Goal: Transaction & Acquisition: Purchase product/service

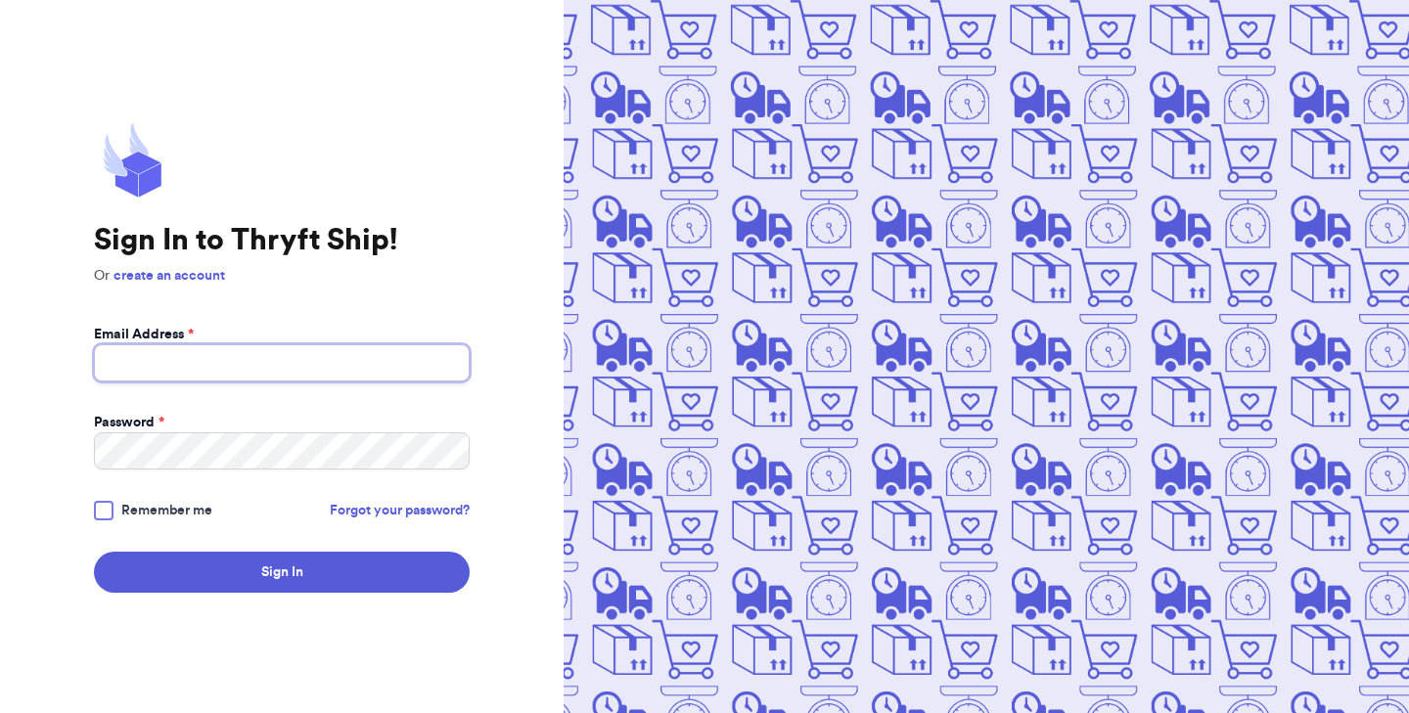
type input "gracesthriftsofficial@gmail.com"
click at [143, 507] on span "Remember me" at bounding box center [166, 511] width 91 height 20
click at [0, 0] on input "Remember me" at bounding box center [0, 0] width 0 height 0
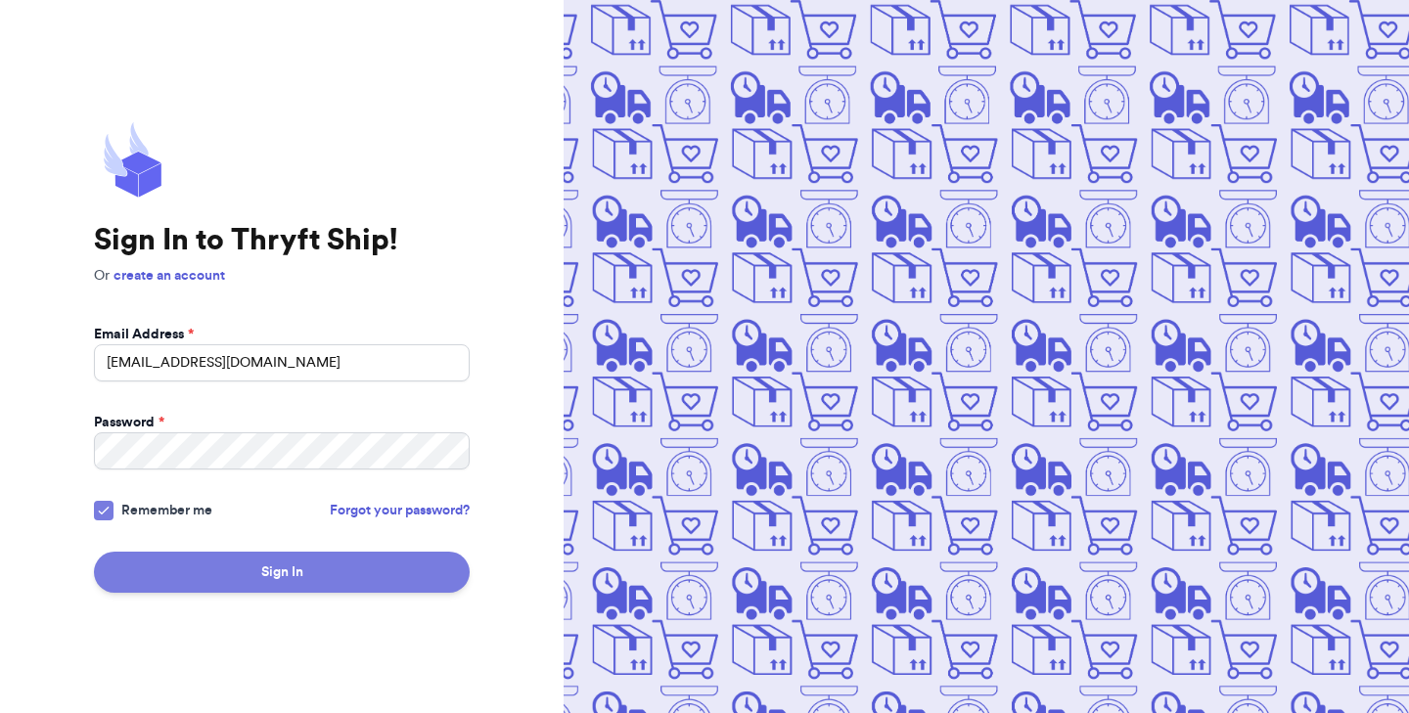
click at [172, 553] on button "Sign In" at bounding box center [282, 572] width 376 height 41
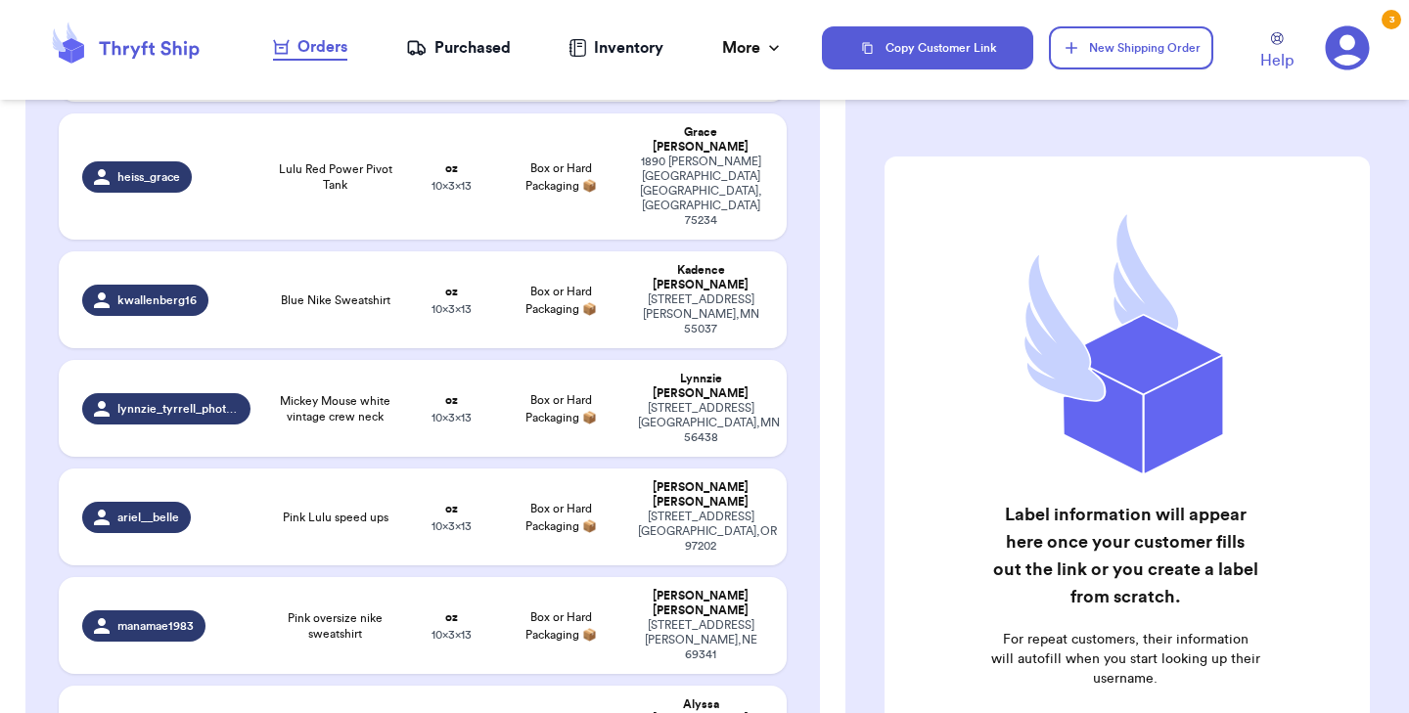
scroll to position [552, 0]
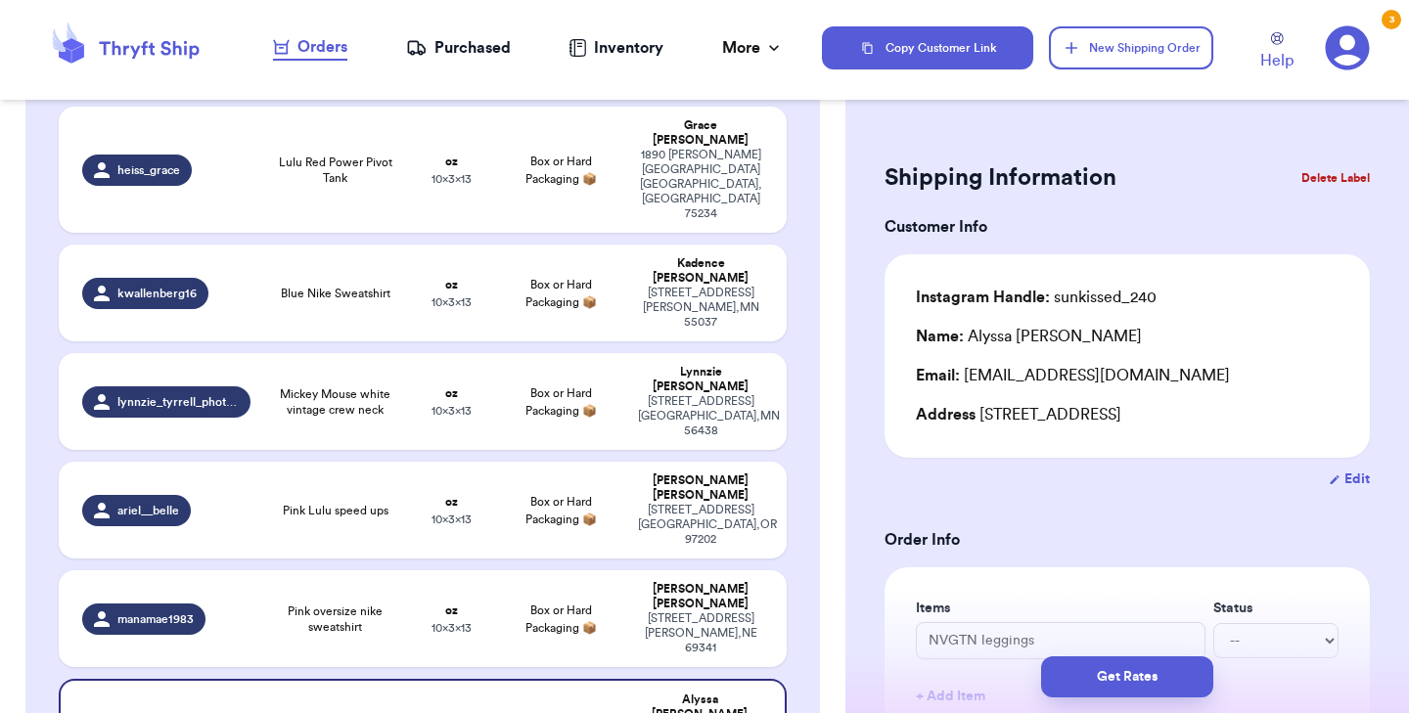
click at [1324, 175] on button "Delete Label" at bounding box center [1336, 178] width 84 height 43
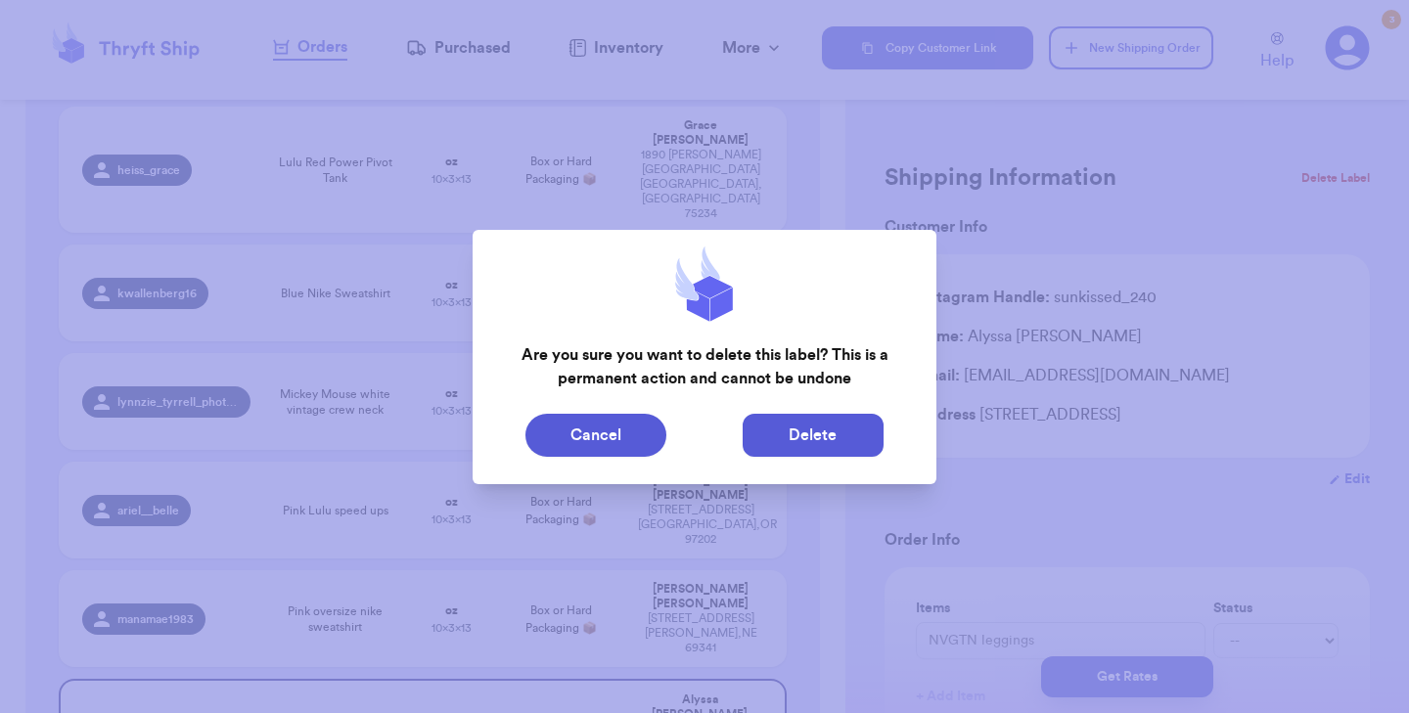
click at [805, 444] on button "Delete" at bounding box center [813, 435] width 141 height 43
type input "Blue lulu corset align tank"
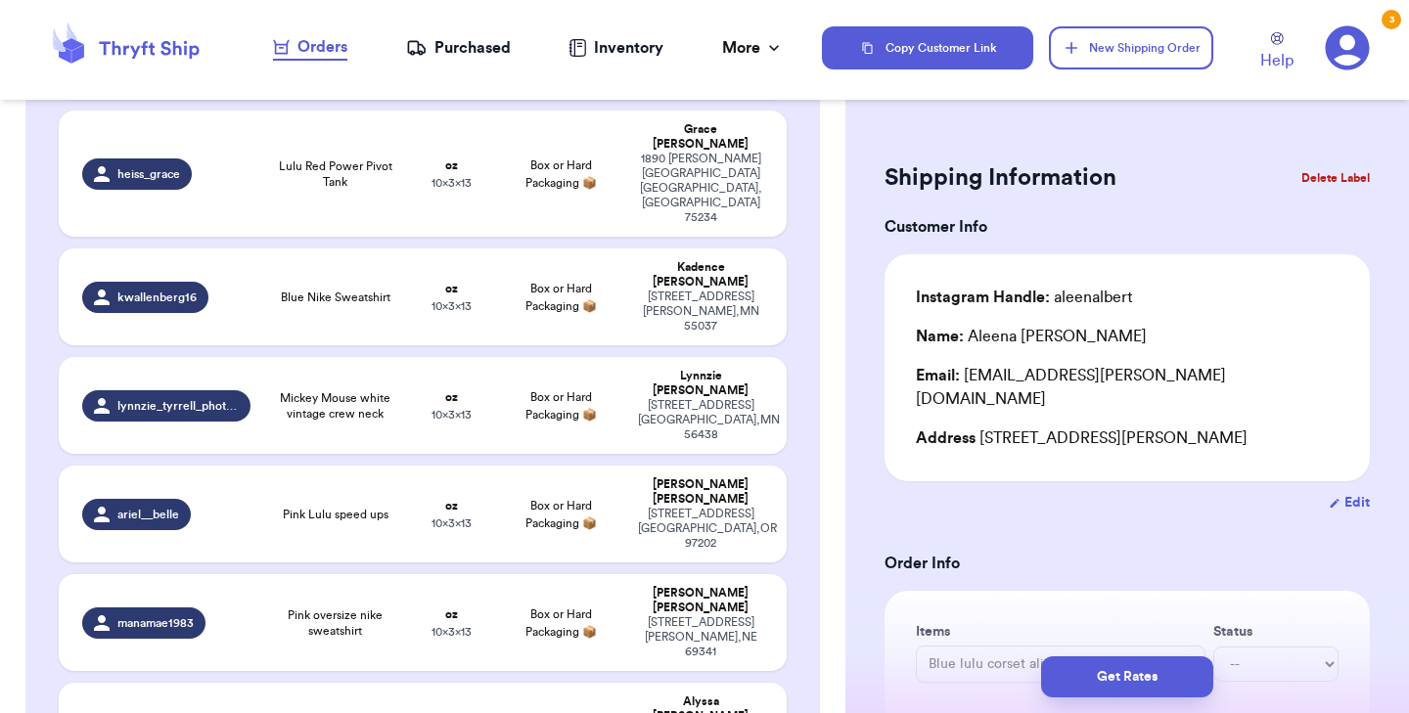
scroll to position [556, 0]
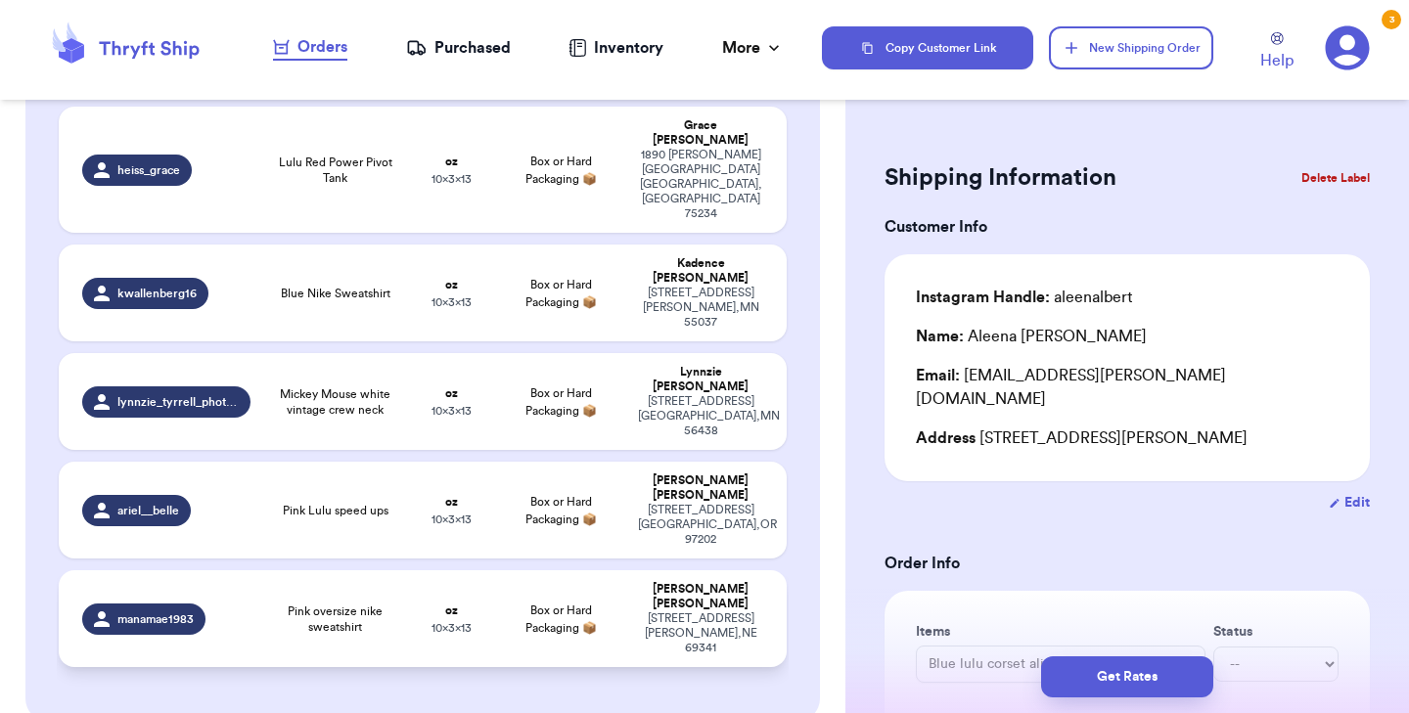
click at [385, 571] on td "Pink oversize nike sweatshirt" at bounding box center [335, 619] width 146 height 97
type input "Pink oversize nike sweatshirt"
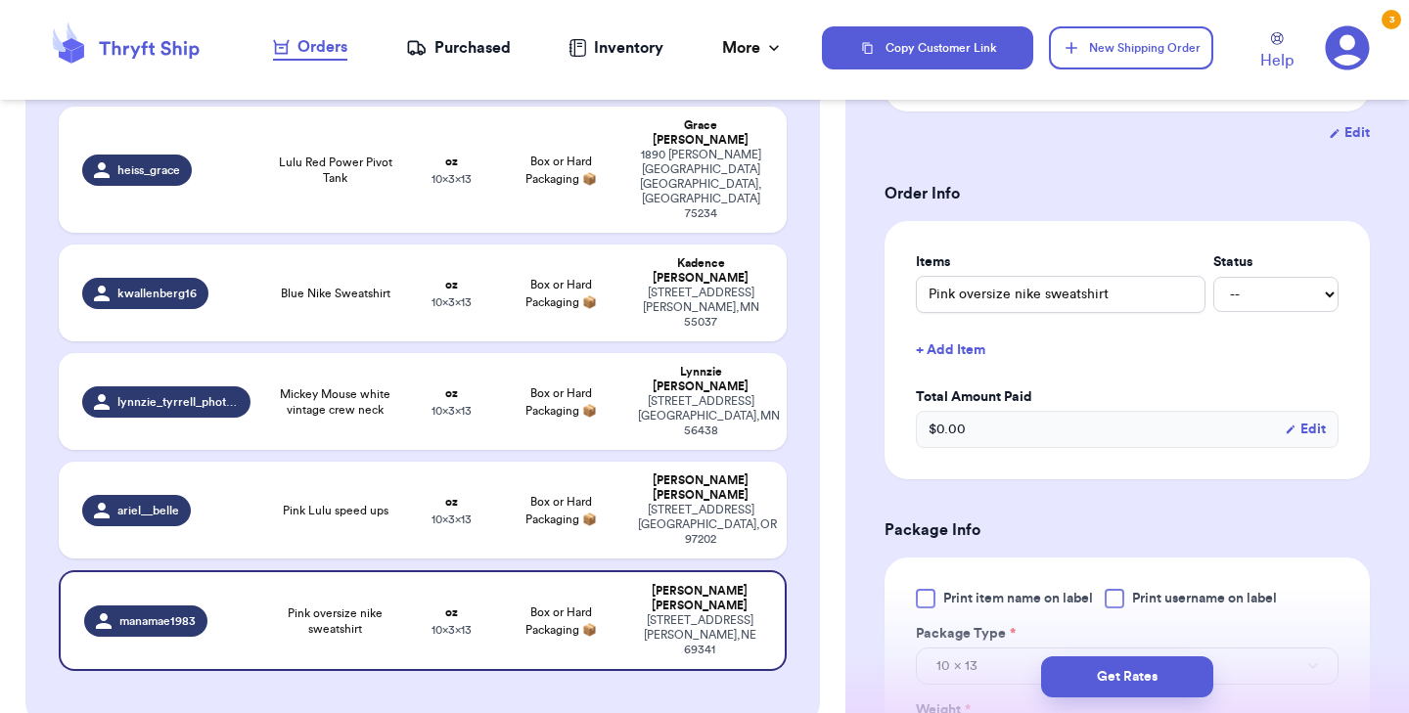
scroll to position [391, 0]
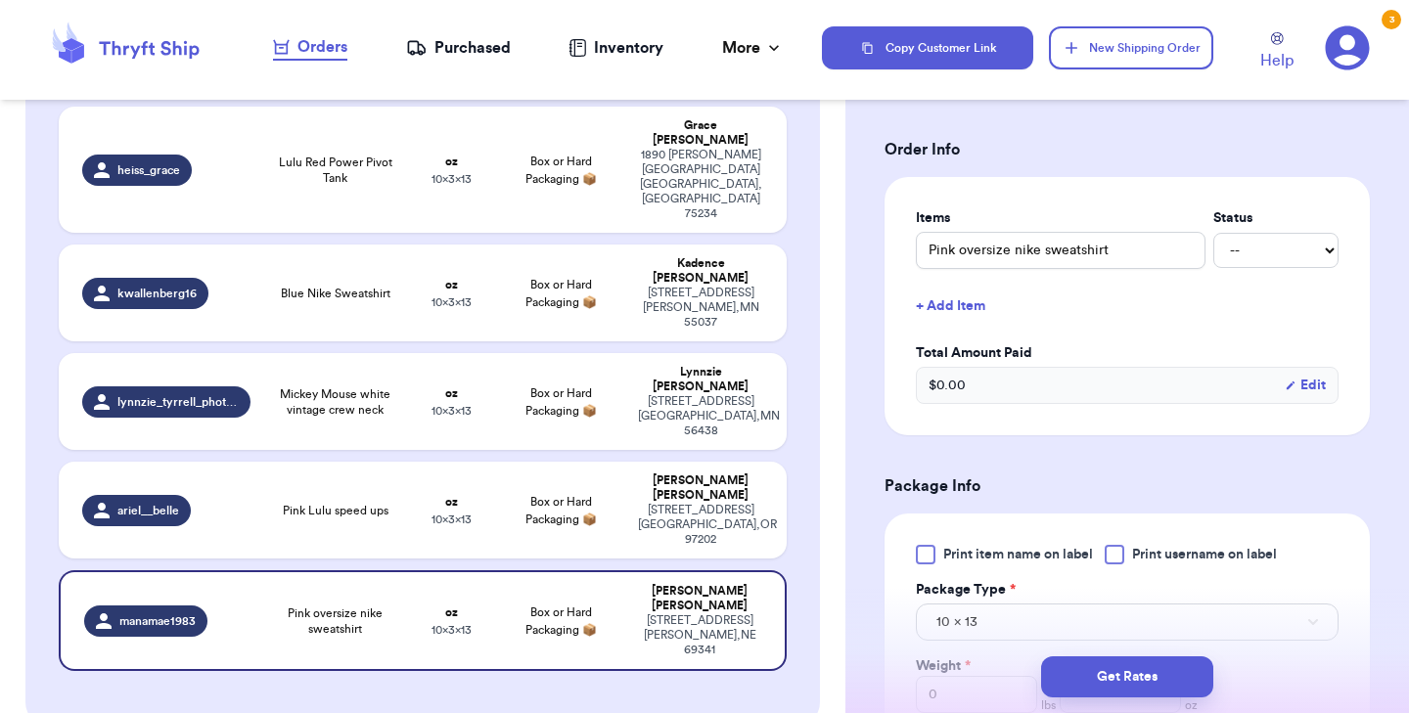
click at [922, 549] on div at bounding box center [926, 555] width 20 height 20
click at [0, 0] on input "Print item name on label" at bounding box center [0, 0] width 0 height 0
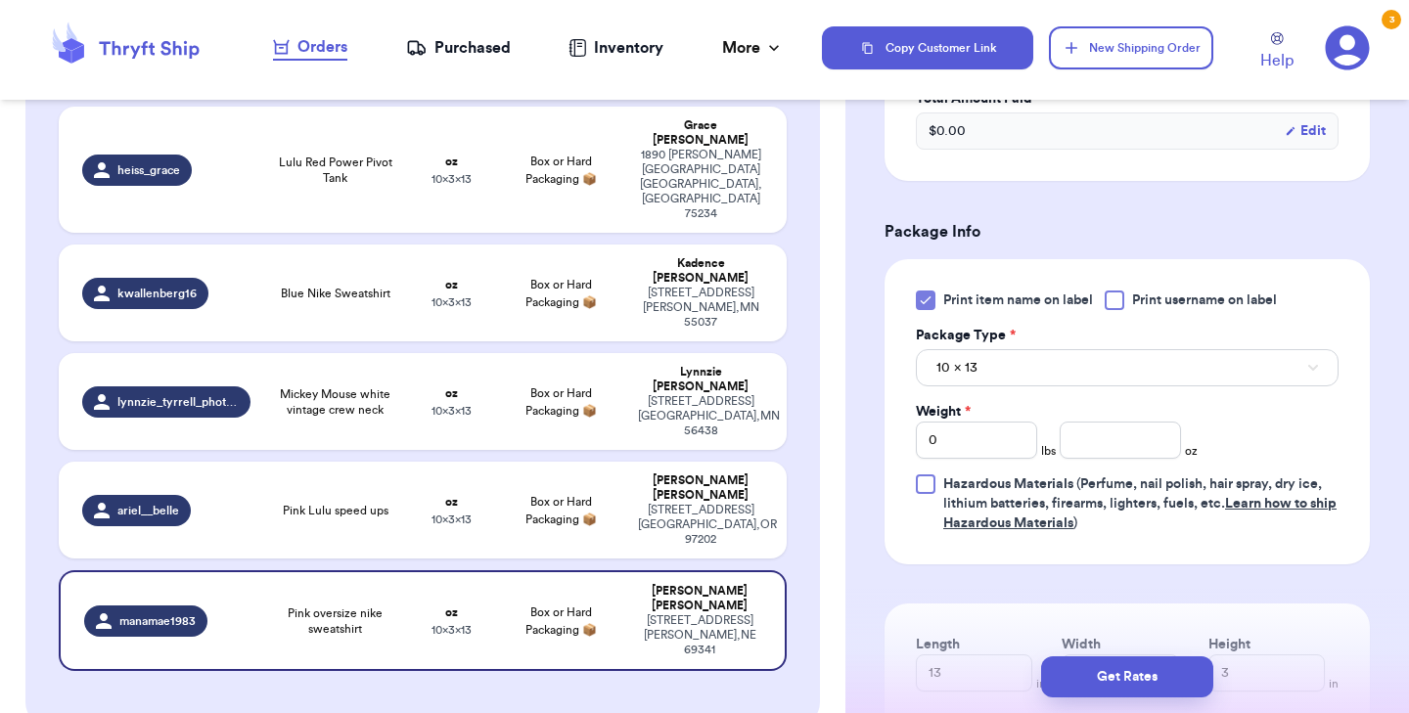
scroll to position [652, 0]
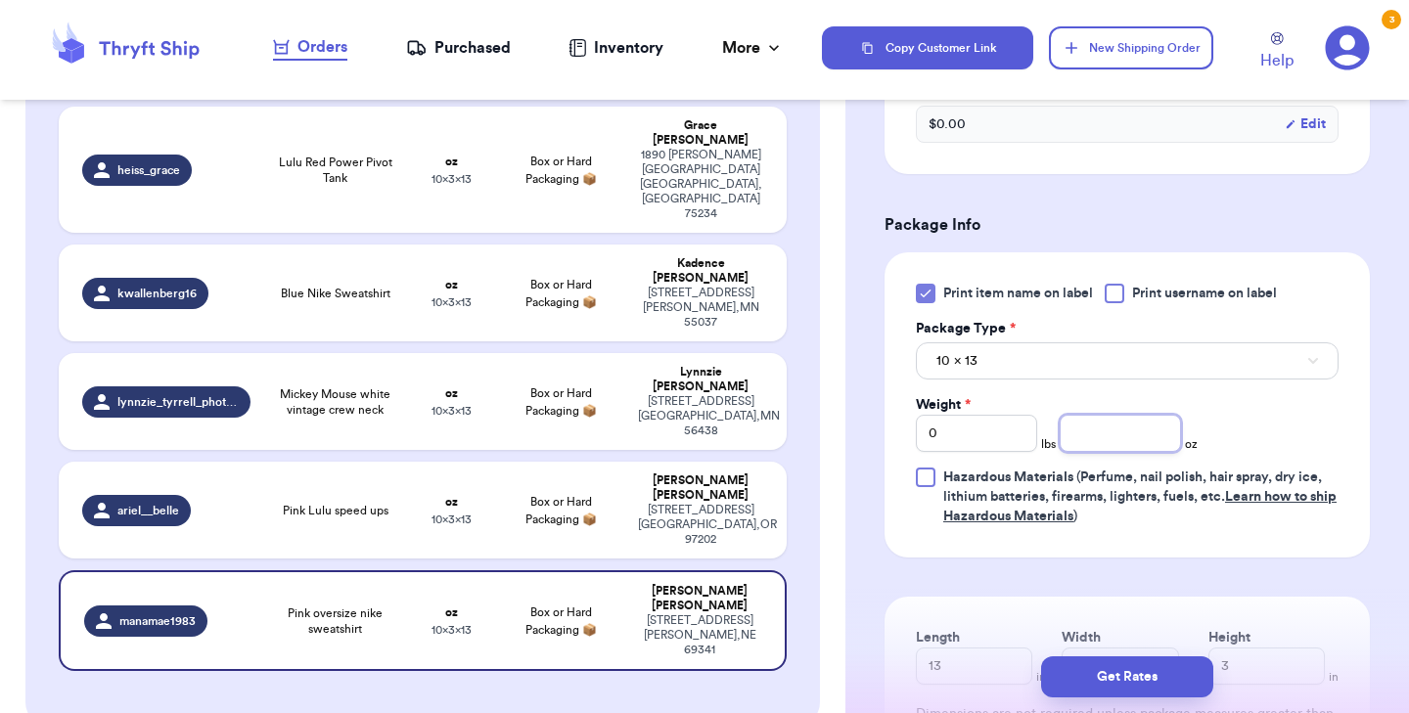
click at [1076, 434] on input "number" at bounding box center [1120, 433] width 121 height 37
type input "15"
click at [1103, 673] on button "Get Rates" at bounding box center [1127, 677] width 172 height 41
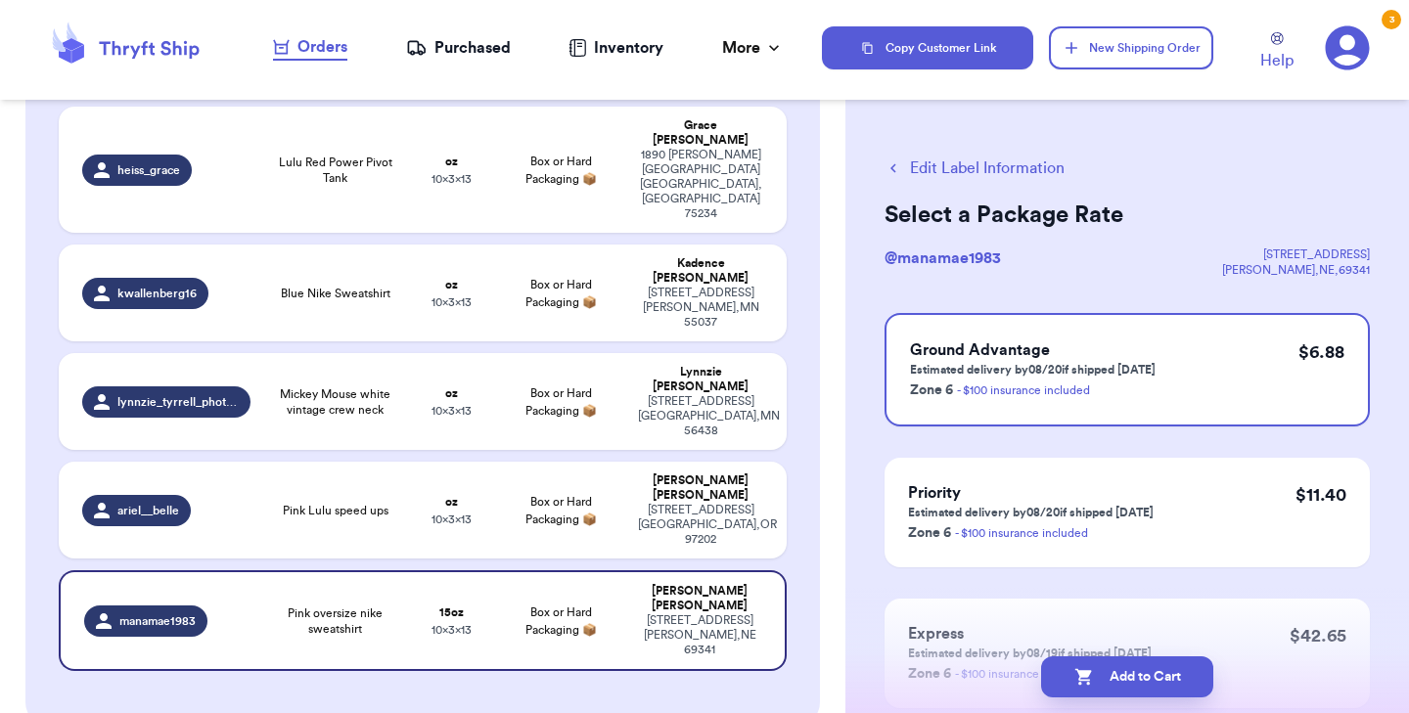
click at [1103, 673] on button "Add to Cart" at bounding box center [1127, 677] width 172 height 41
checkbox input "true"
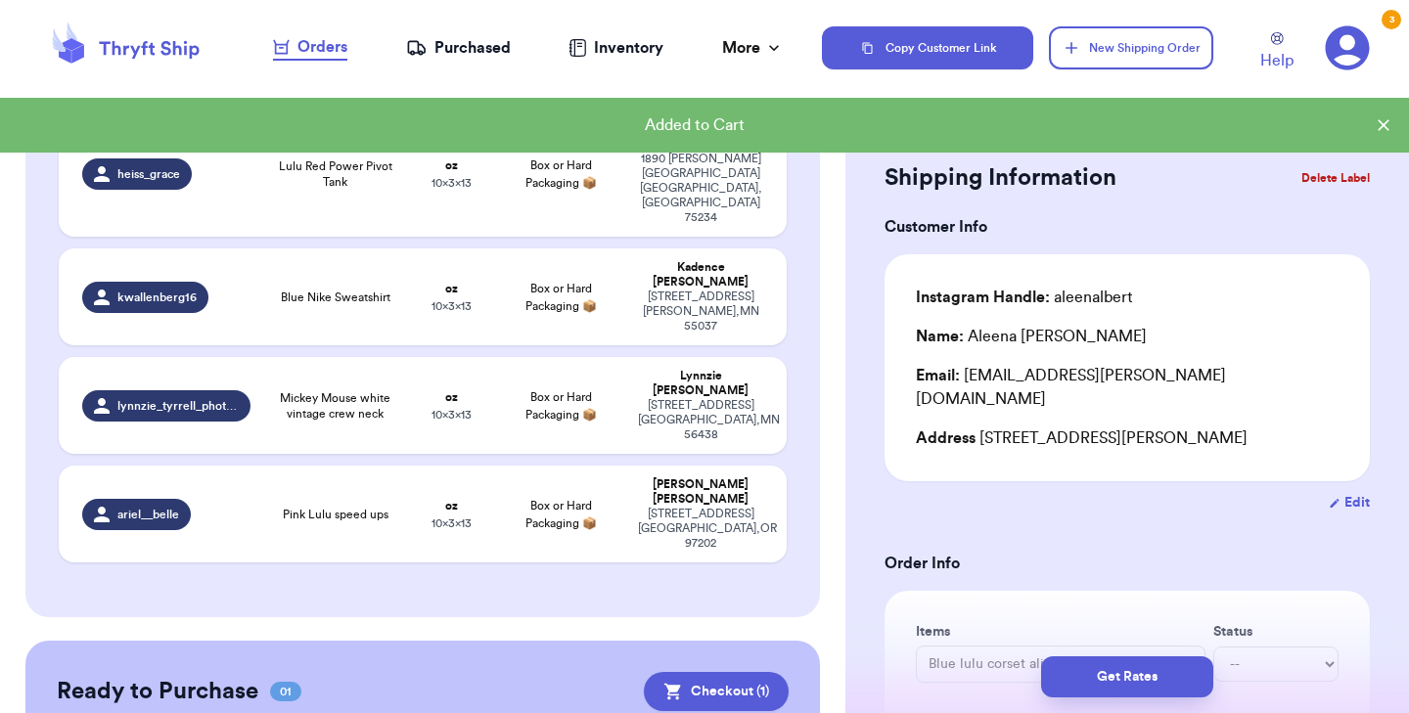
scroll to position [535, 0]
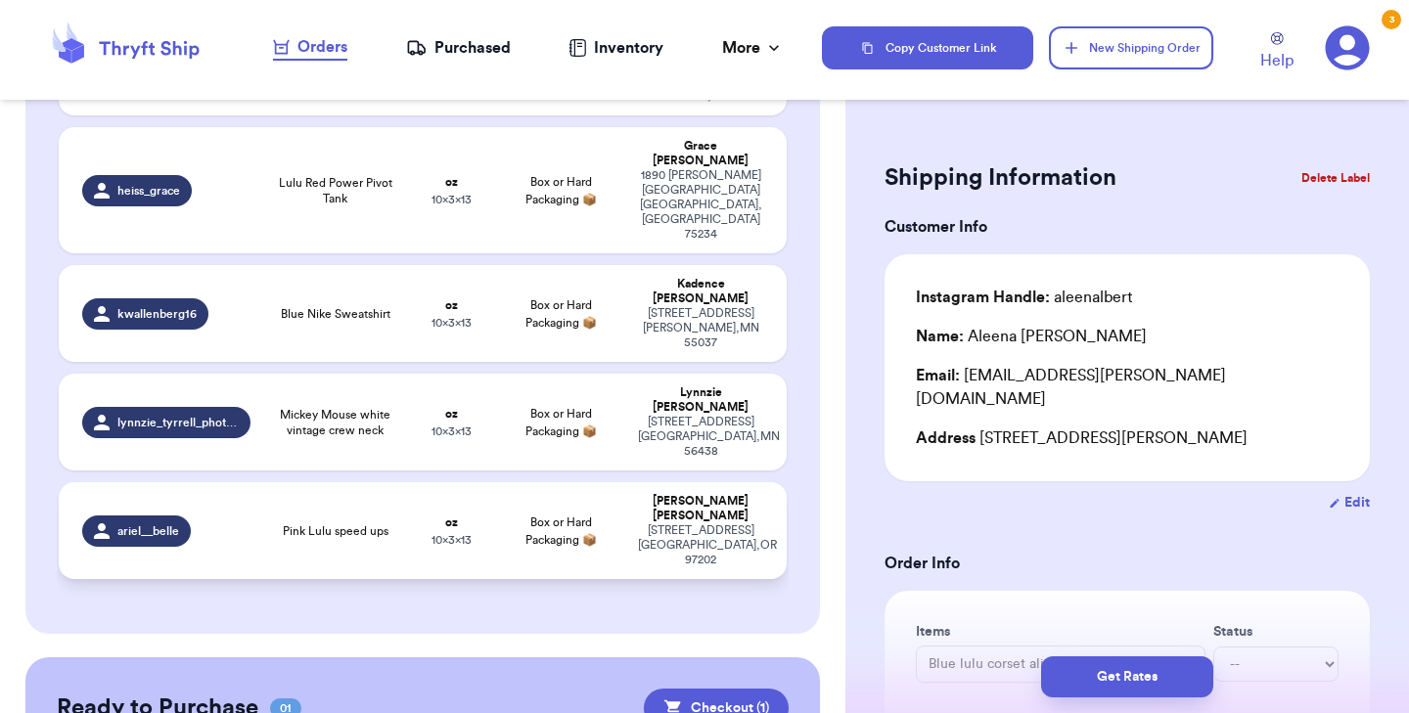
click at [339, 524] on span "Pink Lulu speed ups" at bounding box center [336, 532] width 106 height 16
type input "Pink Lulu speed ups"
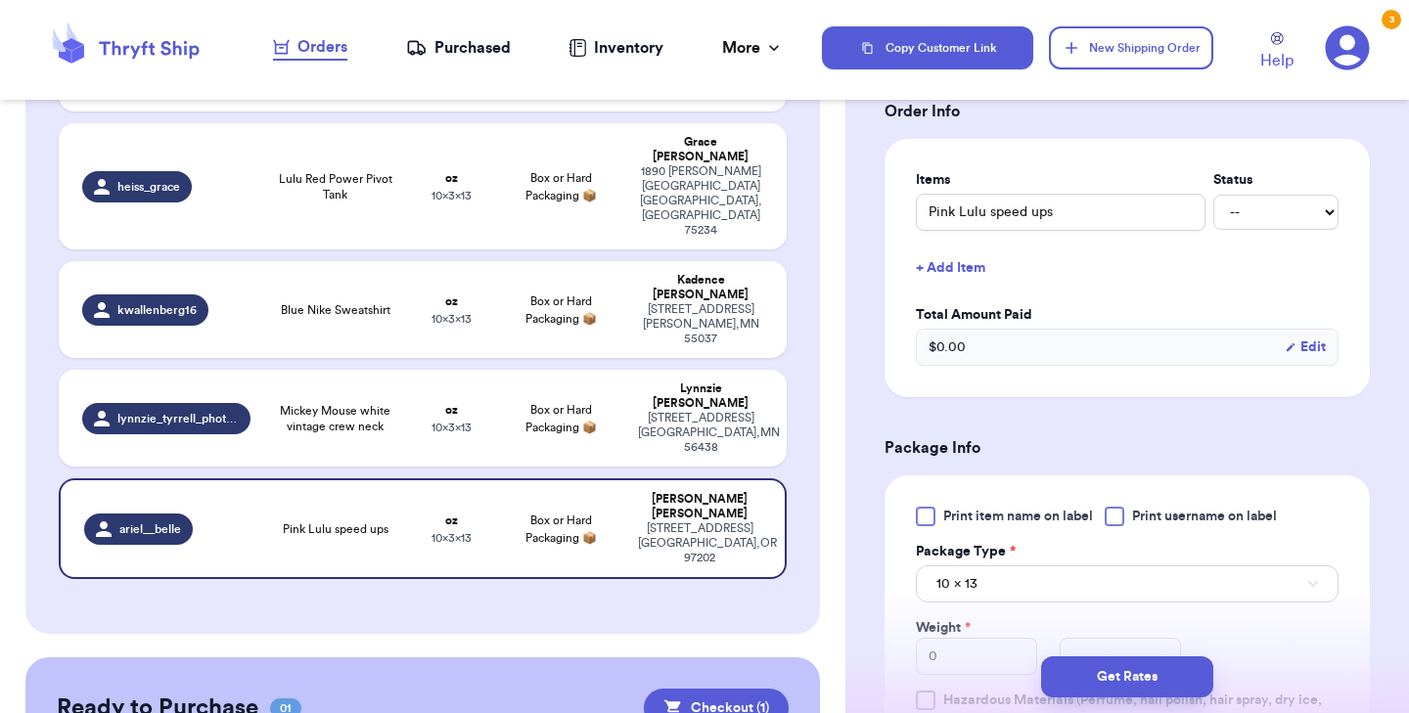
scroll to position [442, 0]
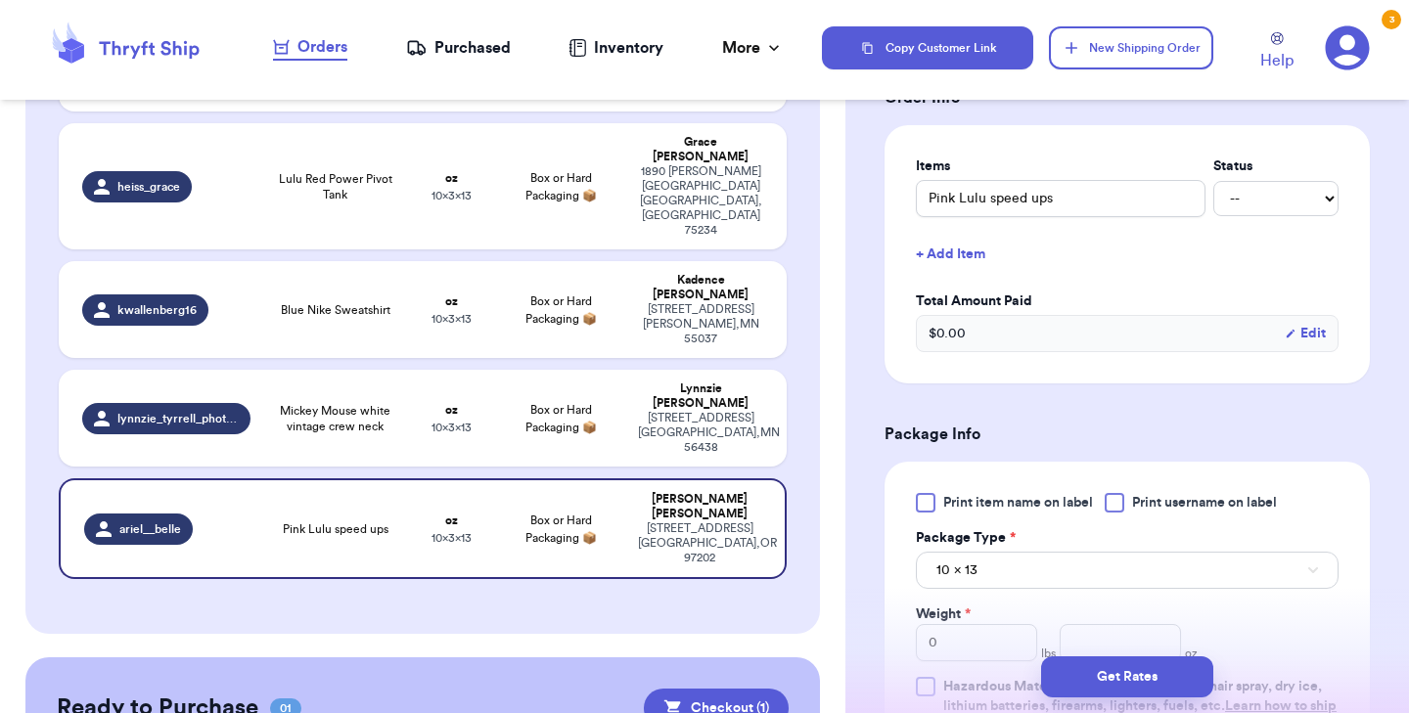
click at [923, 505] on div at bounding box center [926, 503] width 20 height 20
click at [0, 0] on input "Print item name on label" at bounding box center [0, 0] width 0 height 0
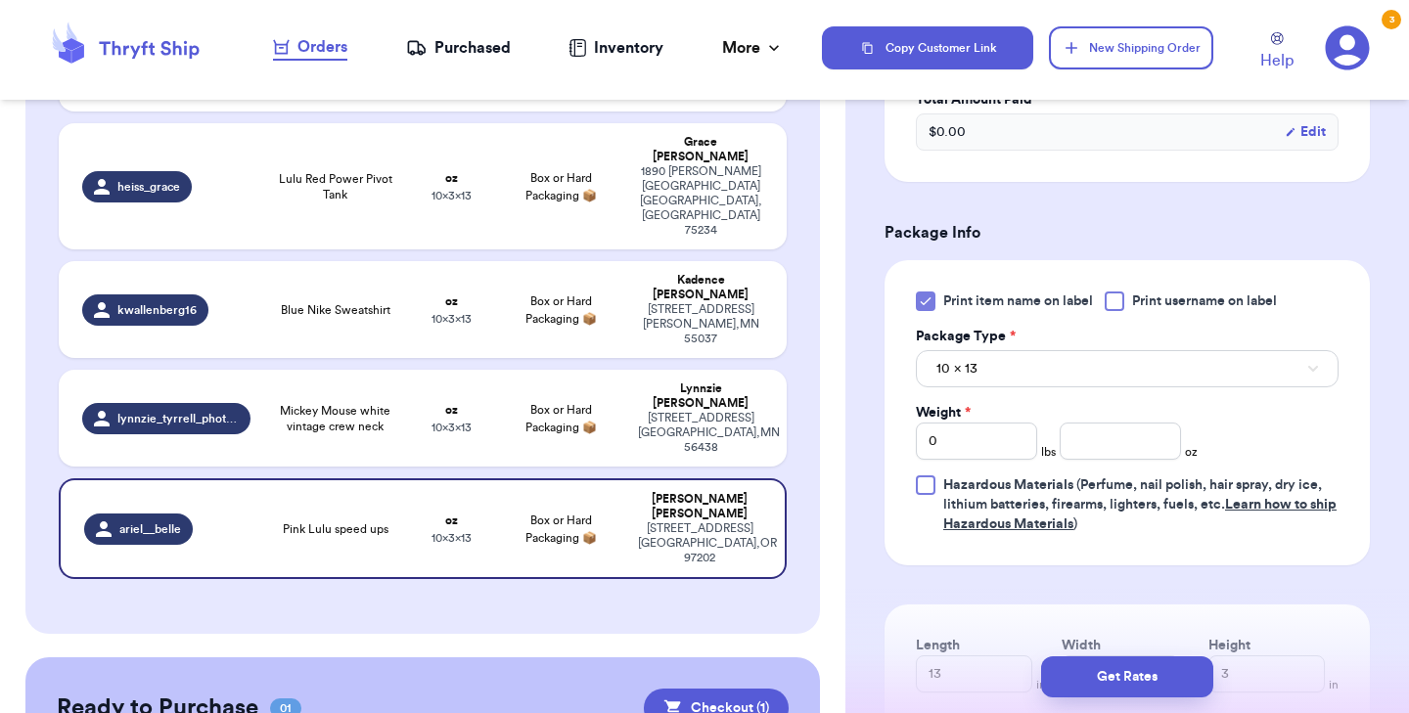
scroll to position [641, 0]
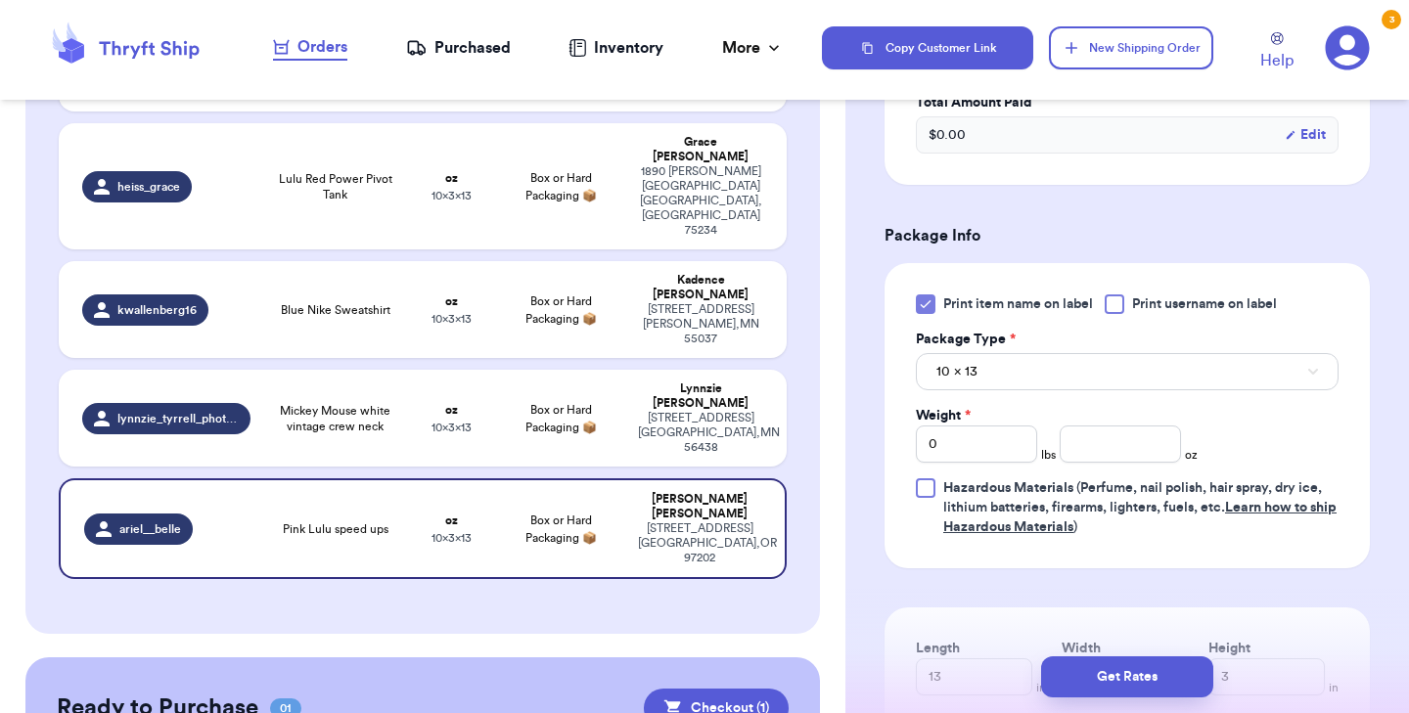
click at [1108, 468] on div "Print item name on label Print username on label Package Type * 10 x 13 Weight …" at bounding box center [1127, 416] width 423 height 243
click at [1106, 454] on input "number" at bounding box center [1120, 444] width 121 height 37
type input "7"
click at [1084, 664] on button "Get Rates" at bounding box center [1127, 677] width 172 height 41
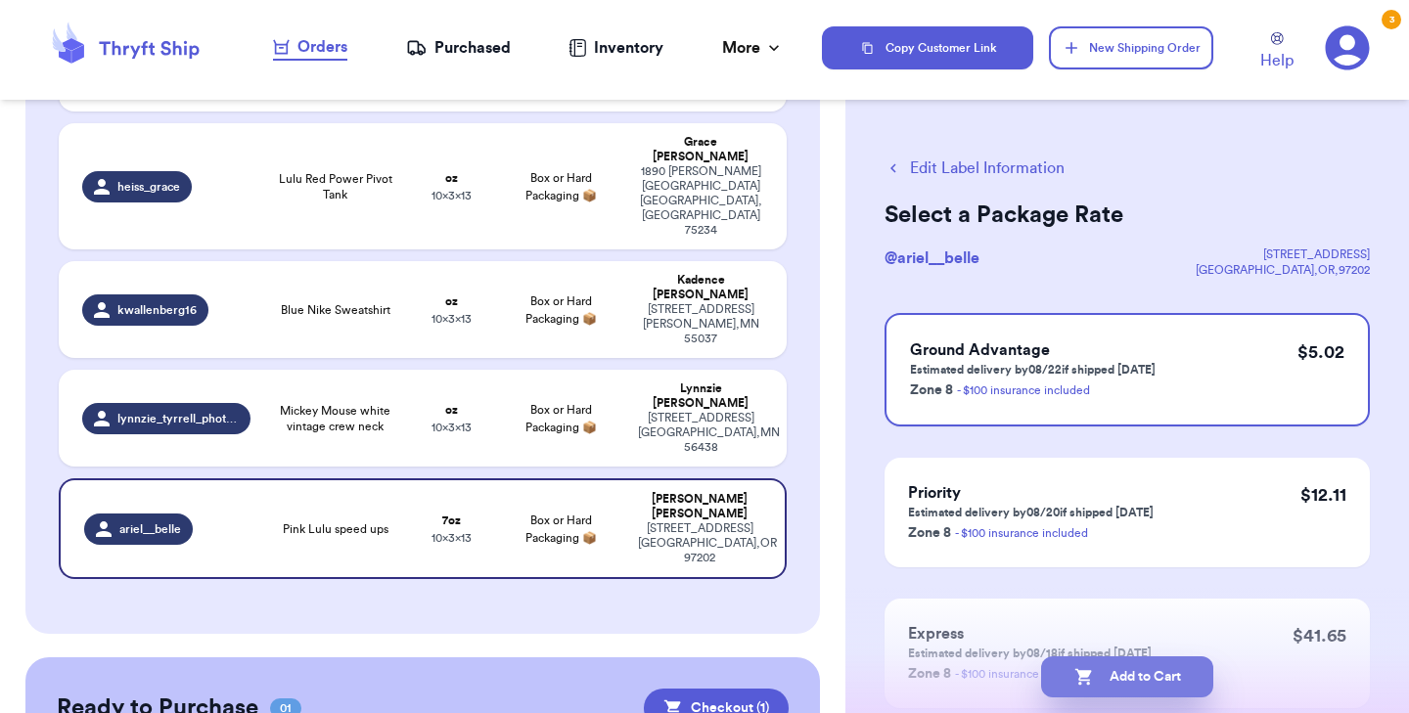
click at [1168, 667] on button "Add to Cart" at bounding box center [1127, 677] width 172 height 41
checkbox input "true"
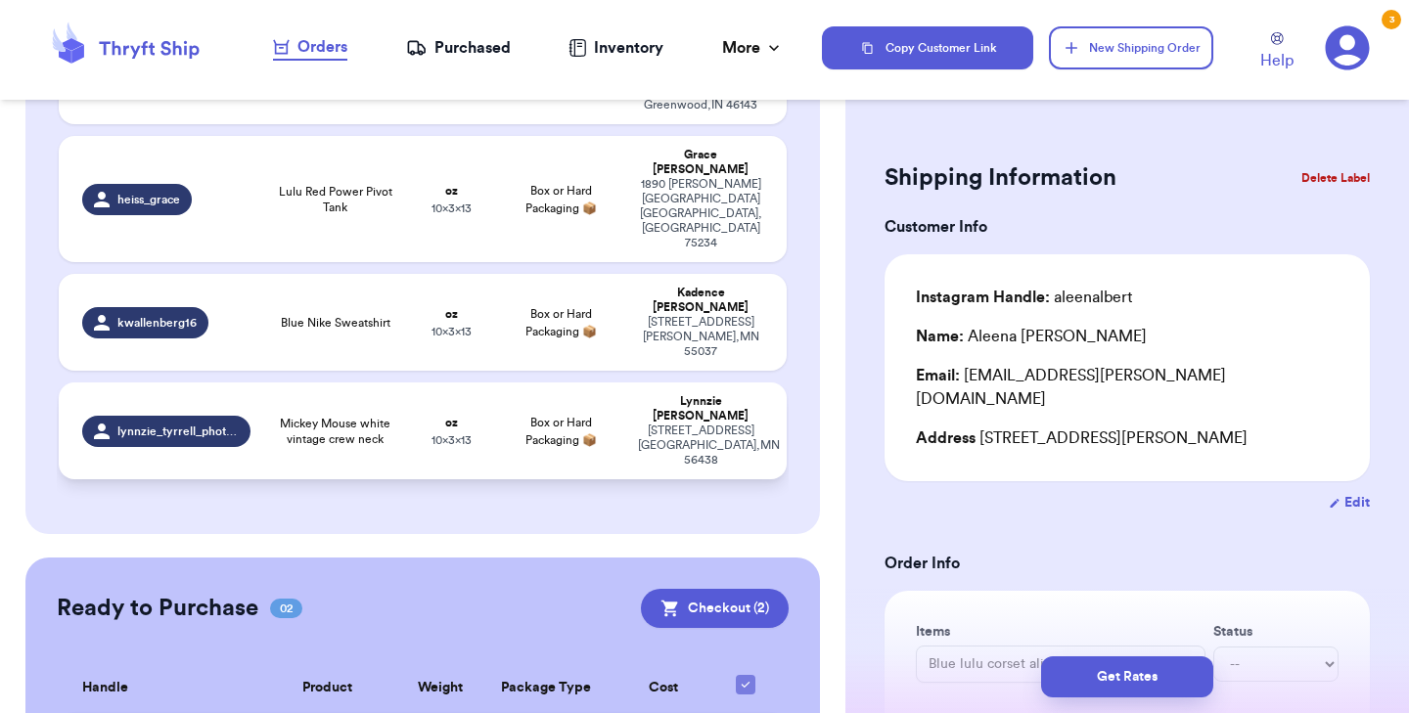
click at [276, 416] on span "Mickey Mouse white vintage crew neck" at bounding box center [335, 431] width 122 height 31
type input "Mickey Mouse white vintage crew neck"
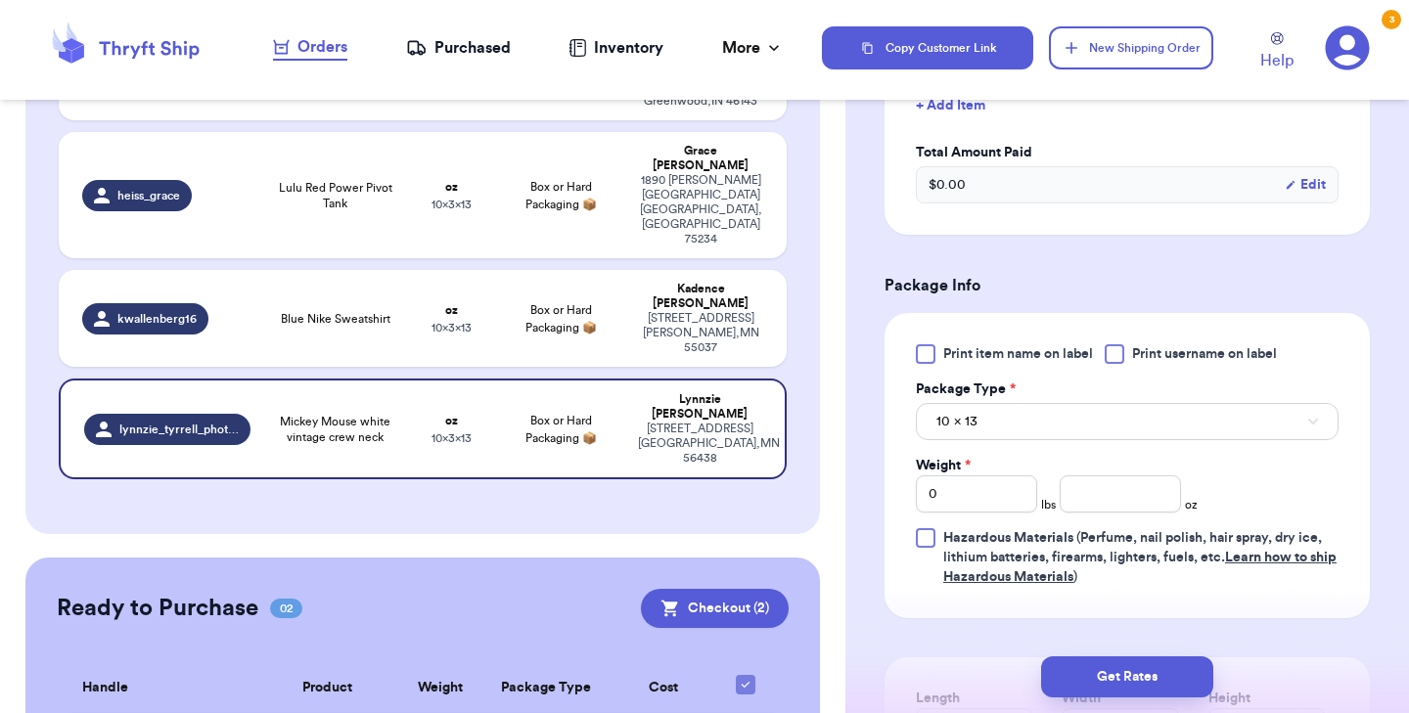
scroll to position [622, 0]
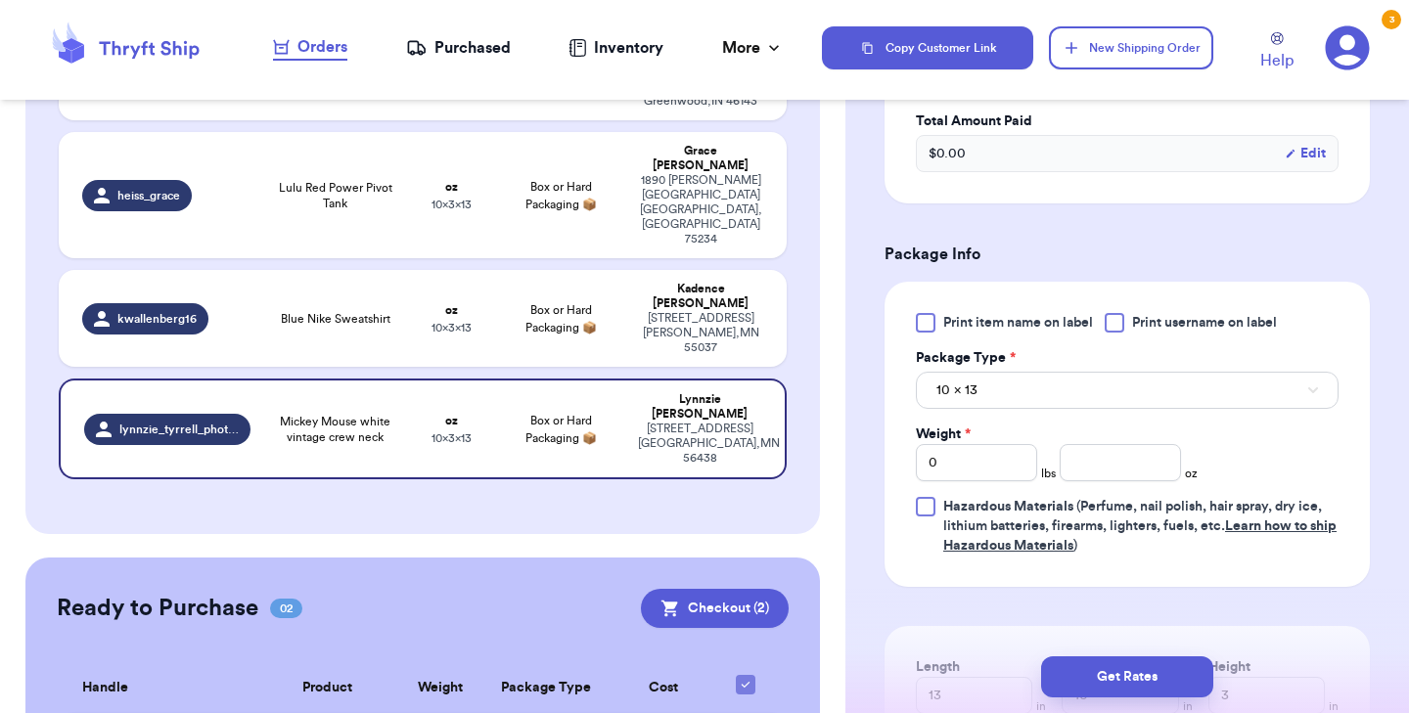
click at [923, 328] on div at bounding box center [926, 323] width 20 height 20
click at [0, 0] on input "Print item name on label" at bounding box center [0, 0] width 0 height 0
click at [1075, 466] on input "number" at bounding box center [1120, 462] width 121 height 37
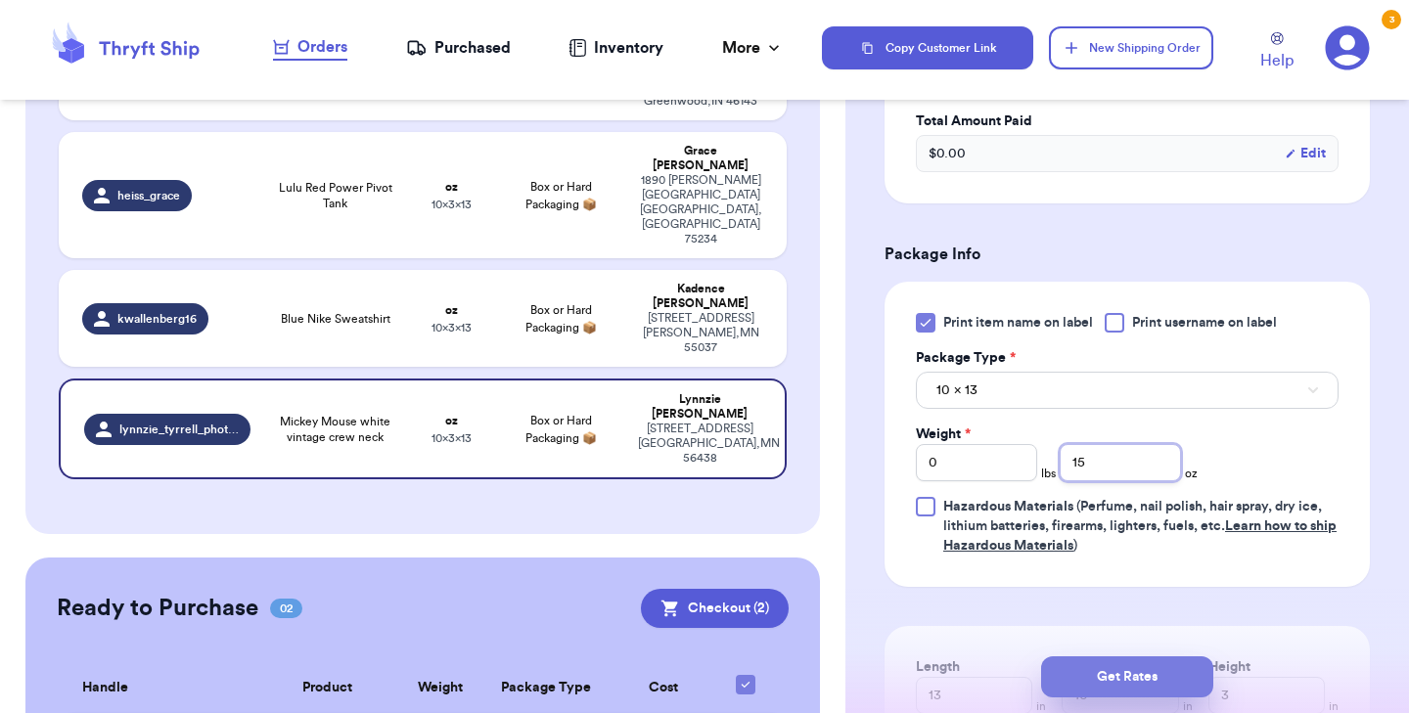
type input "15"
click at [1097, 668] on button "Get Rates" at bounding box center [1127, 677] width 172 height 41
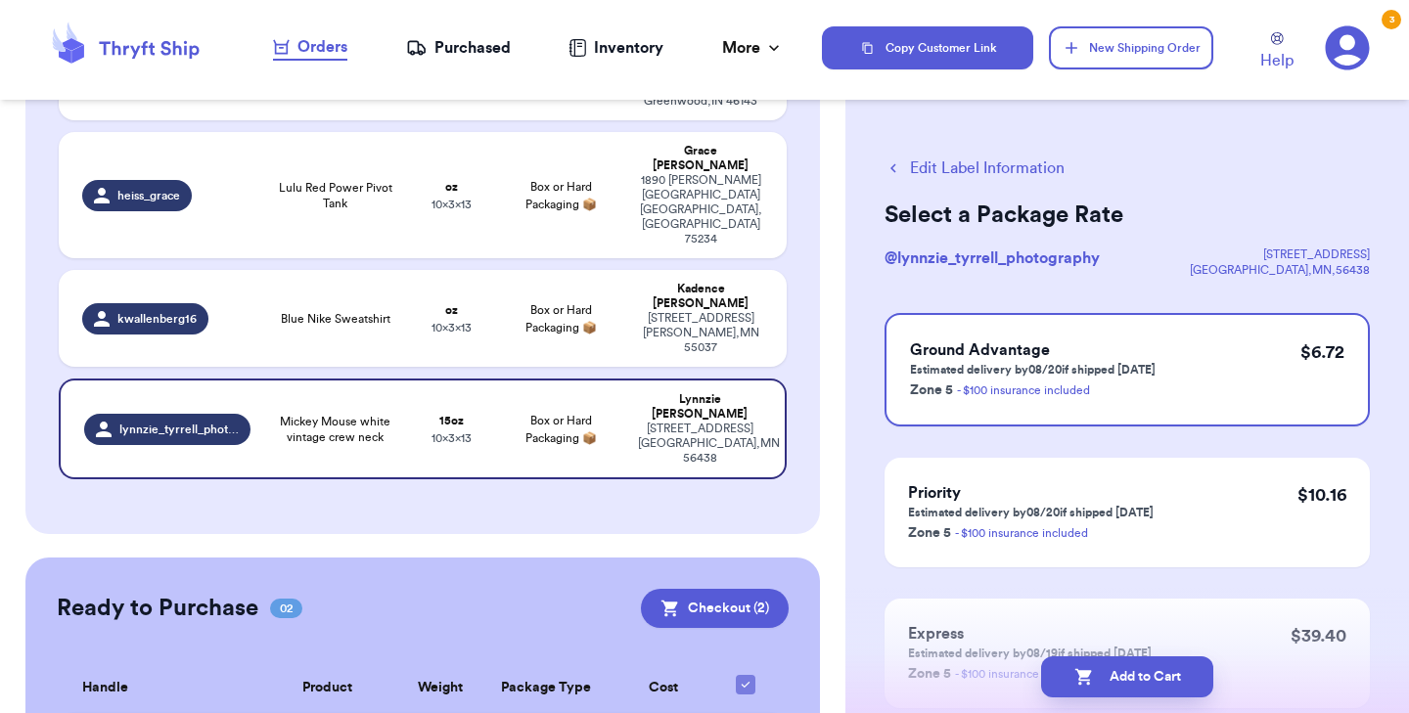
click at [1097, 668] on button "Add to Cart" at bounding box center [1127, 677] width 172 height 41
checkbox input "true"
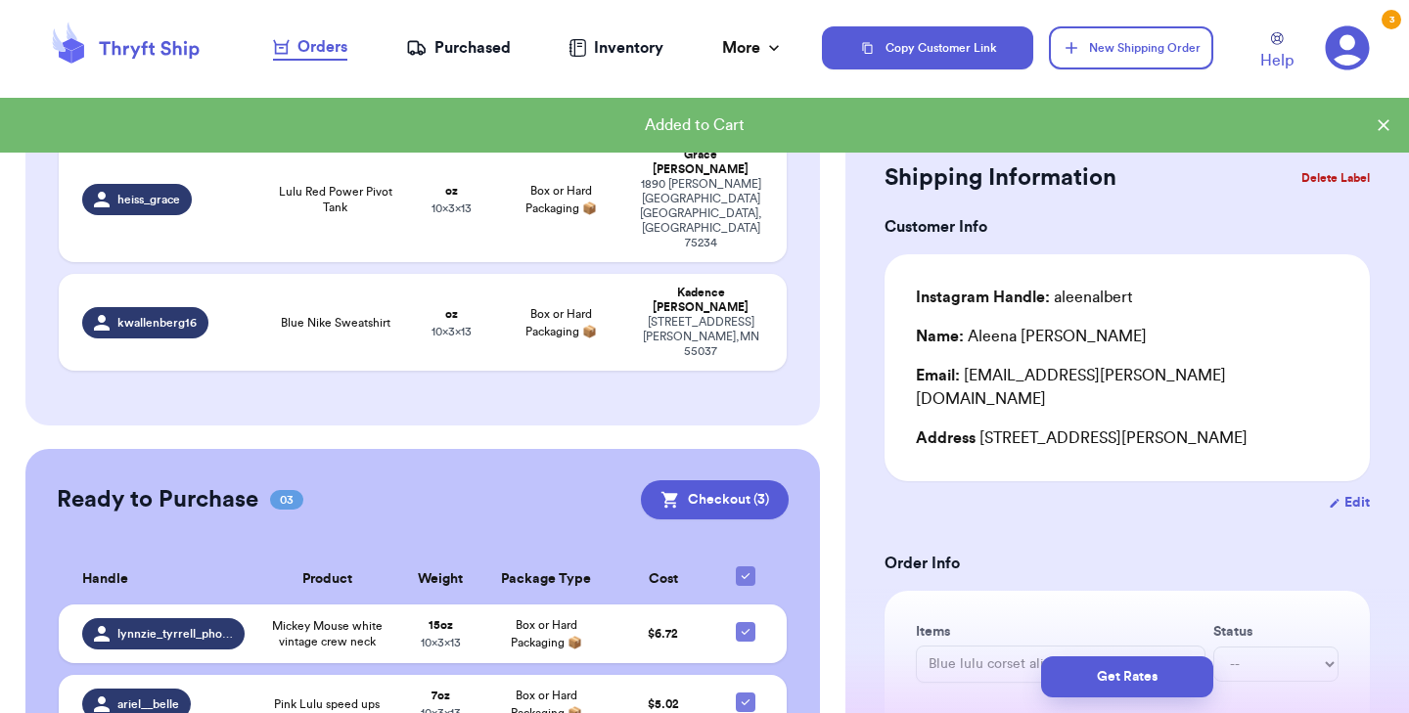
scroll to position [518, 0]
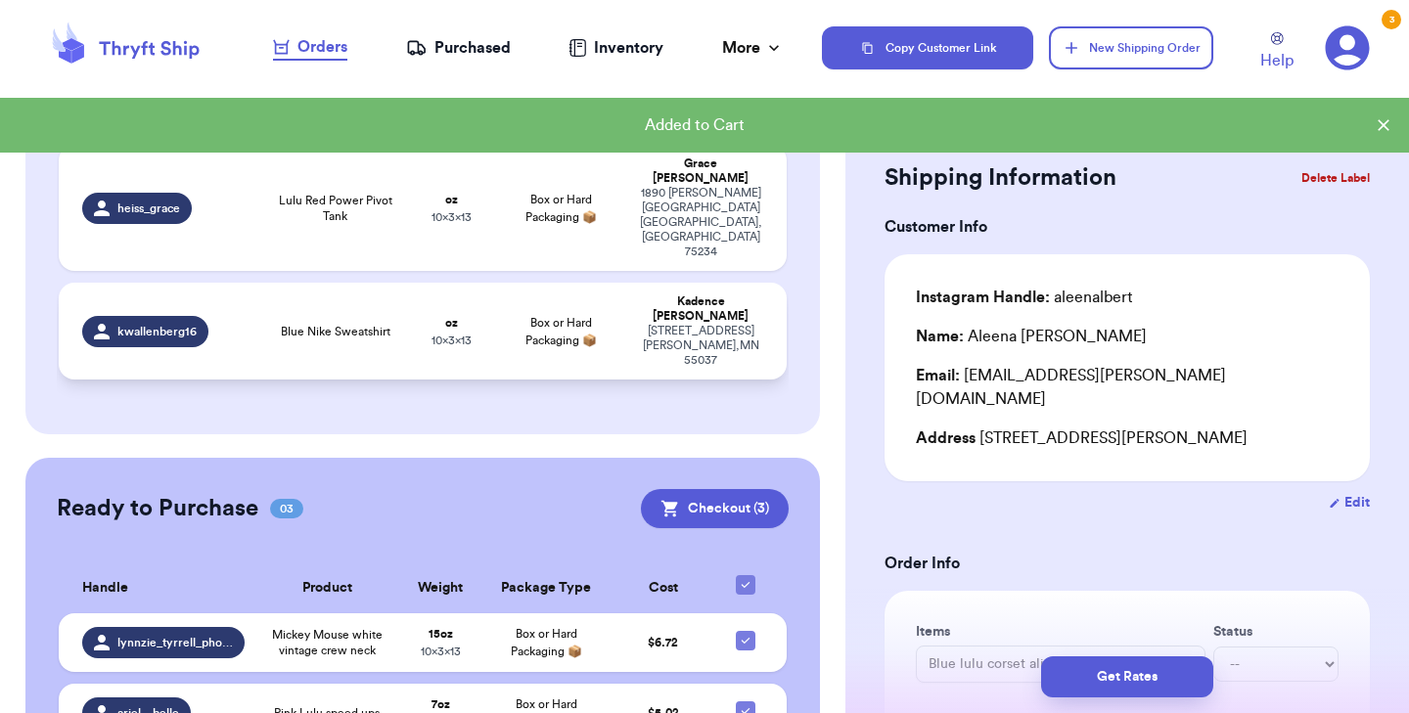
click at [337, 324] on span "Blue Nike Sweatshirt" at bounding box center [336, 332] width 110 height 16
type input "Blue Nike Sweatshirt"
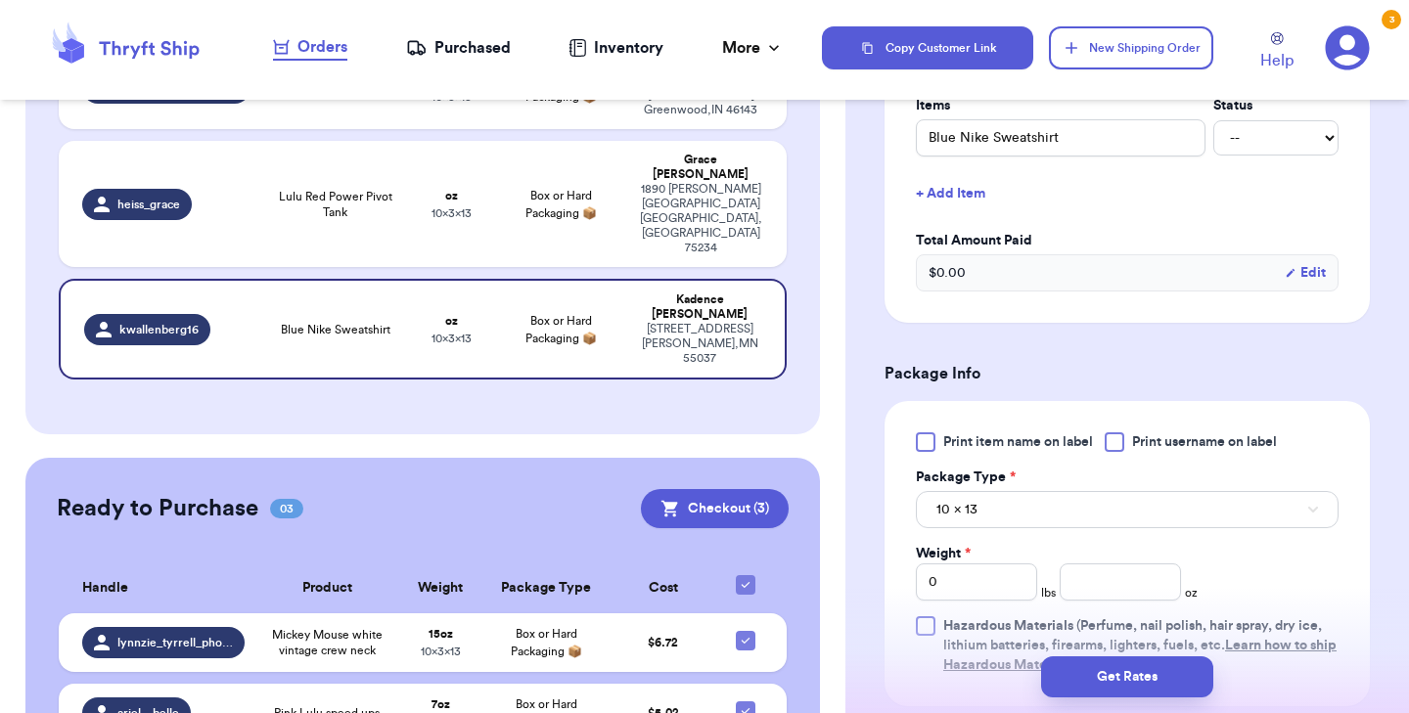
scroll to position [591, 0]
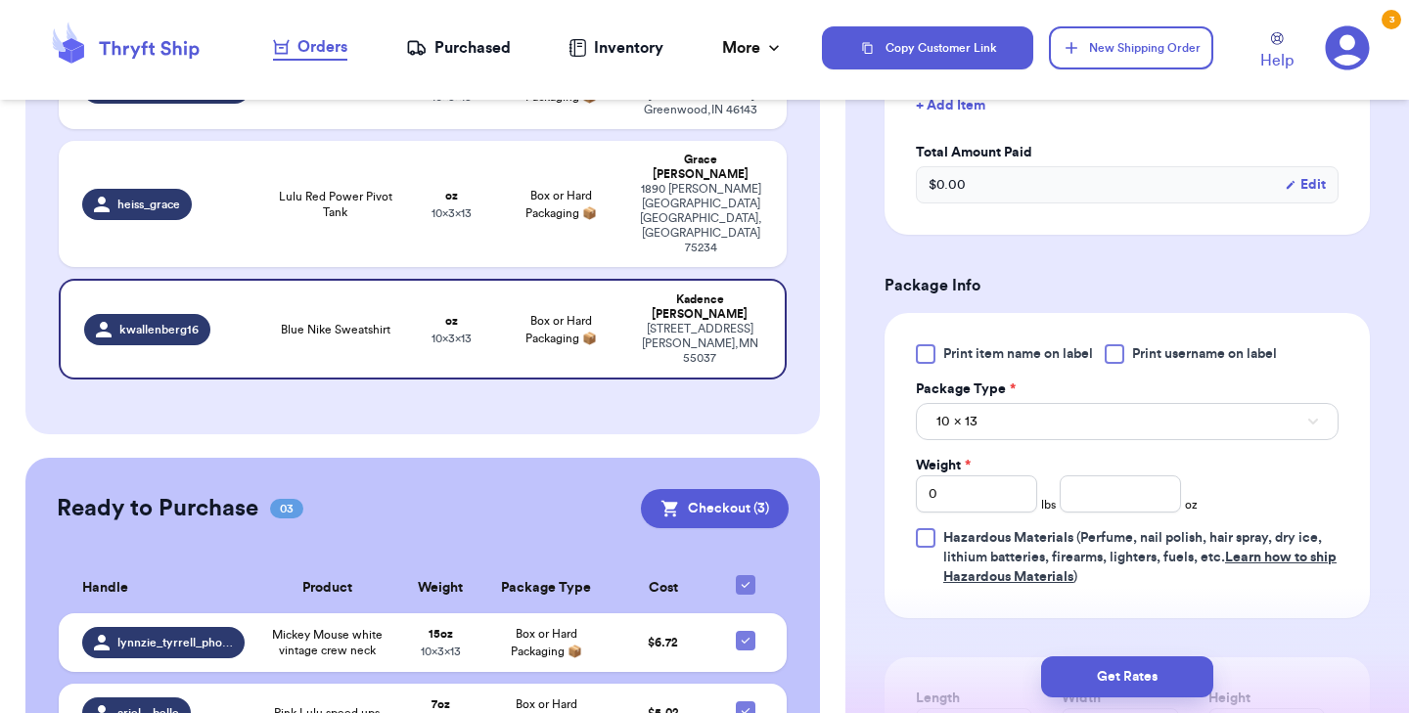
click at [930, 353] on div at bounding box center [926, 355] width 20 height 20
click at [0, 0] on input "Print item name on label" at bounding box center [0, 0] width 0 height 0
click at [993, 420] on button "10 x 13" at bounding box center [1127, 421] width 423 height 37
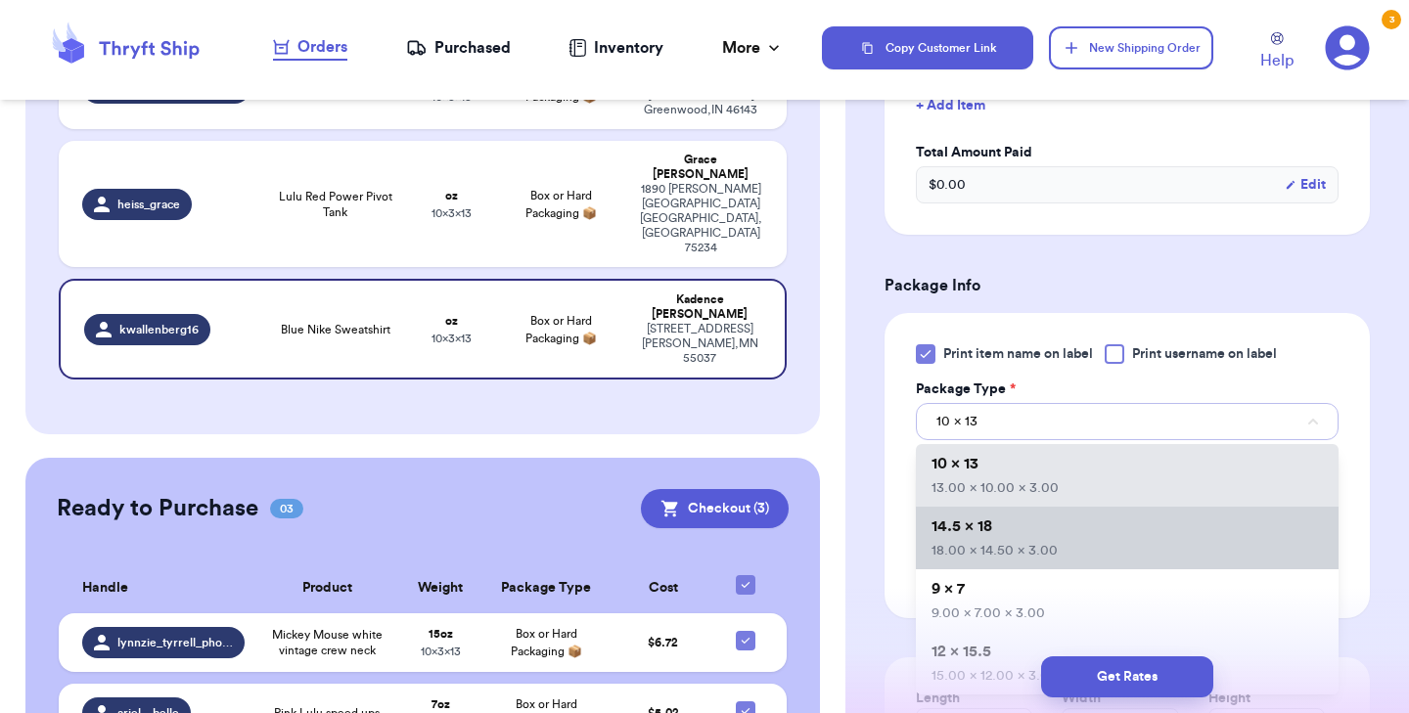
scroll to position [133, 0]
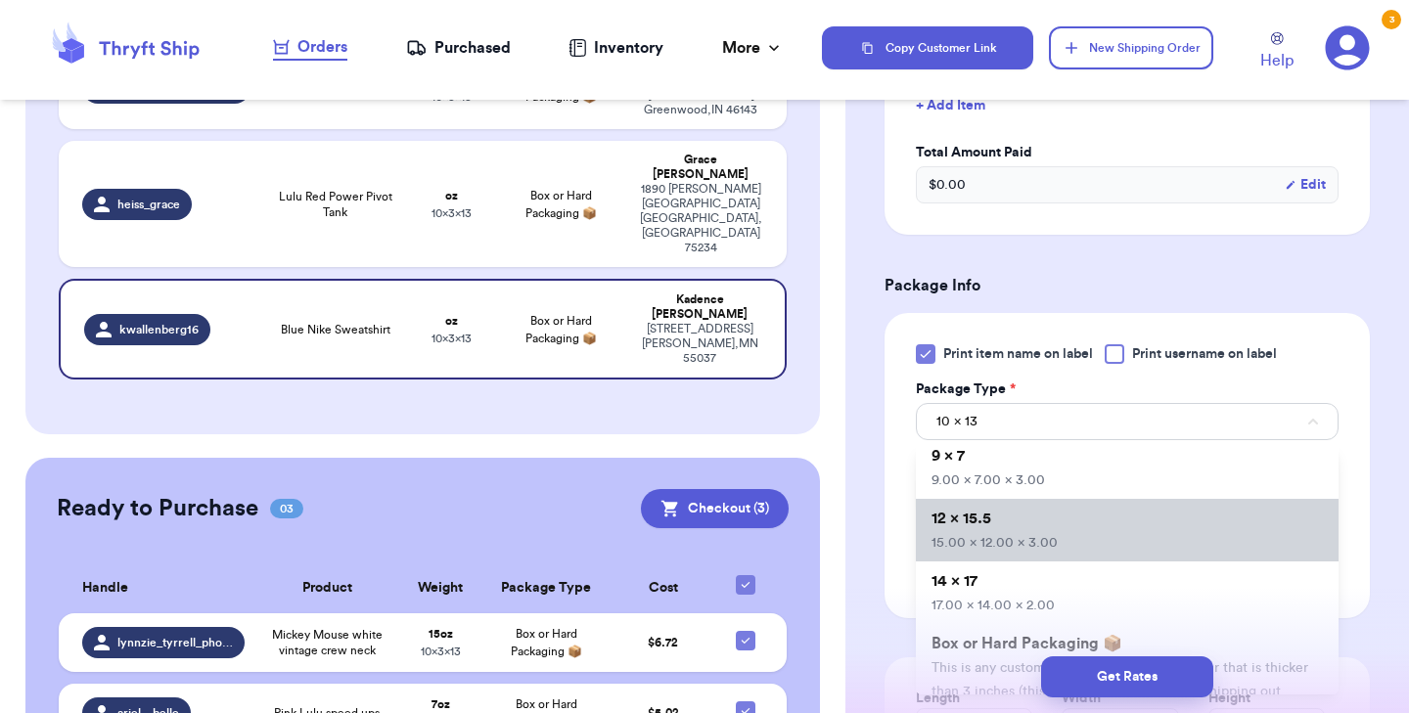
click at [987, 526] on span "12 x 15.5" at bounding box center [962, 519] width 60 height 16
type input "15"
type input "12"
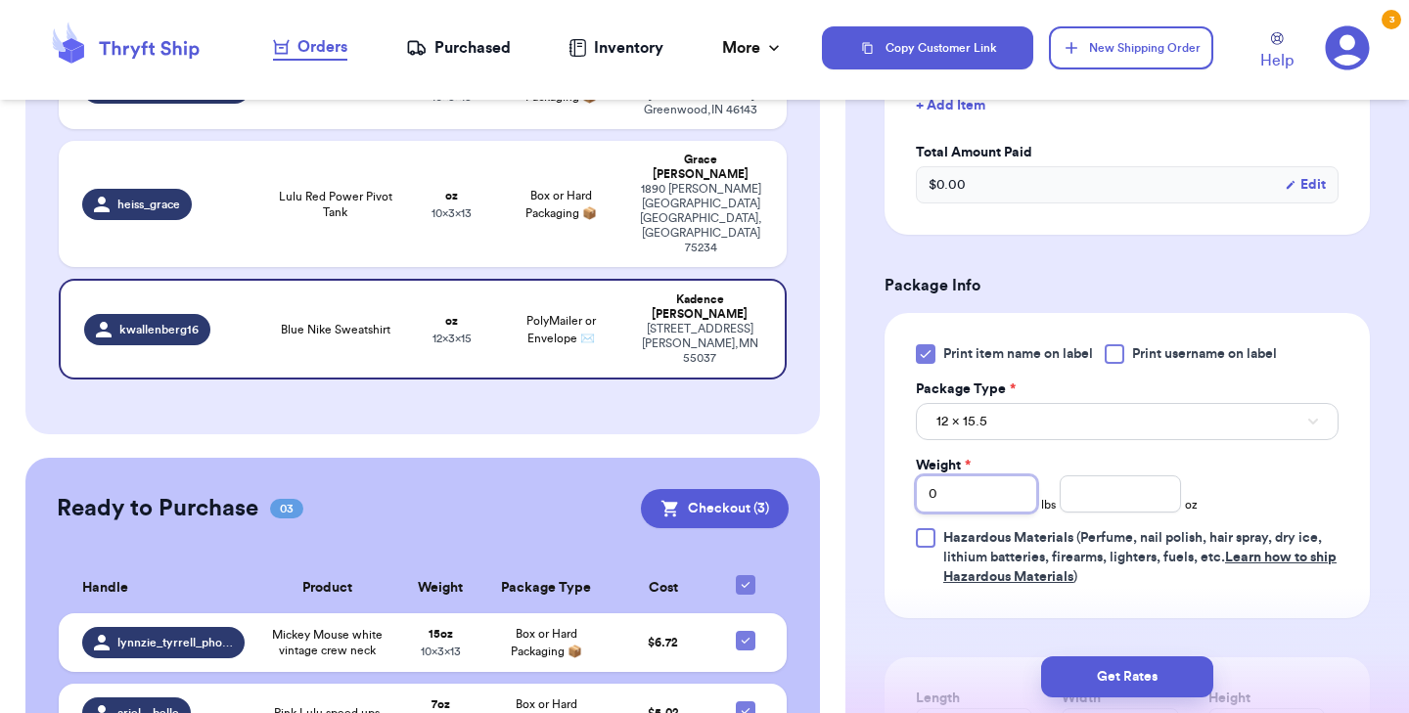
click at [974, 488] on input "0" at bounding box center [976, 494] width 121 height 37
type input "1"
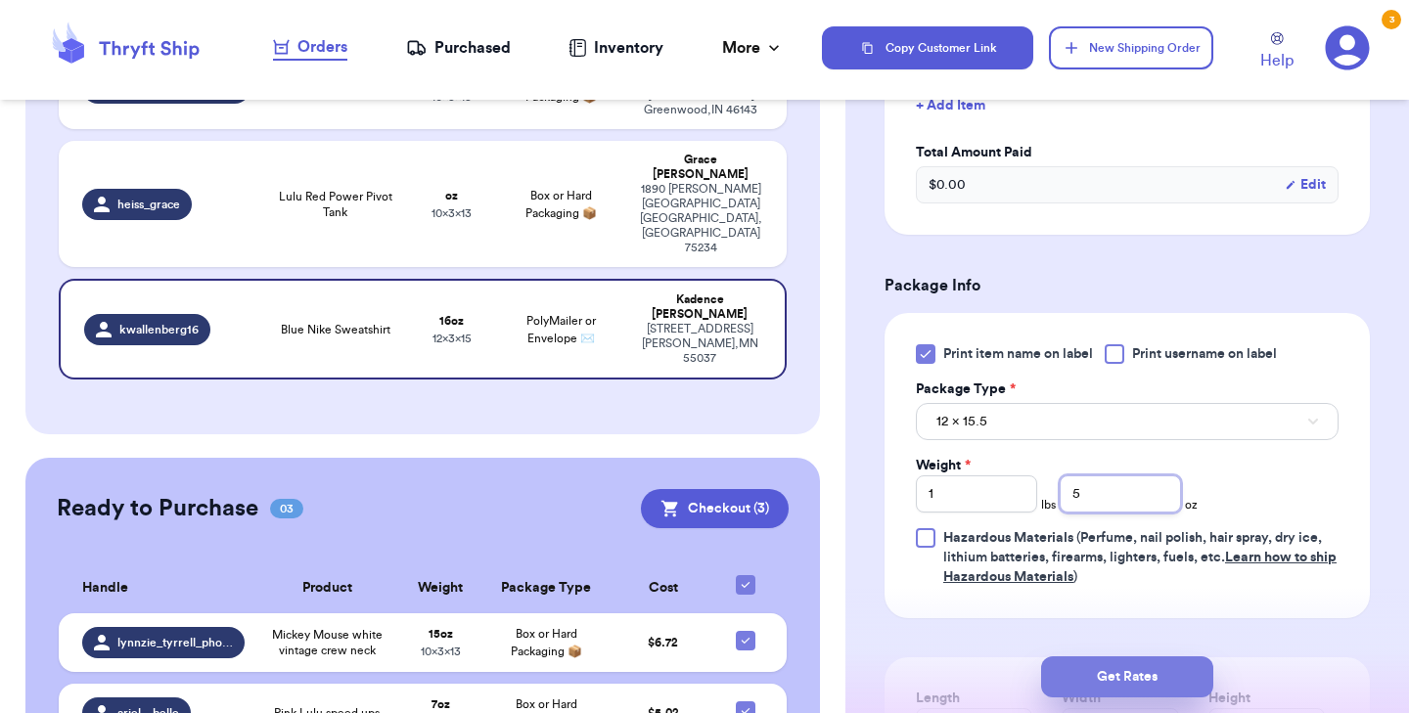
type input "5"
click at [1124, 662] on button "Get Rates" at bounding box center [1127, 677] width 172 height 41
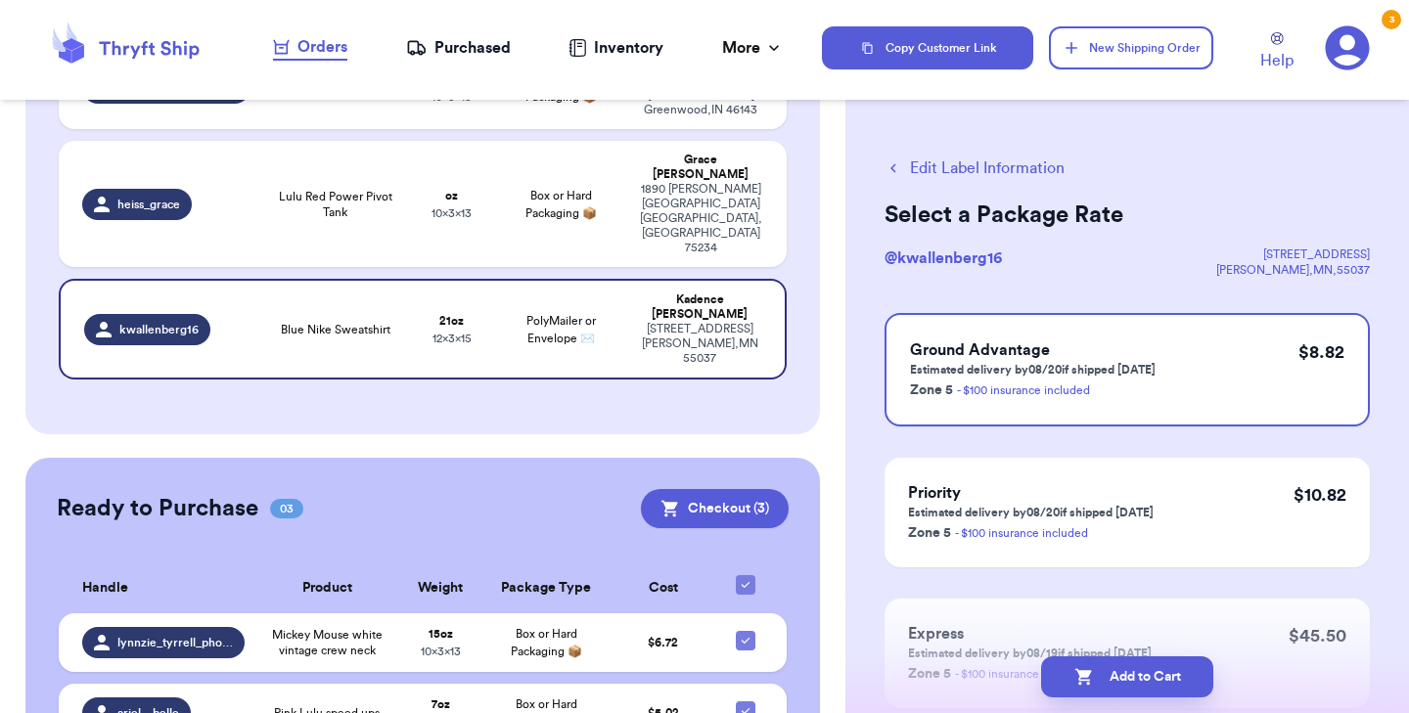
click at [1124, 662] on button "Add to Cart" at bounding box center [1127, 677] width 172 height 41
checkbox input "true"
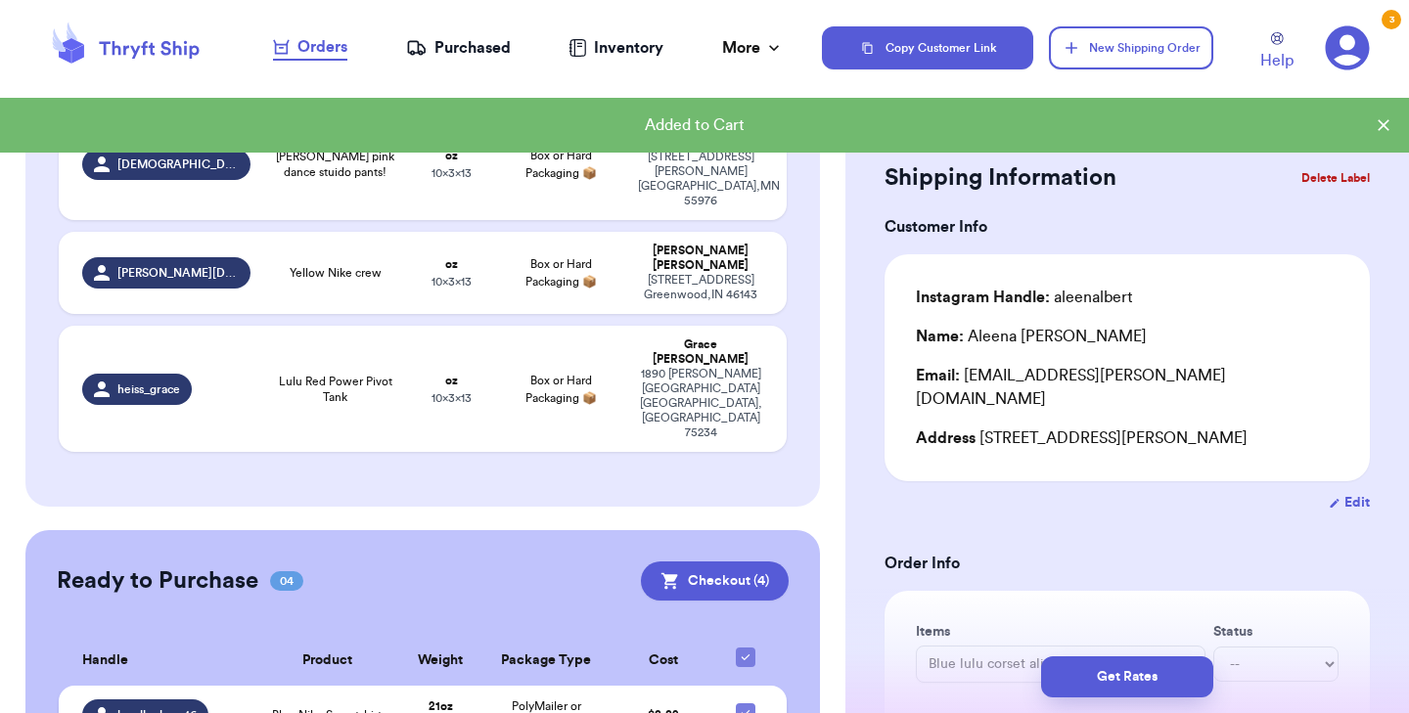
scroll to position [331, 0]
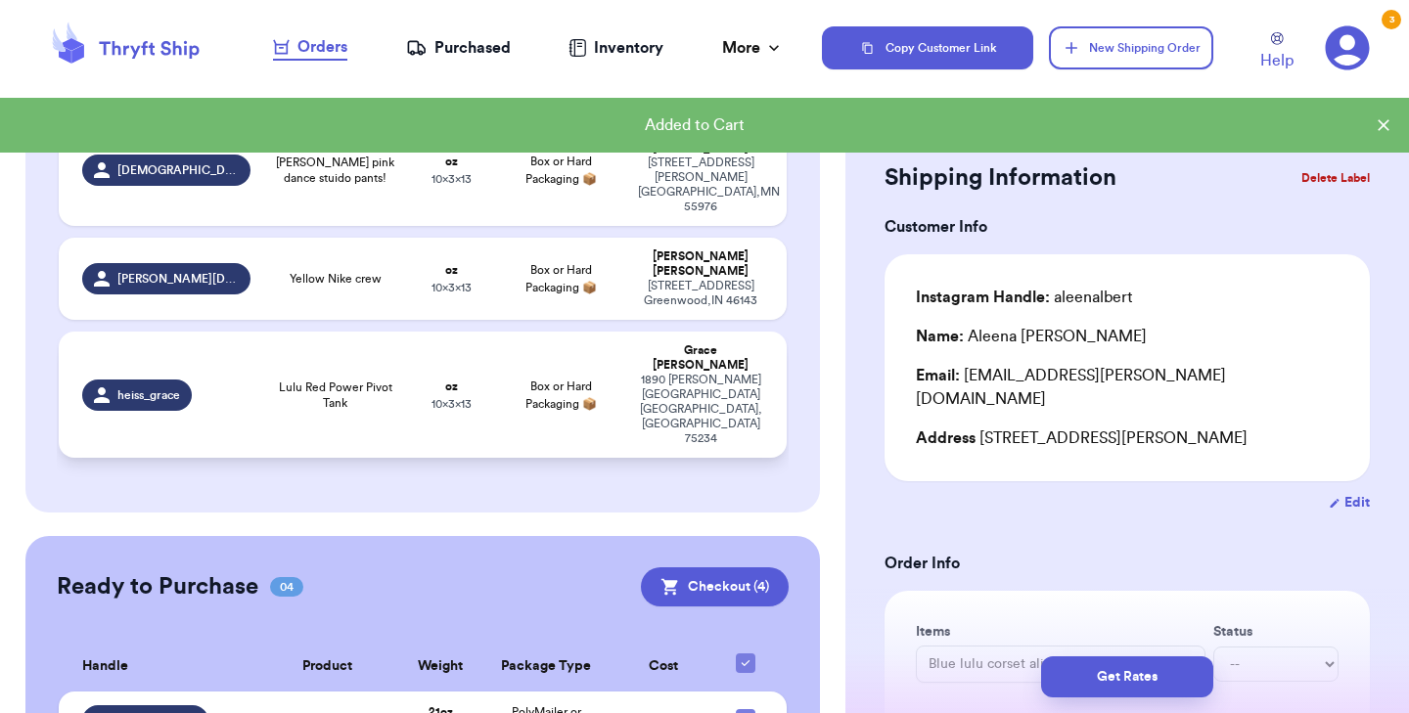
click at [366, 380] on span "Lulu Red Power Pivot Tank" at bounding box center [335, 395] width 122 height 31
type input "Lulu Red Power Pivot Tank"
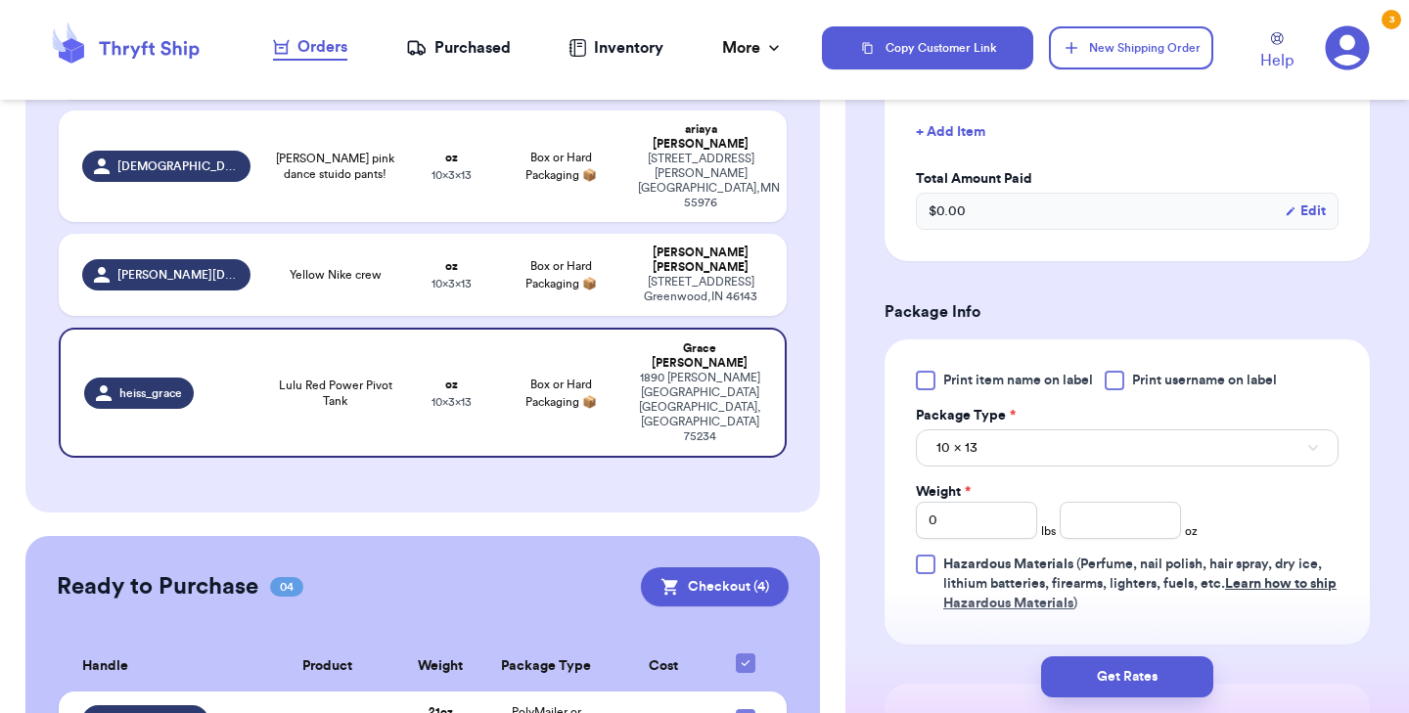
scroll to position [607, 0]
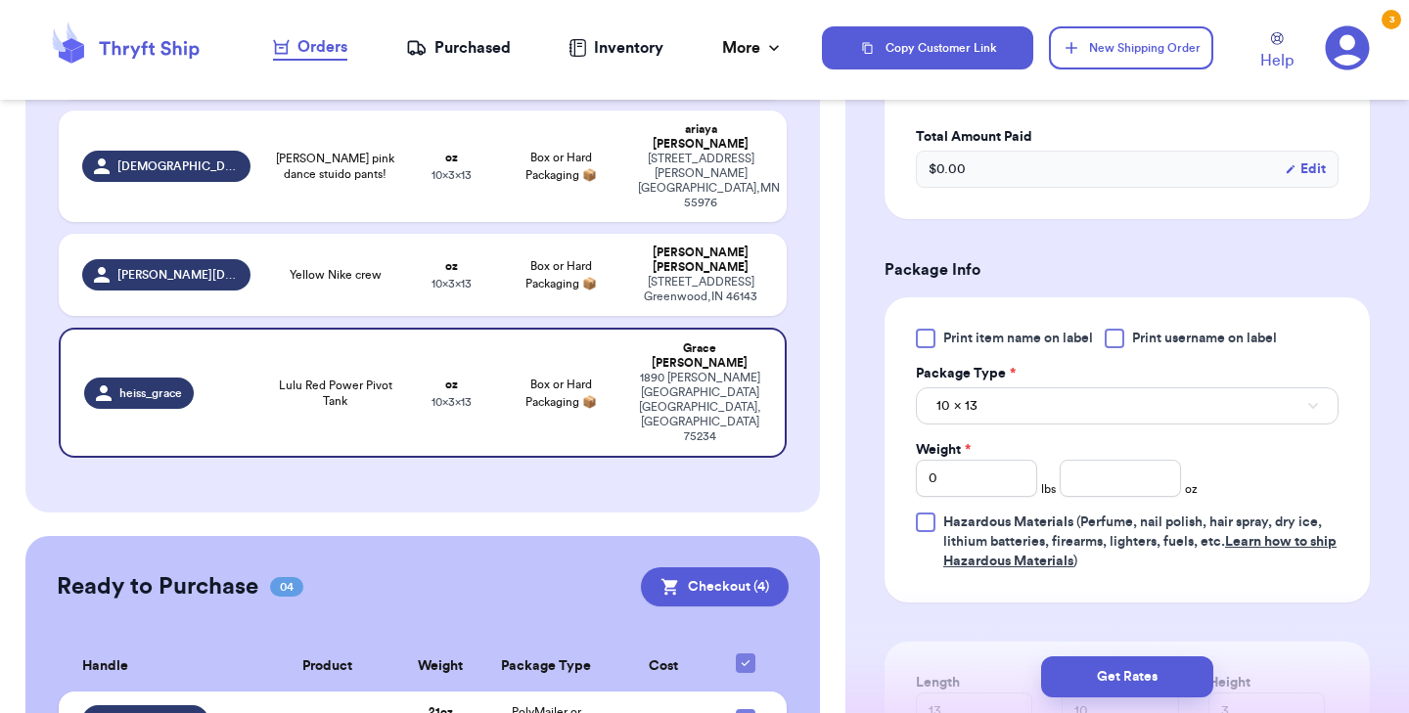
click at [920, 336] on div at bounding box center [926, 339] width 20 height 20
click at [0, 0] on input "Print item name on label" at bounding box center [0, 0] width 0 height 0
click at [1094, 482] on input "number" at bounding box center [1120, 478] width 121 height 37
type input "5"
click at [1096, 670] on button "Get Rates" at bounding box center [1127, 677] width 172 height 41
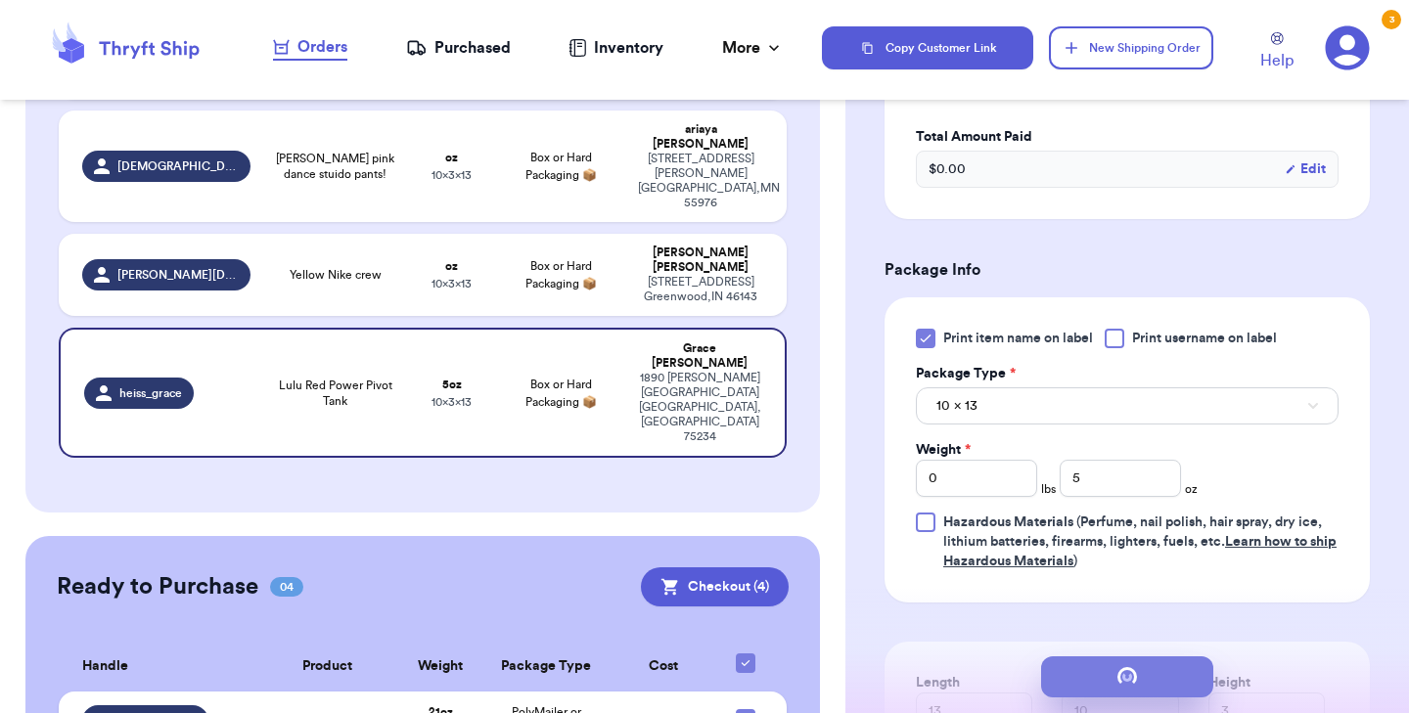
scroll to position [0, 0]
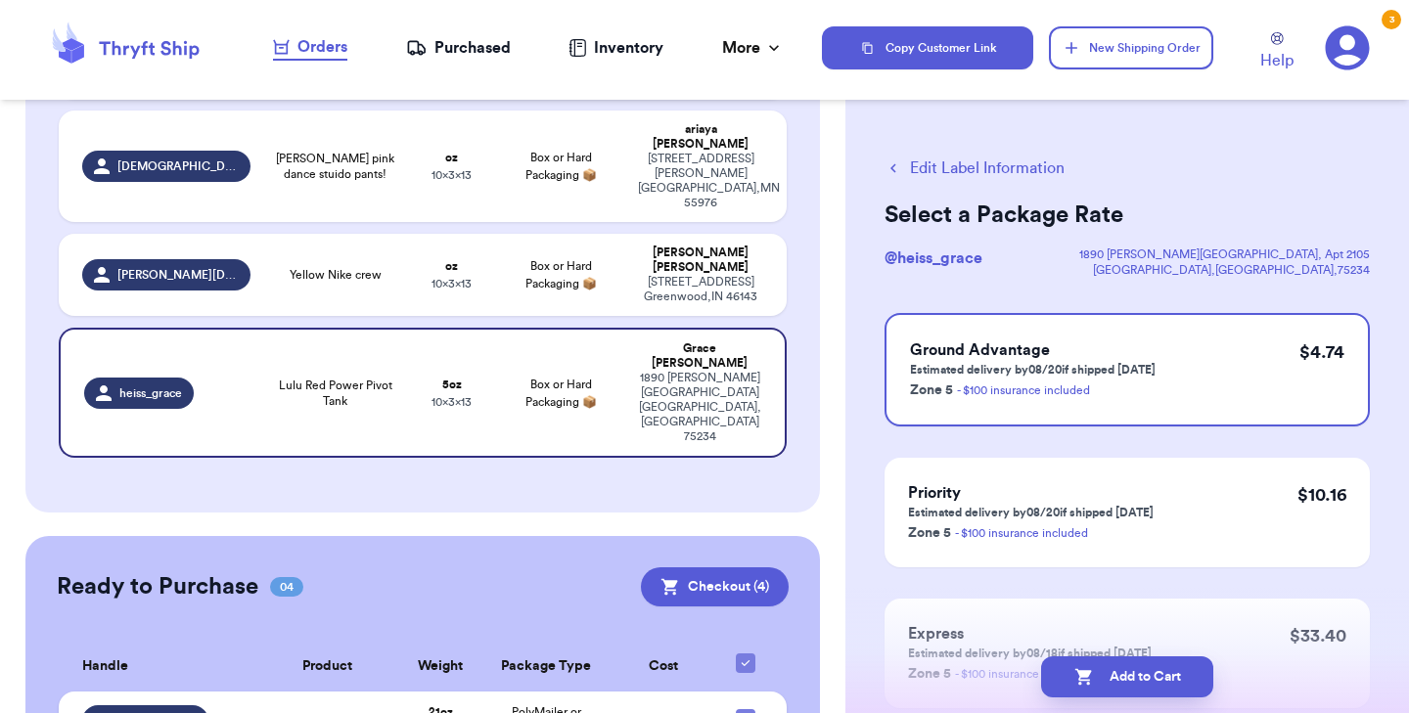
click at [1096, 670] on button "Add to Cart" at bounding box center [1127, 677] width 172 height 41
checkbox input "true"
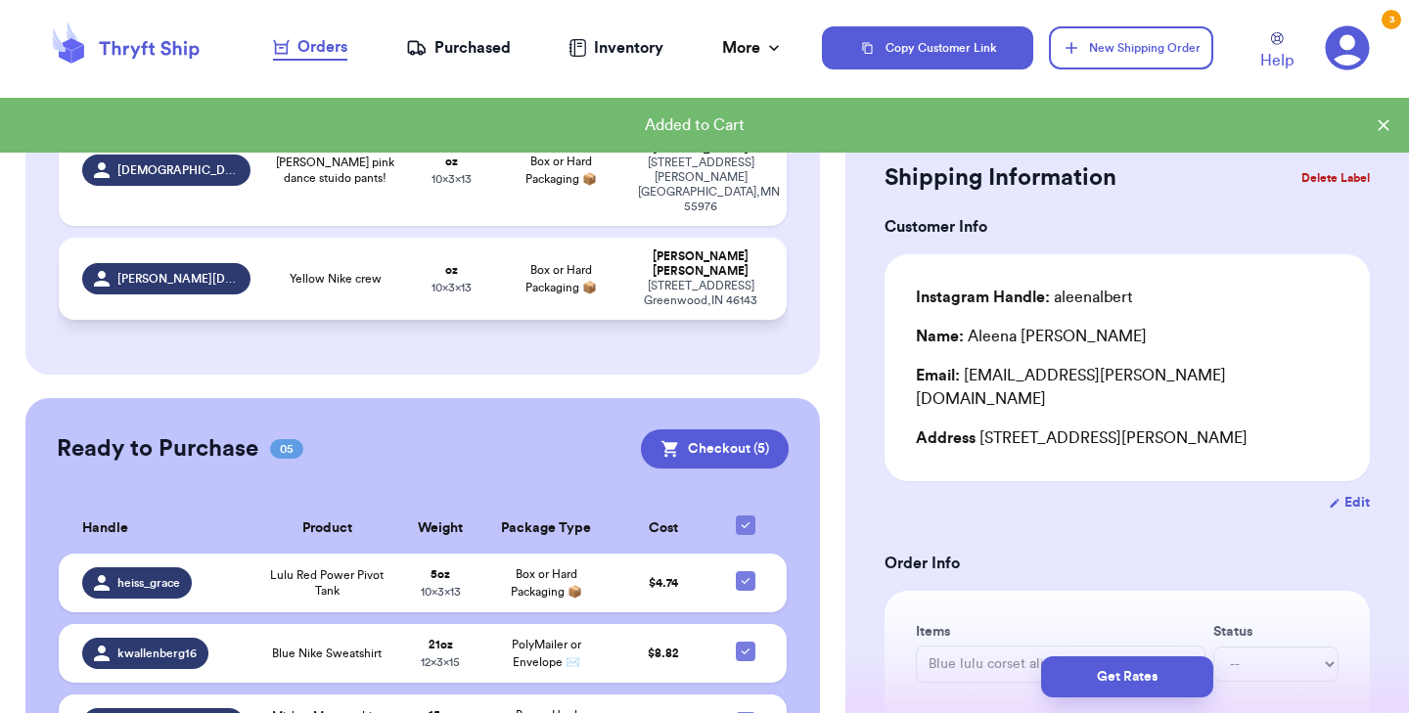
click at [421, 238] on td "oz 10 x 3 x 13" at bounding box center [451, 279] width 87 height 82
type input "Yellow Nike crew"
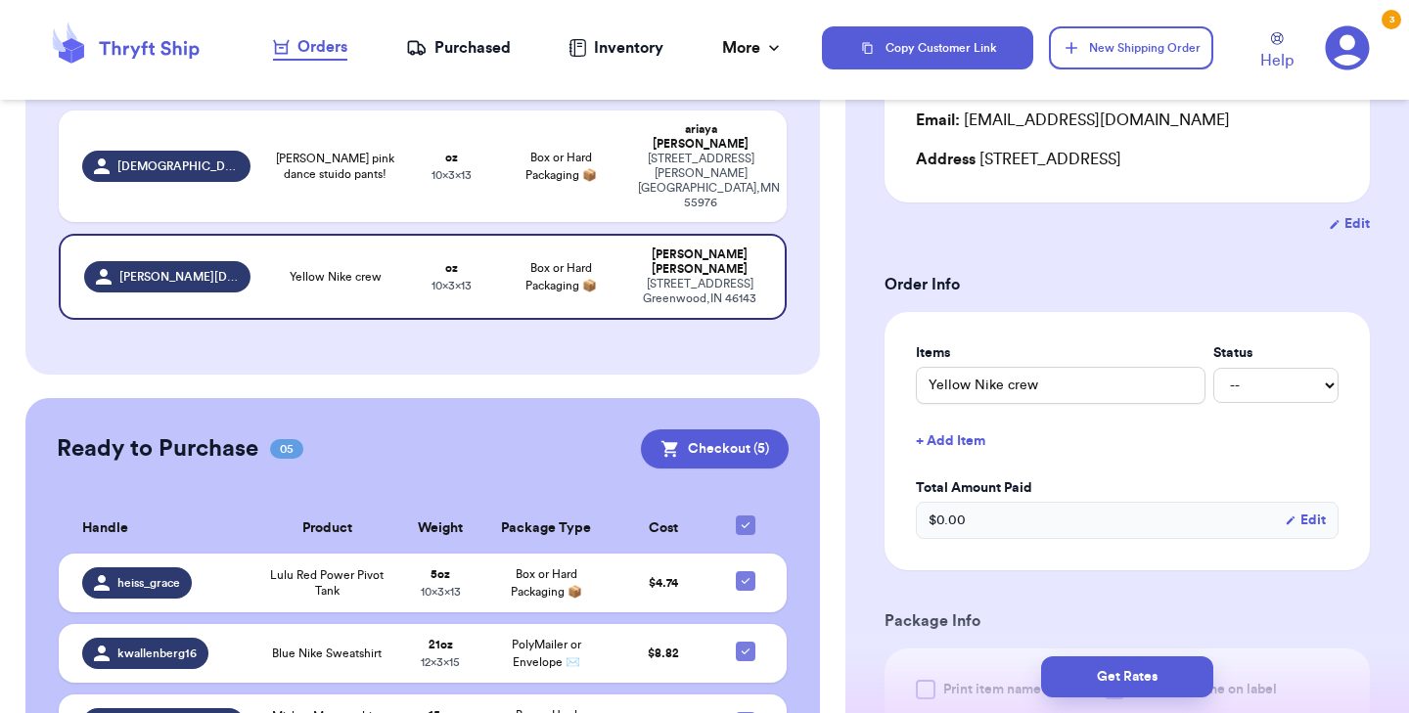
scroll to position [311, 0]
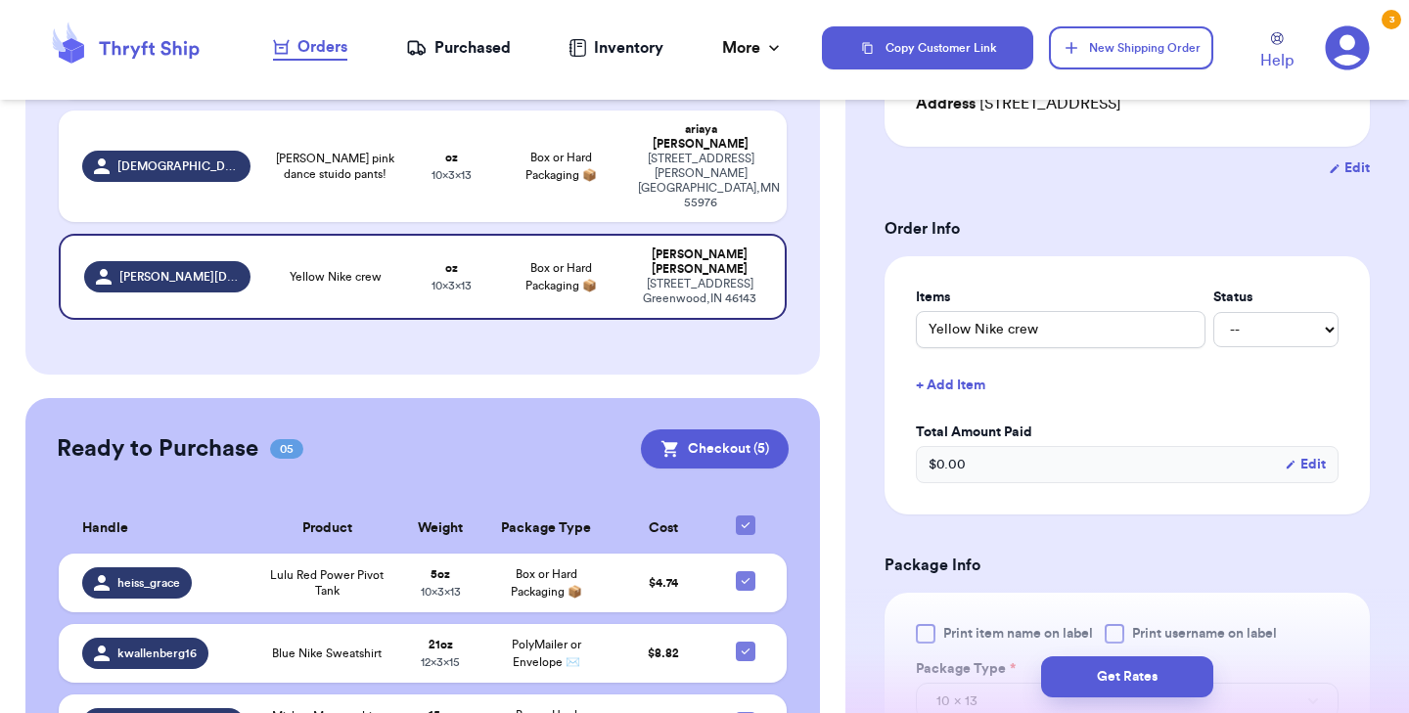
click at [929, 645] on div "Get Rates" at bounding box center [1128, 677] width 564 height 72
click at [926, 637] on div at bounding box center [926, 634] width 20 height 20
click at [0, 0] on input "Print item name on label" at bounding box center [0, 0] width 0 height 0
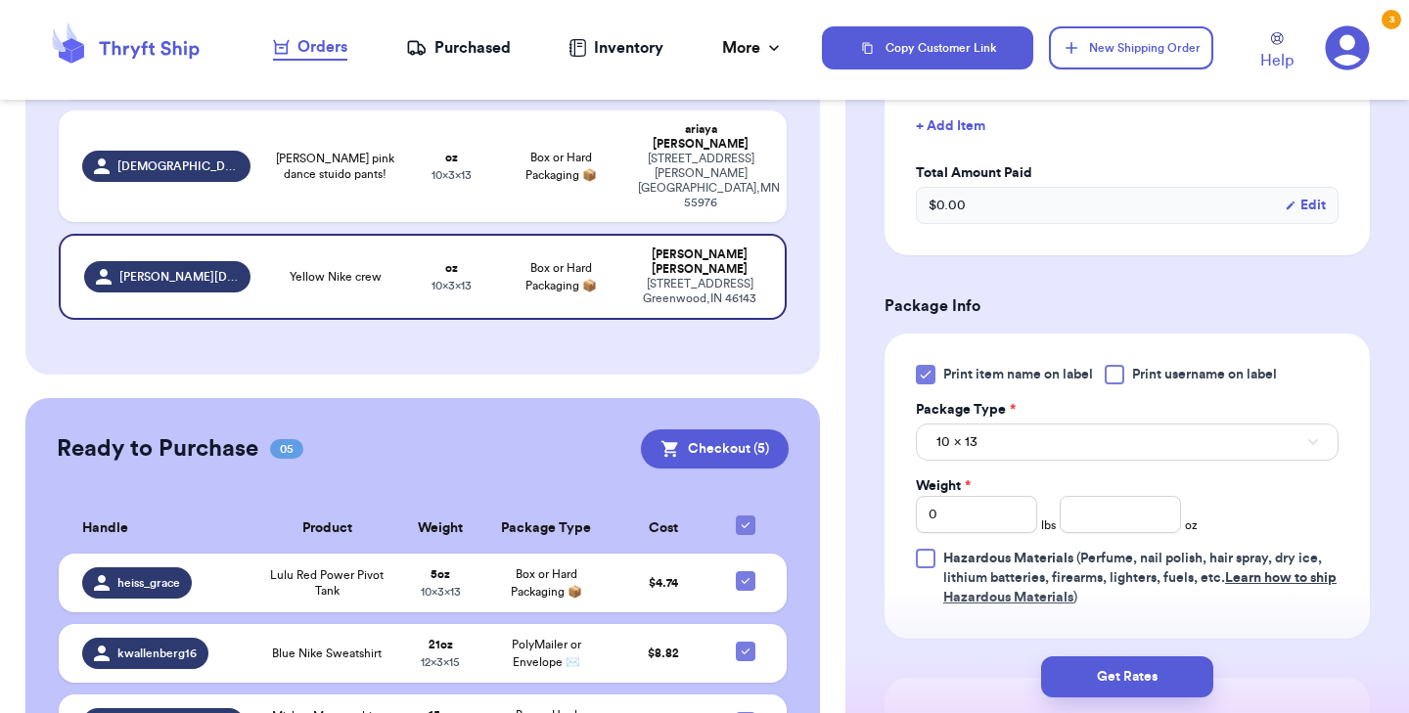
scroll to position [593, 0]
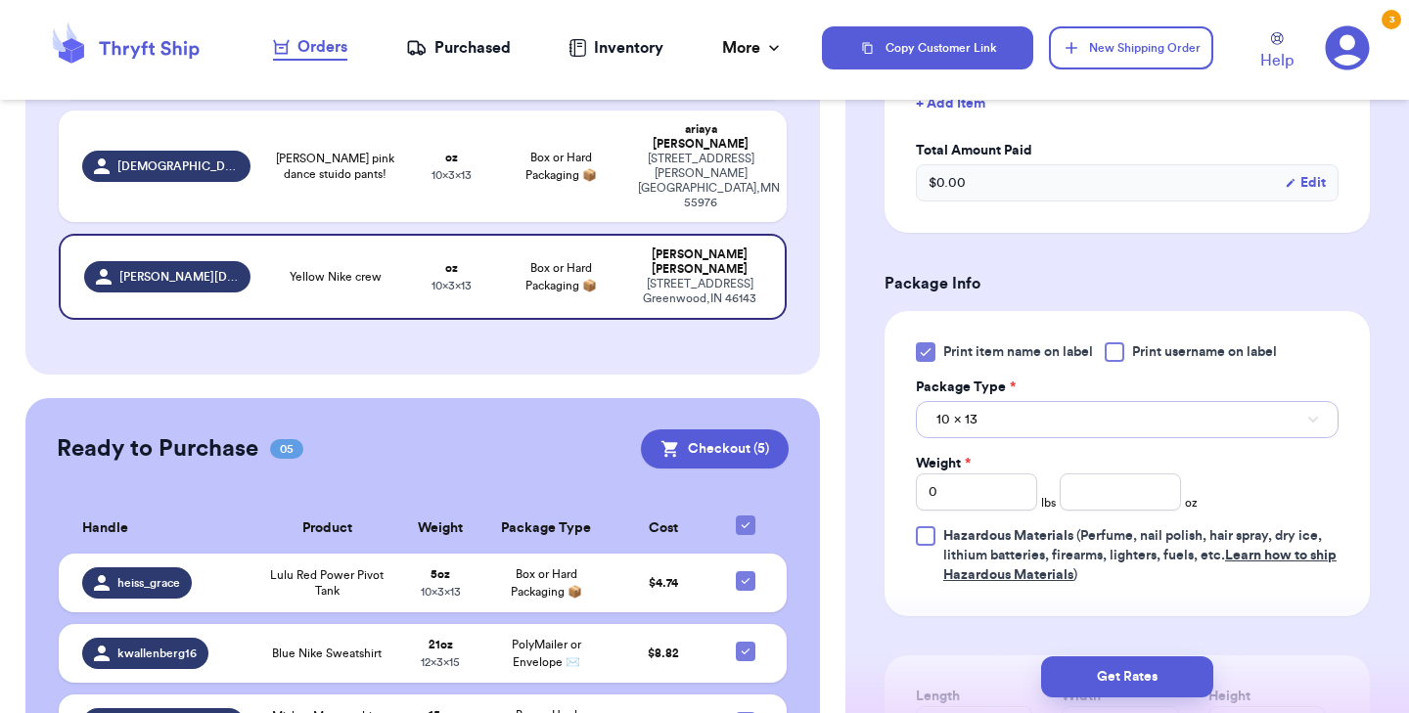
click at [1008, 422] on button "10 x 13" at bounding box center [1127, 419] width 423 height 37
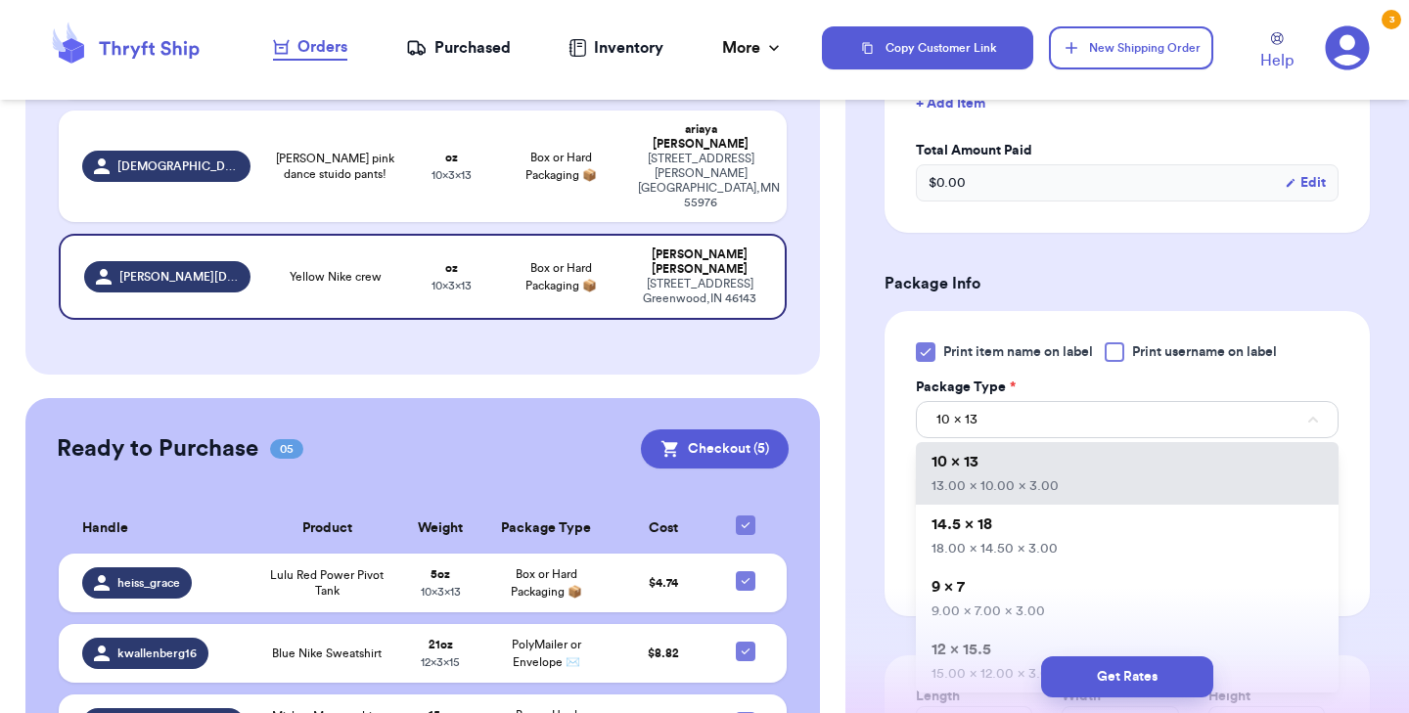
click at [1010, 657] on div "Get Rates" at bounding box center [1127, 677] width 532 height 41
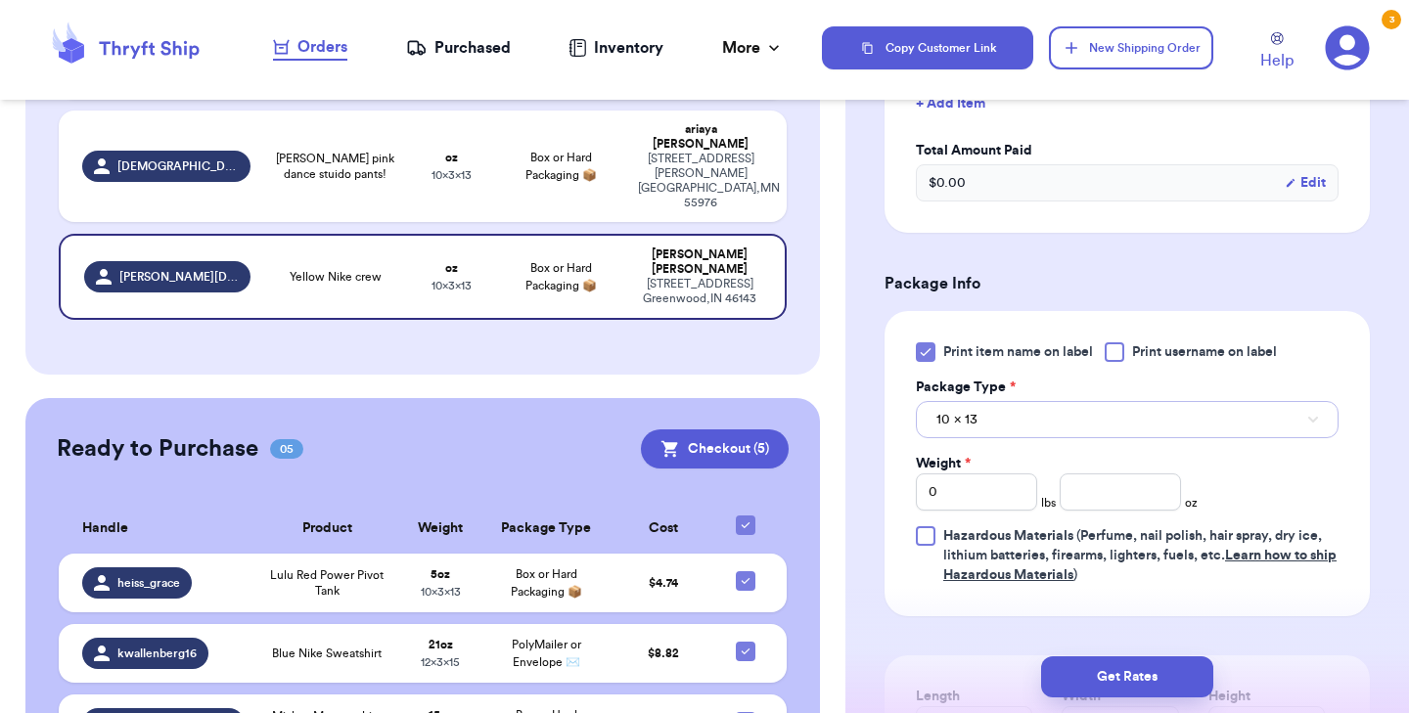
click at [1002, 425] on button "10 x 13" at bounding box center [1127, 419] width 423 height 37
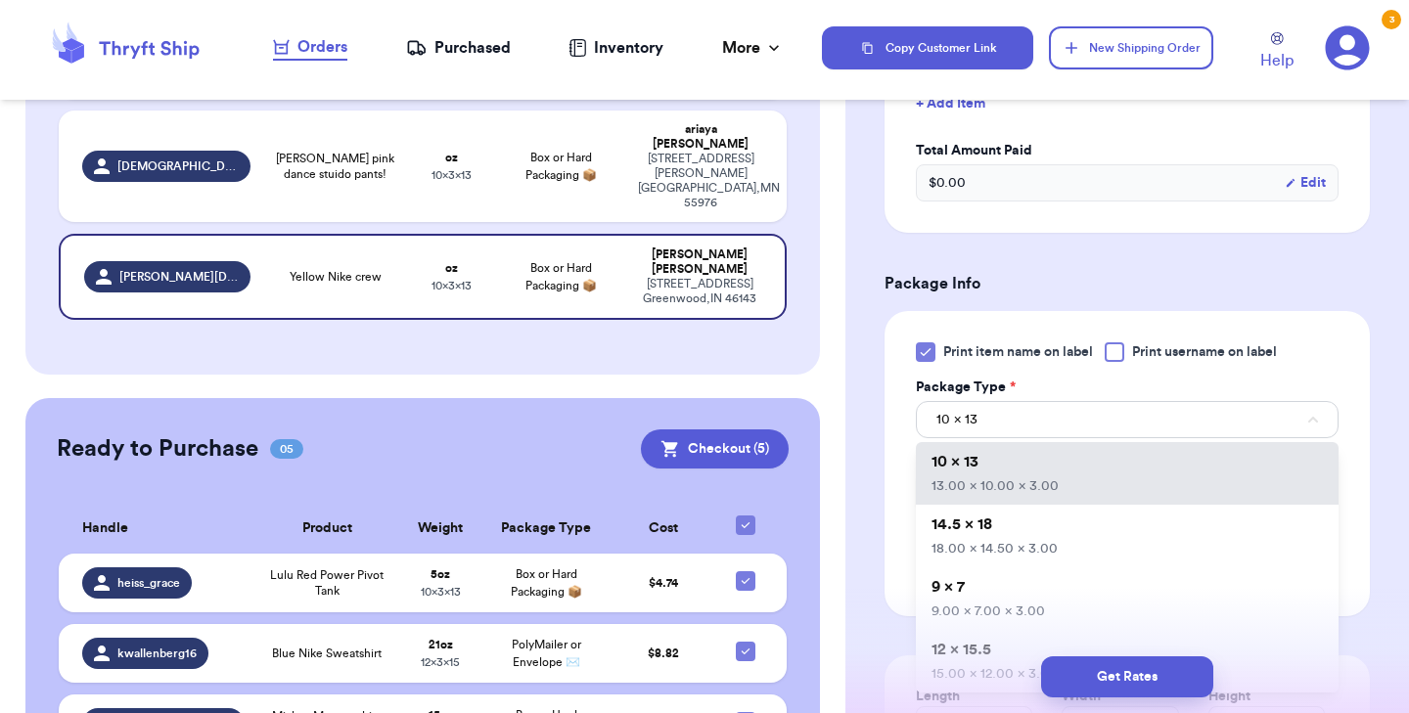
click at [984, 654] on div "Get Rates" at bounding box center [1128, 677] width 564 height 72
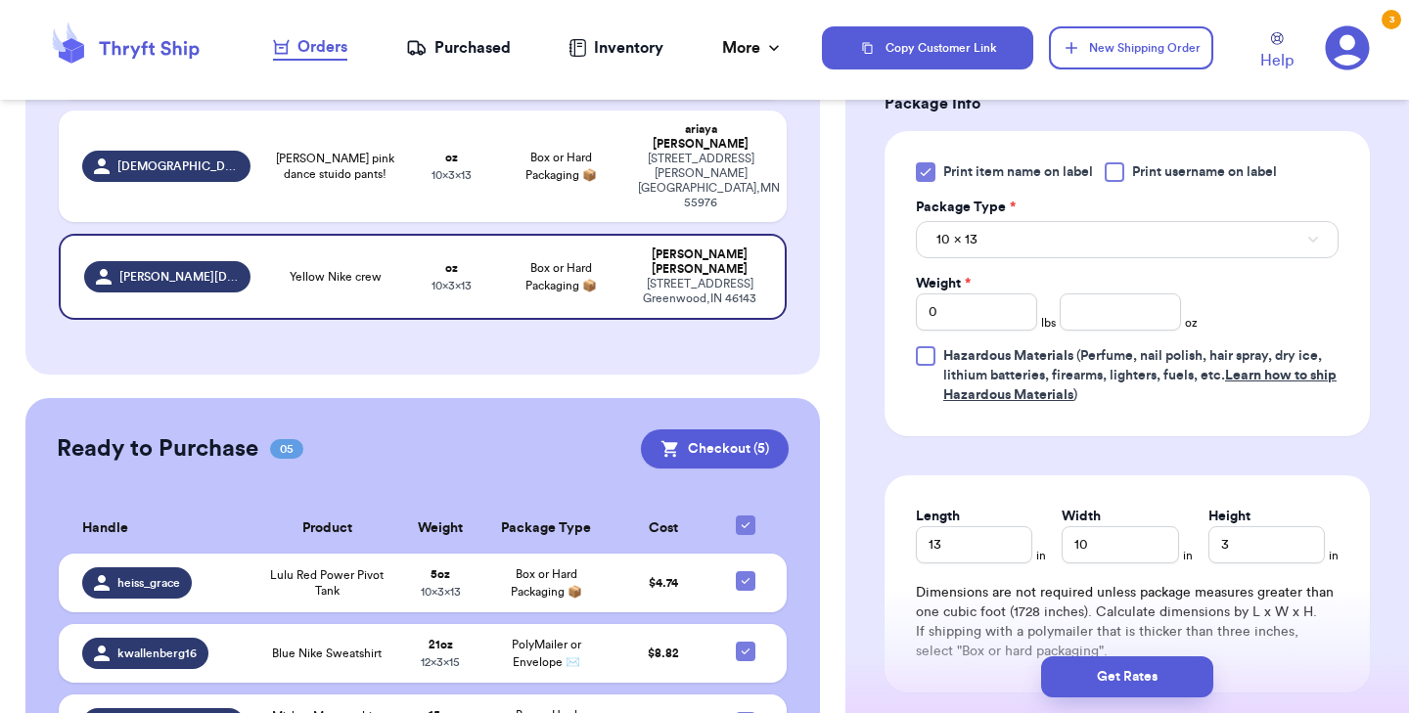
scroll to position [791, 0]
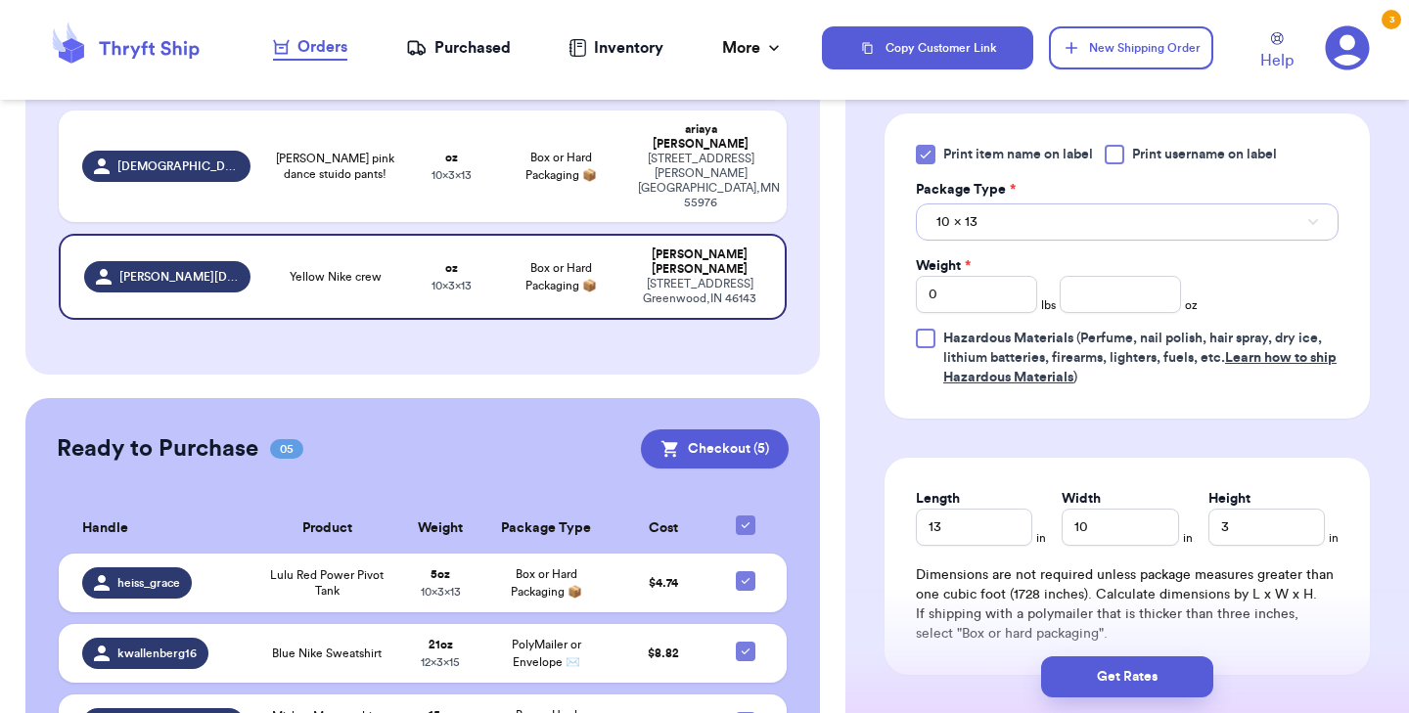
click at [1014, 222] on button "10 x 13" at bounding box center [1127, 222] width 423 height 37
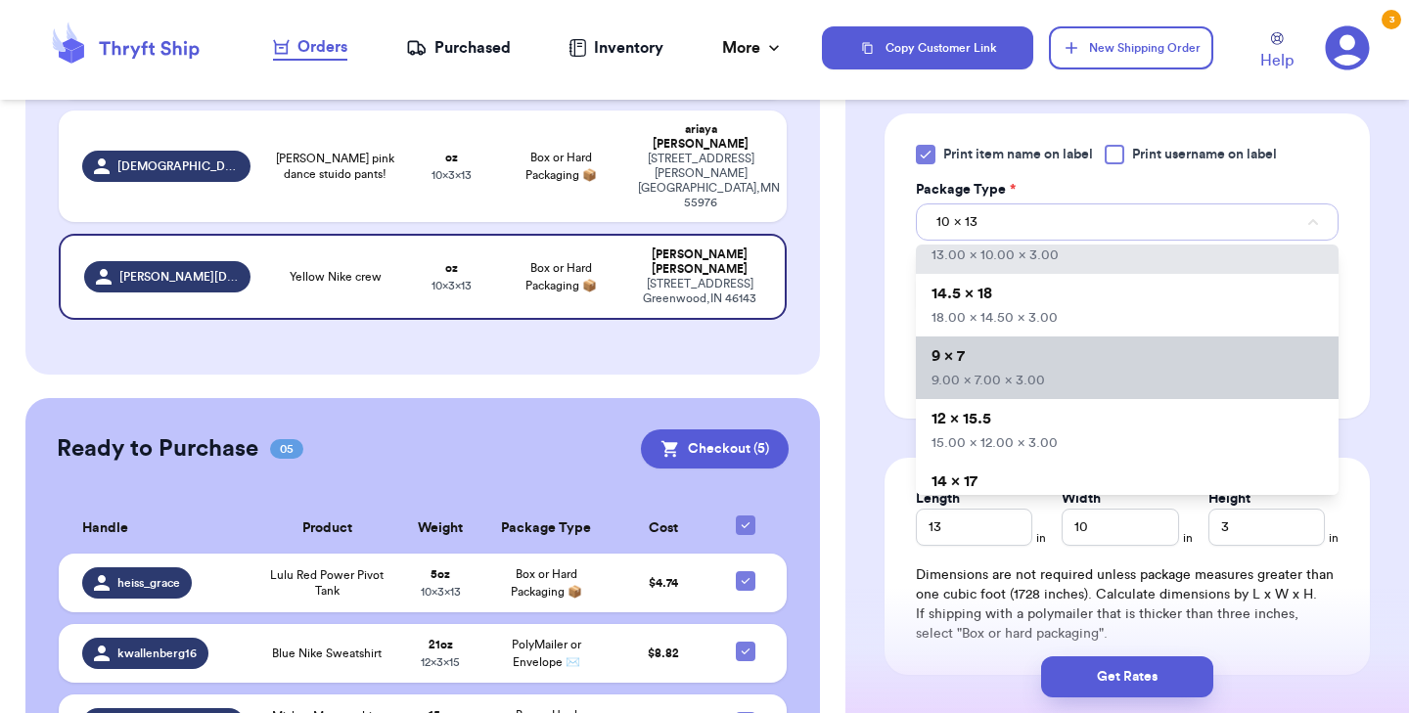
scroll to position [48, 0]
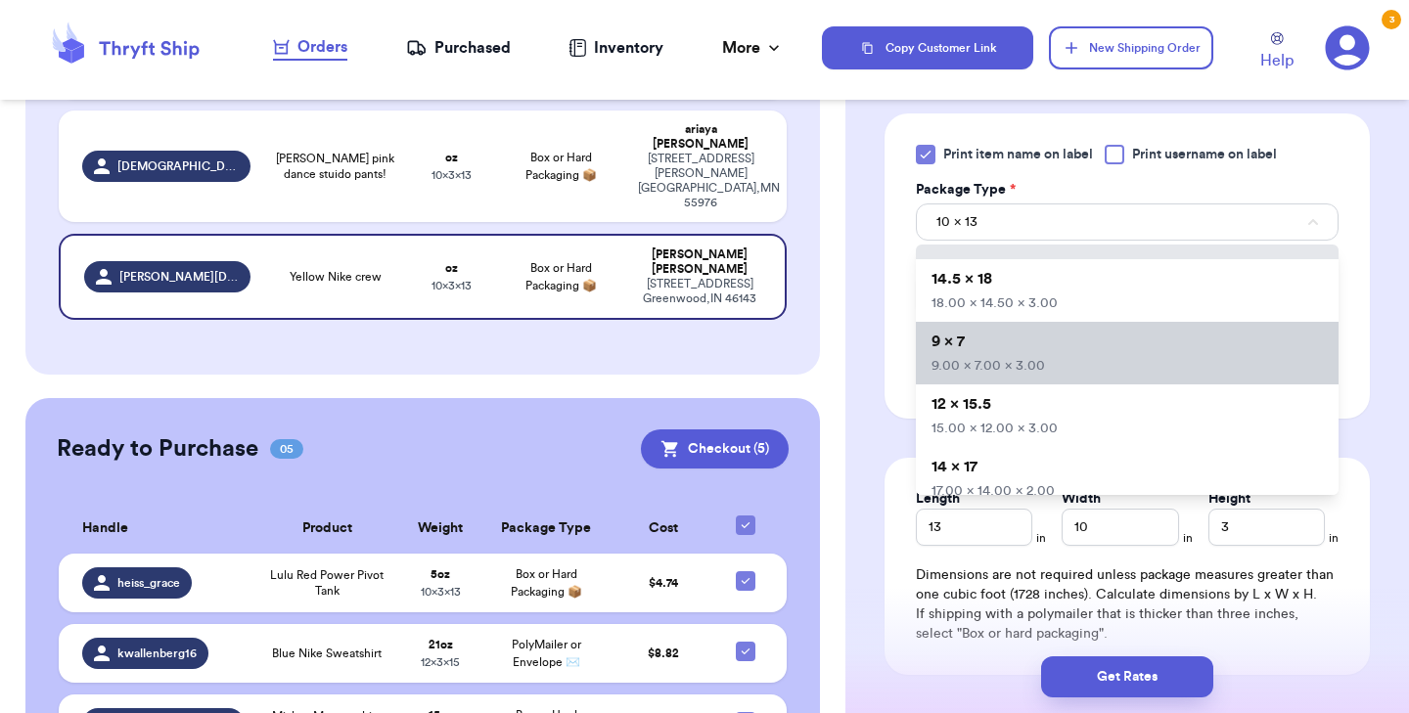
click at [1007, 403] on li "12 x 15.5 15.00 x 12.00 x 3.00" at bounding box center [1127, 416] width 423 height 63
type input "15"
type input "12"
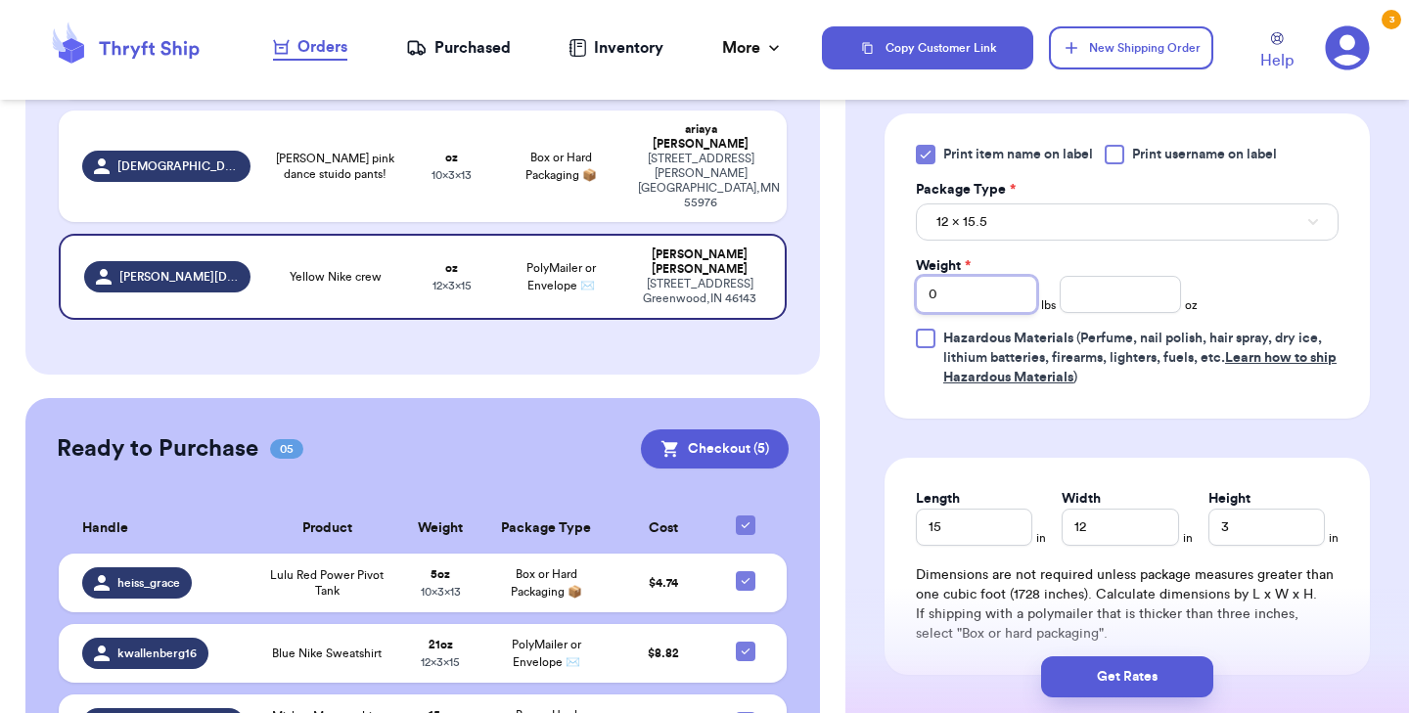
click at [974, 297] on input "0" at bounding box center [976, 294] width 121 height 37
type input "1"
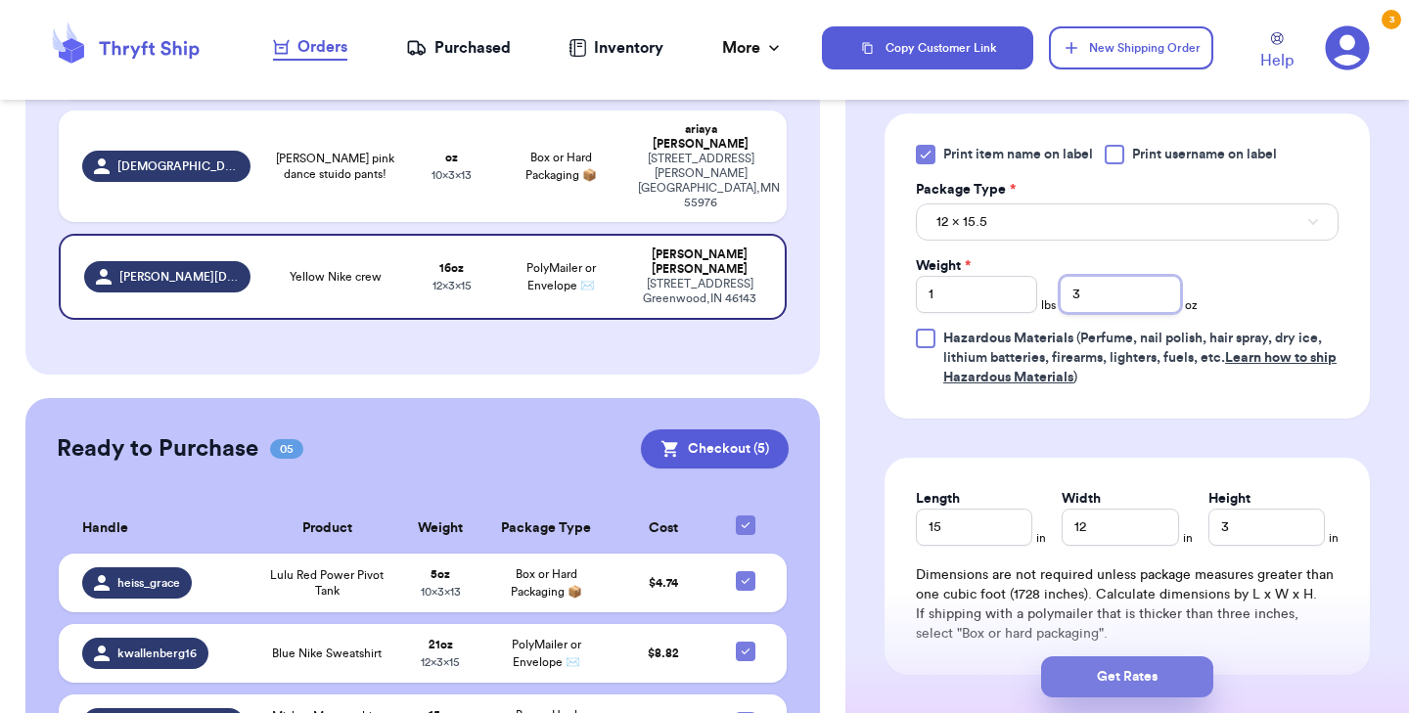
type input "3"
click at [1095, 665] on button "Get Rates" at bounding box center [1127, 677] width 172 height 41
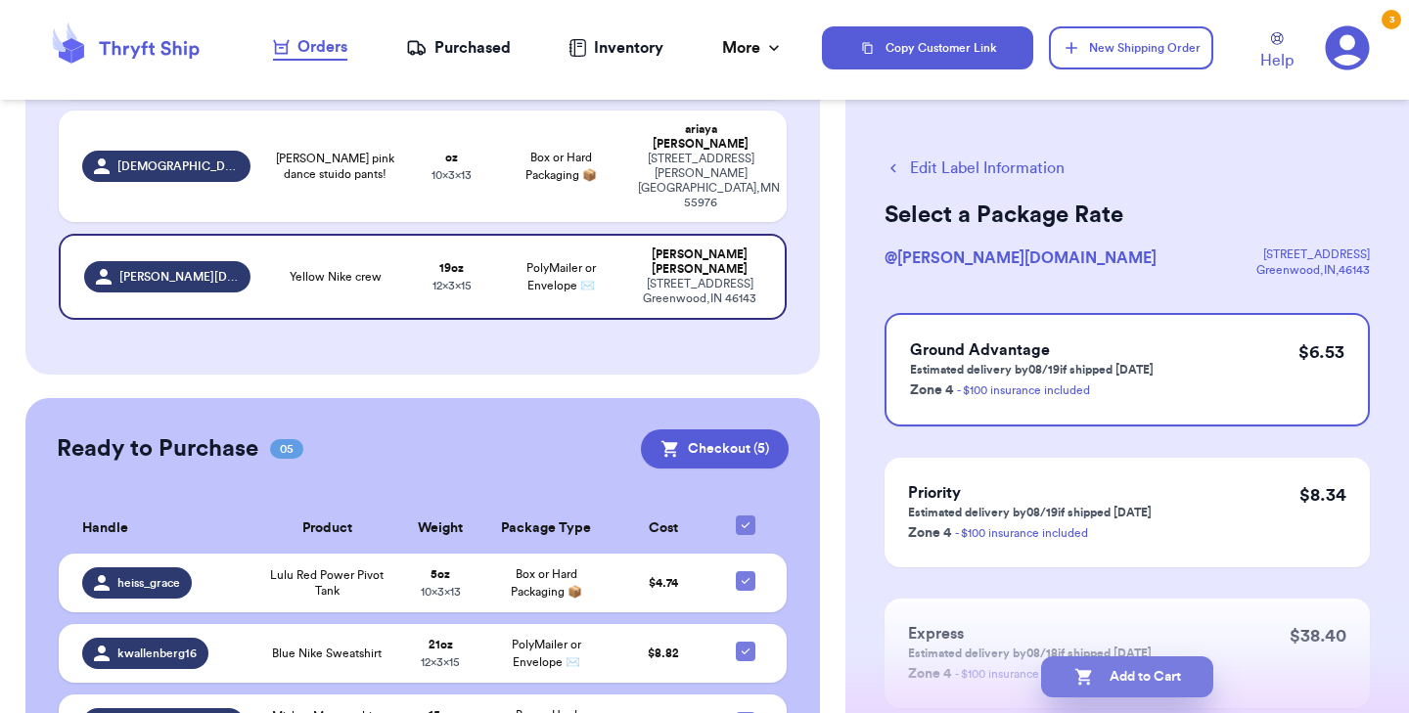
click at [1120, 677] on button "Add to Cart" at bounding box center [1127, 677] width 172 height 41
checkbox input "true"
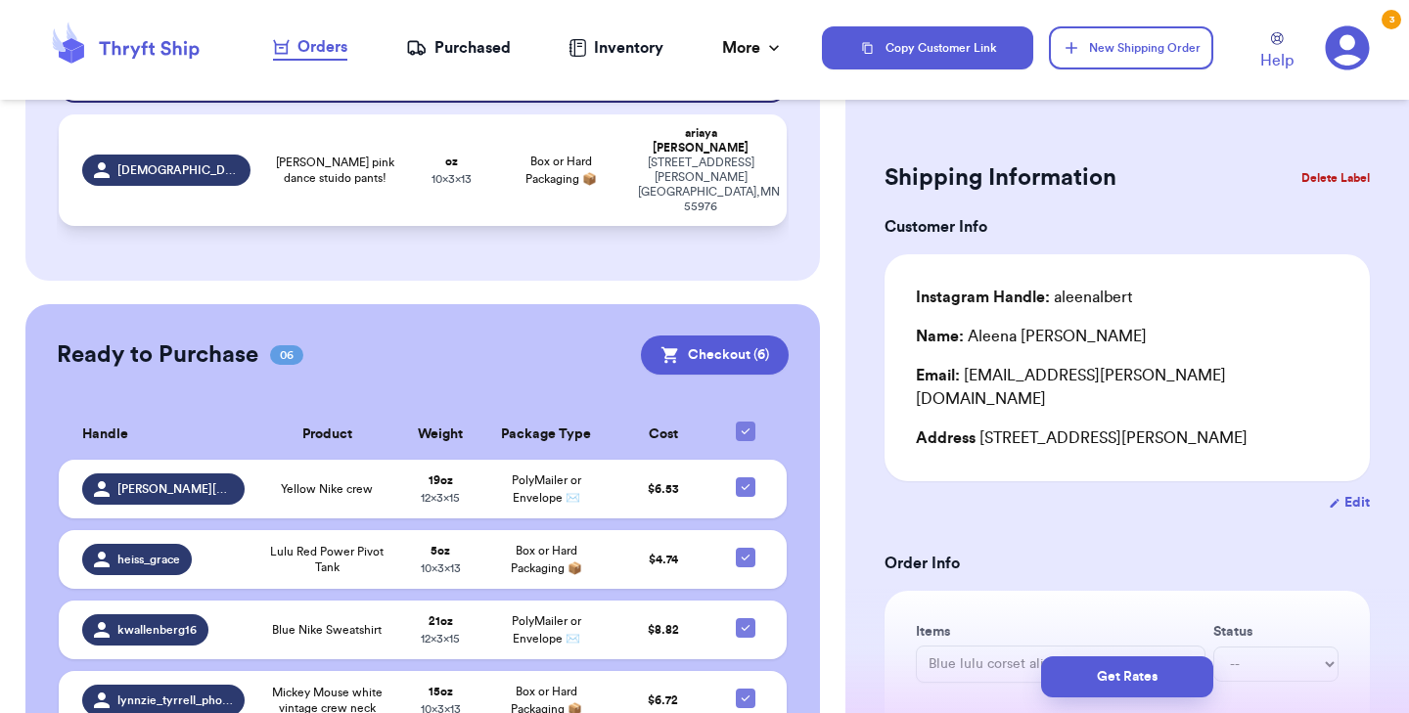
click at [388, 155] on span "lulu lemon pink dance stuido pants!" at bounding box center [335, 170] width 122 height 31
type input "lulu lemon pink dance stuido pants!"
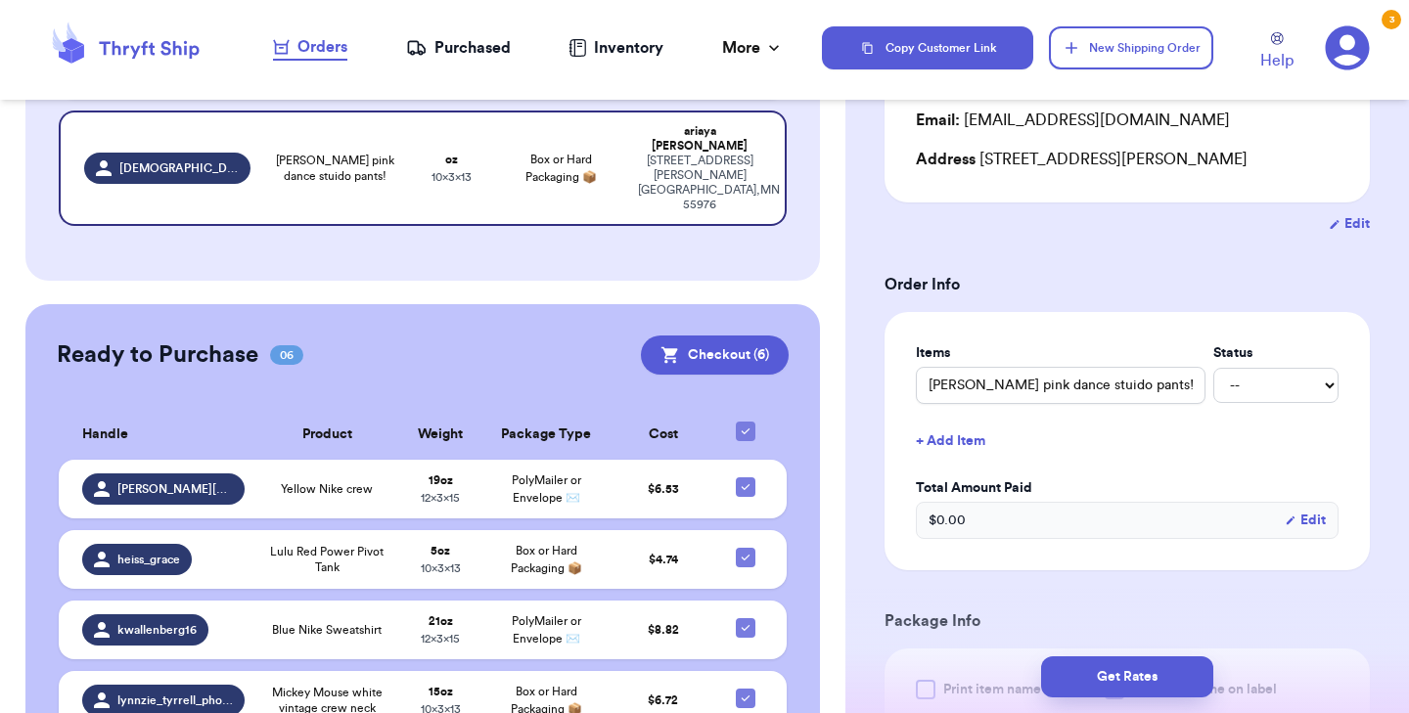
scroll to position [391, 0]
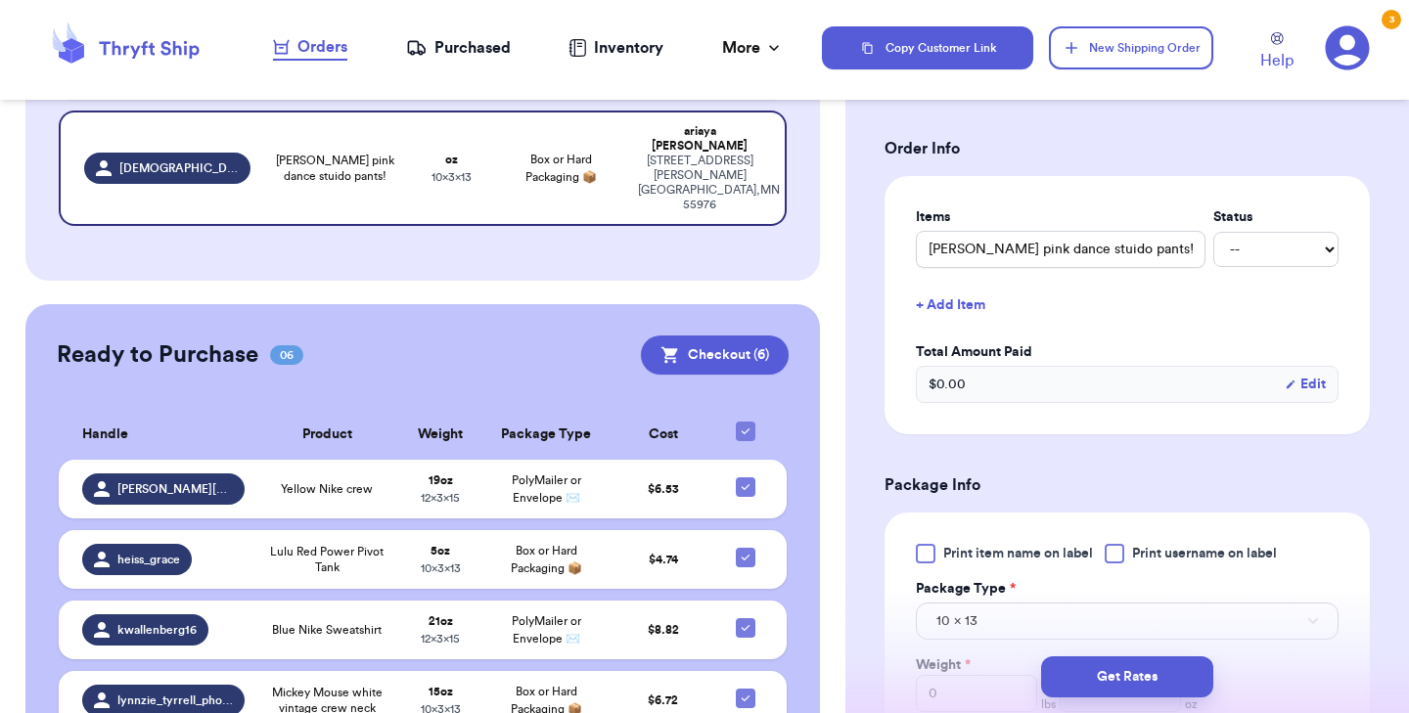
click at [927, 552] on div at bounding box center [926, 554] width 20 height 20
click at [0, 0] on input "Print item name on label" at bounding box center [0, 0] width 0 height 0
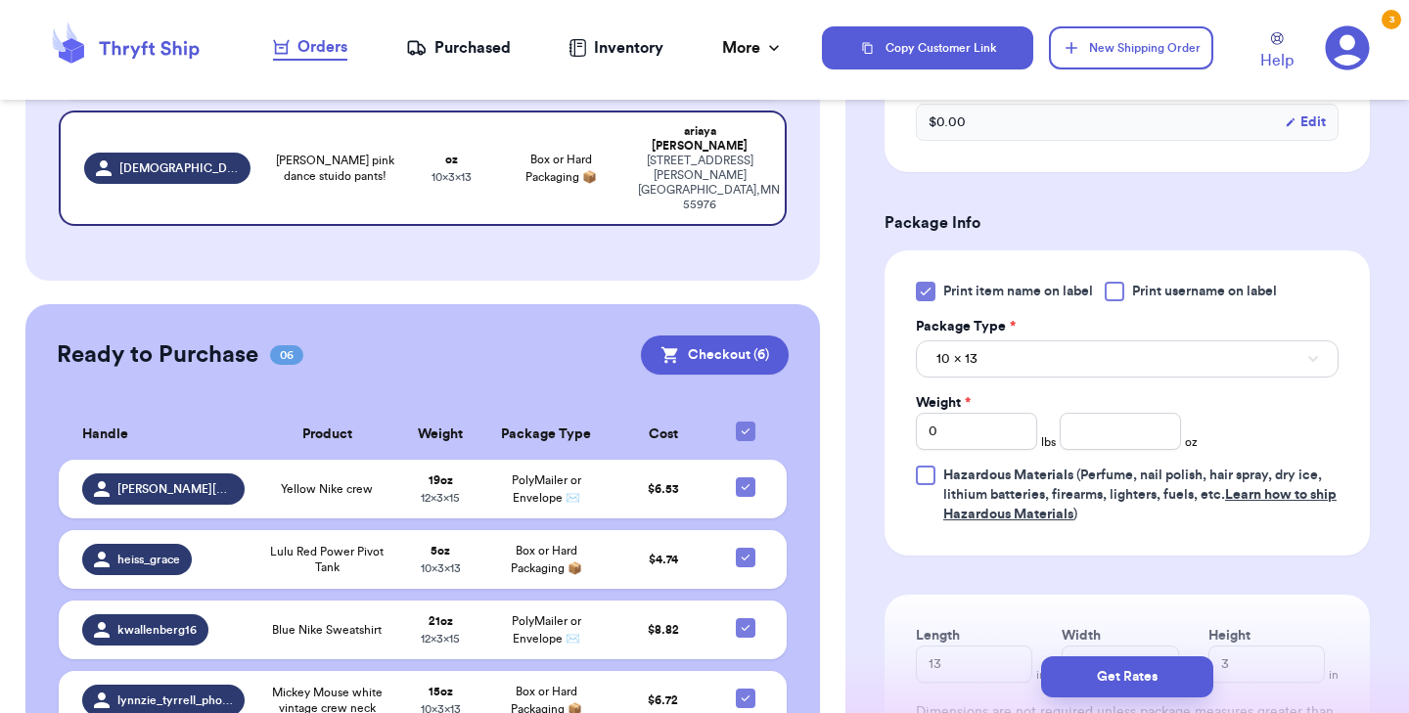
scroll to position [659, 0]
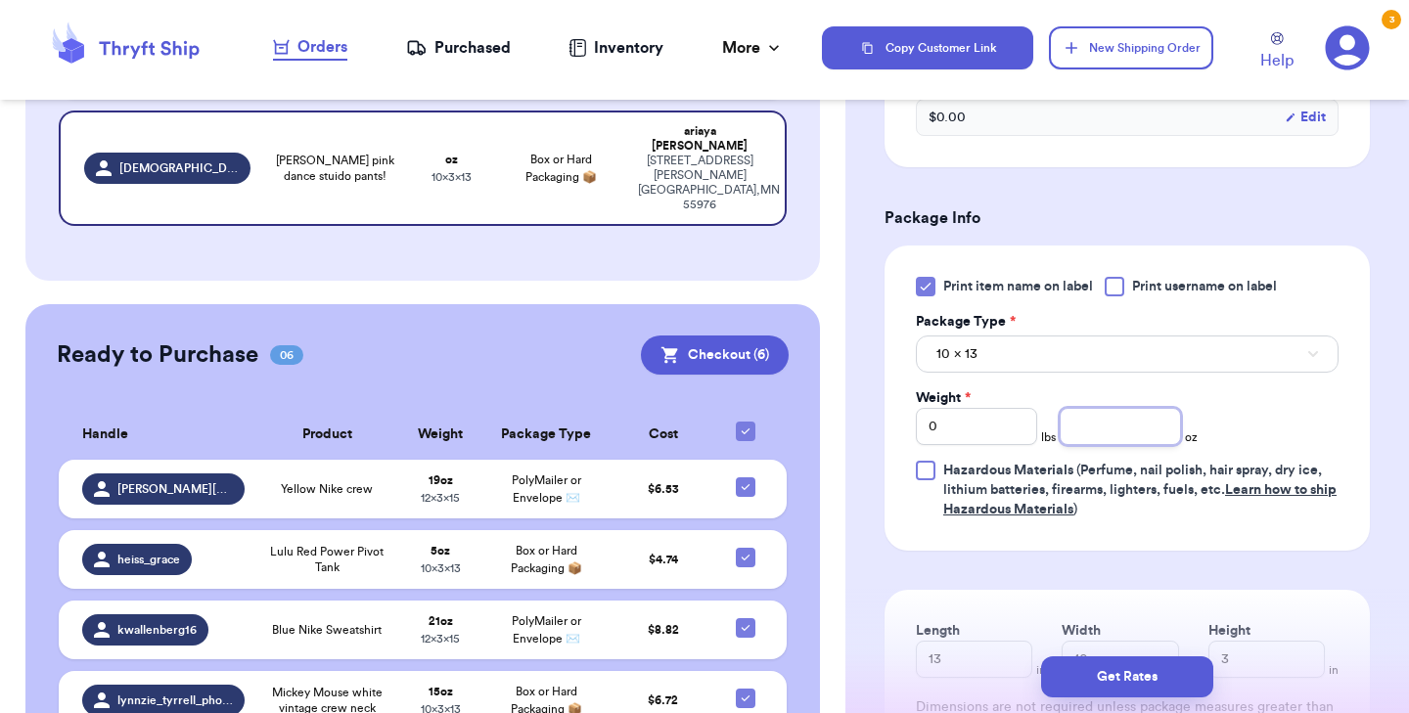
click at [1115, 424] on input "number" at bounding box center [1120, 426] width 121 height 37
type input "11"
click at [1120, 671] on button "Get Rates" at bounding box center [1127, 677] width 172 height 41
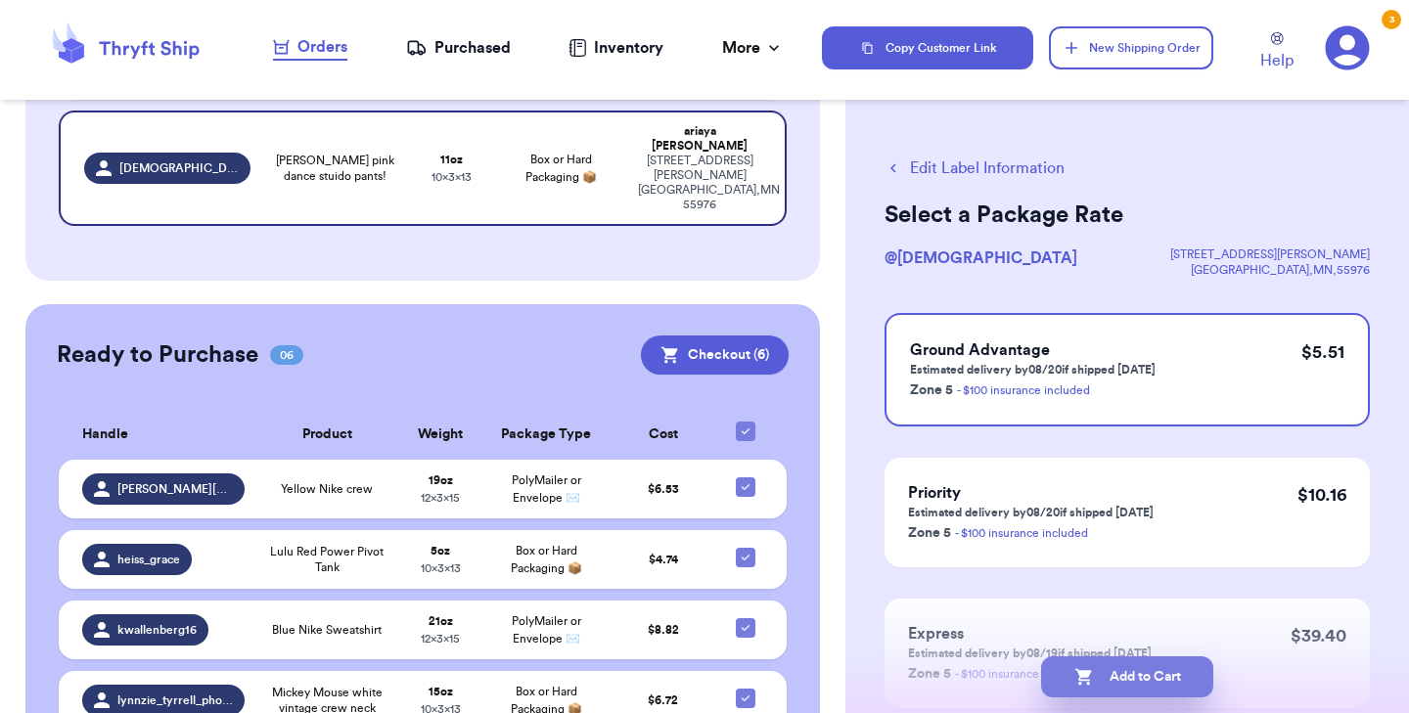
click at [1134, 687] on button "Add to Cart" at bounding box center [1127, 677] width 172 height 41
checkbox input "true"
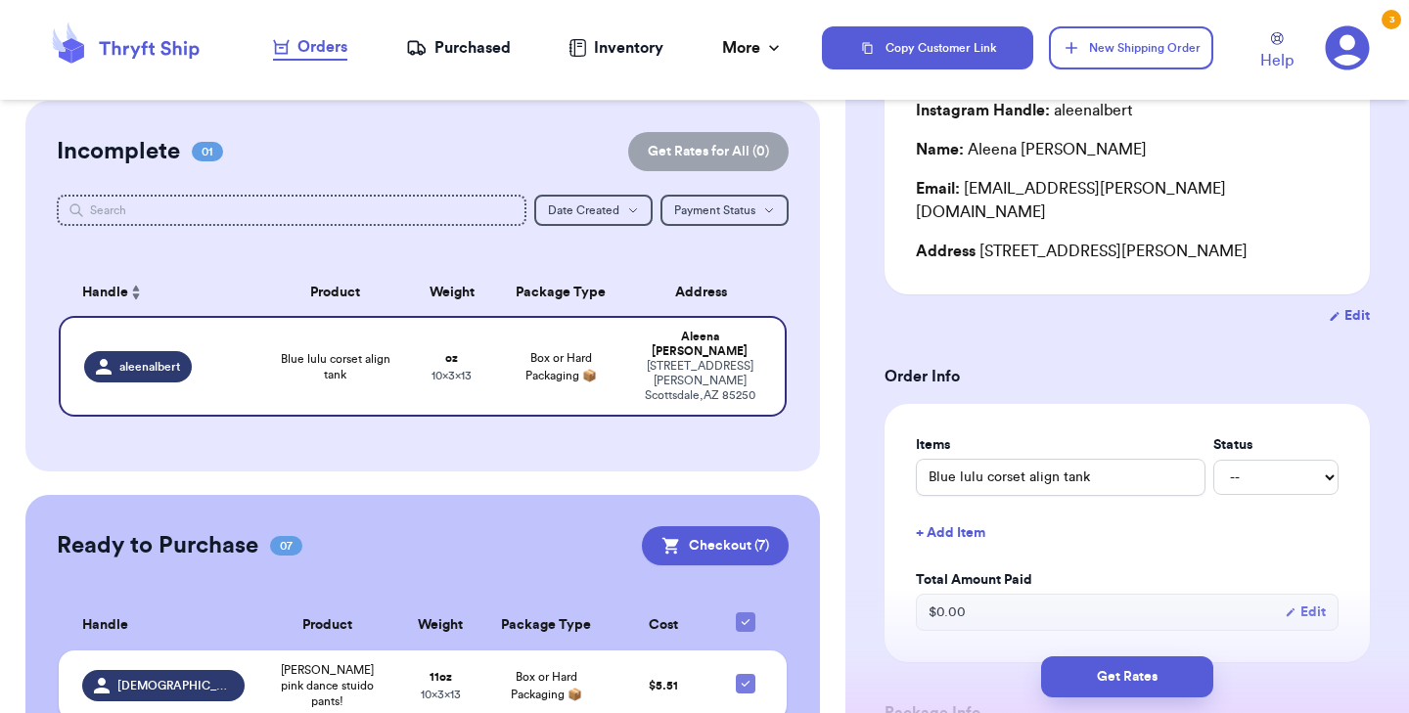
scroll to position [198, 0]
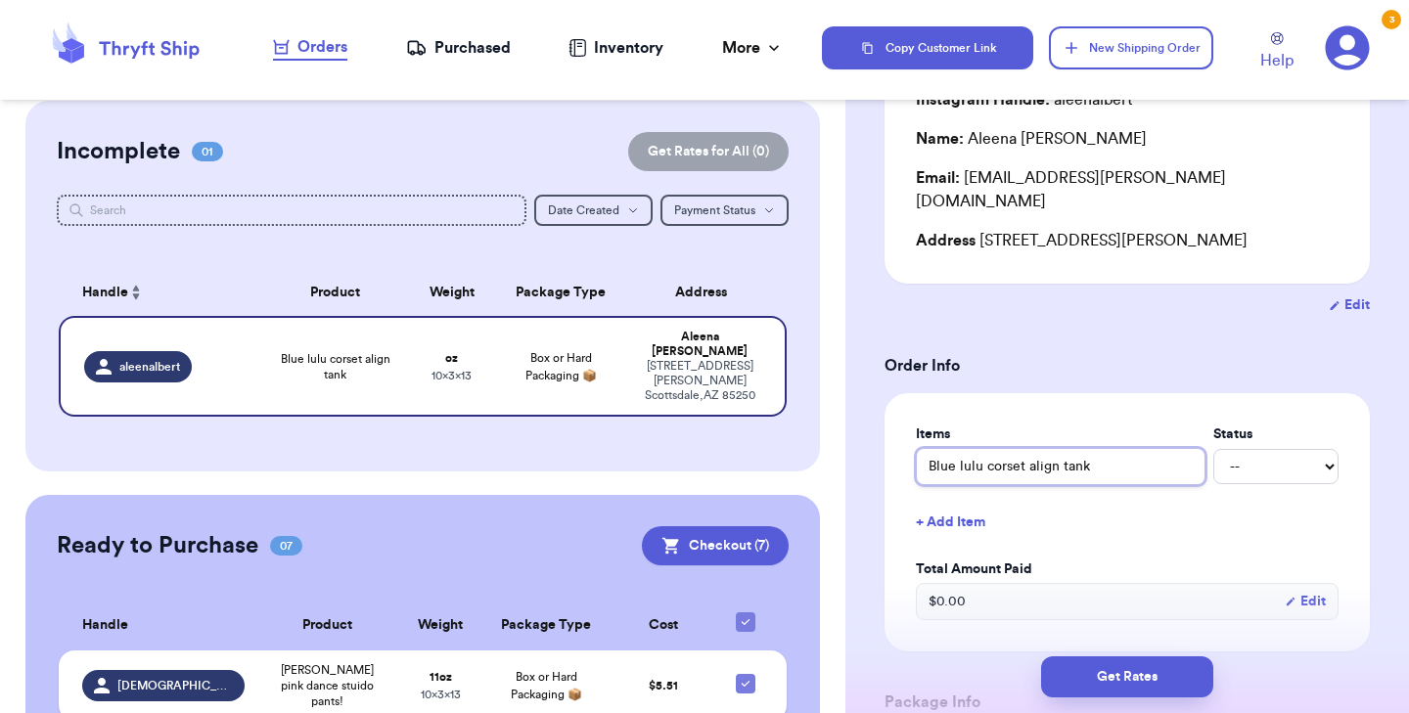
click at [955, 448] on input "Blue lulu corset align tank" at bounding box center [1061, 466] width 290 height 37
drag, startPoint x: 958, startPoint y: 442, endPoint x: 886, endPoint y: 438, distance: 72.5
click at [886, 438] on div "Items Status Blue lulu corset align tank -- Paid Owes + Add Item Total Amount P…" at bounding box center [1127, 522] width 485 height 258
type input "lulu corset align tank"
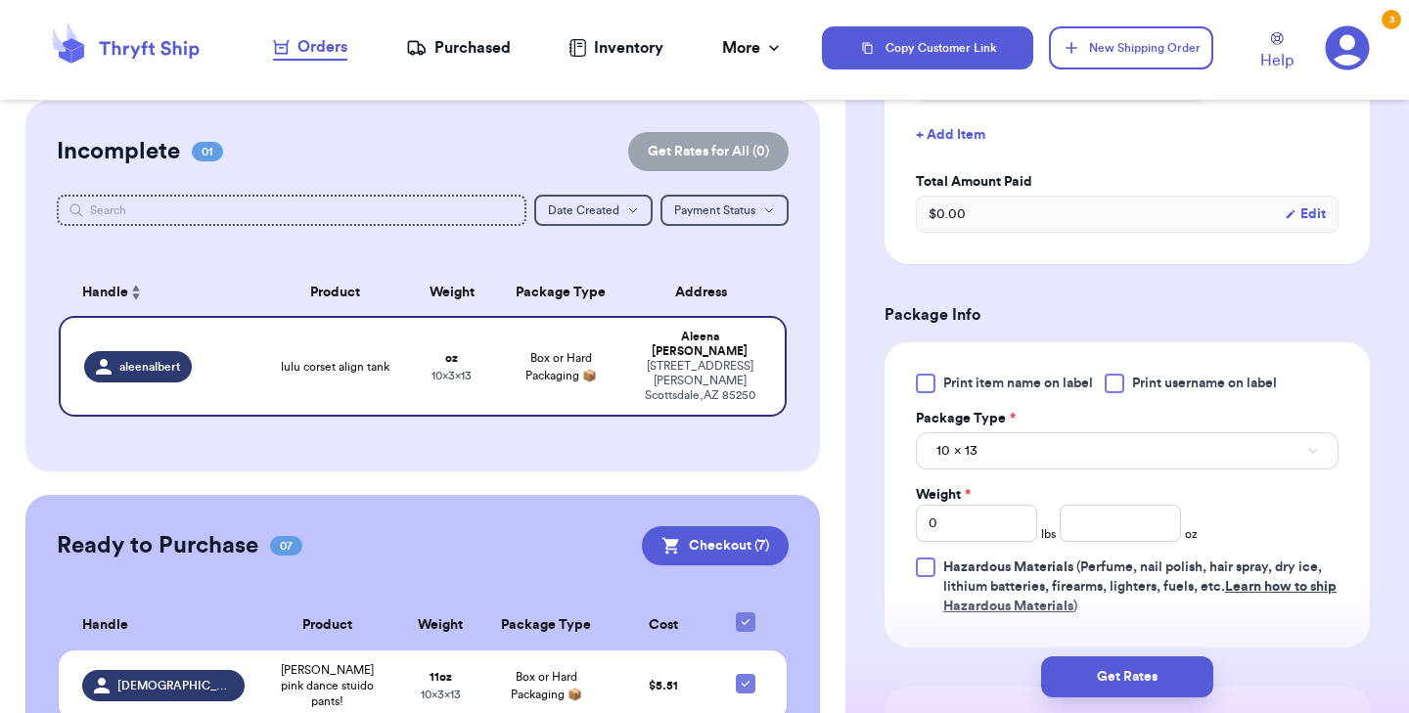
scroll to position [586, 0]
type input "lulu corset align tank"
click at [923, 373] on div at bounding box center [926, 383] width 20 height 20
click at [0, 0] on input "Print item name on label" at bounding box center [0, 0] width 0 height 0
click at [1127, 504] on input "number" at bounding box center [1120, 522] width 121 height 37
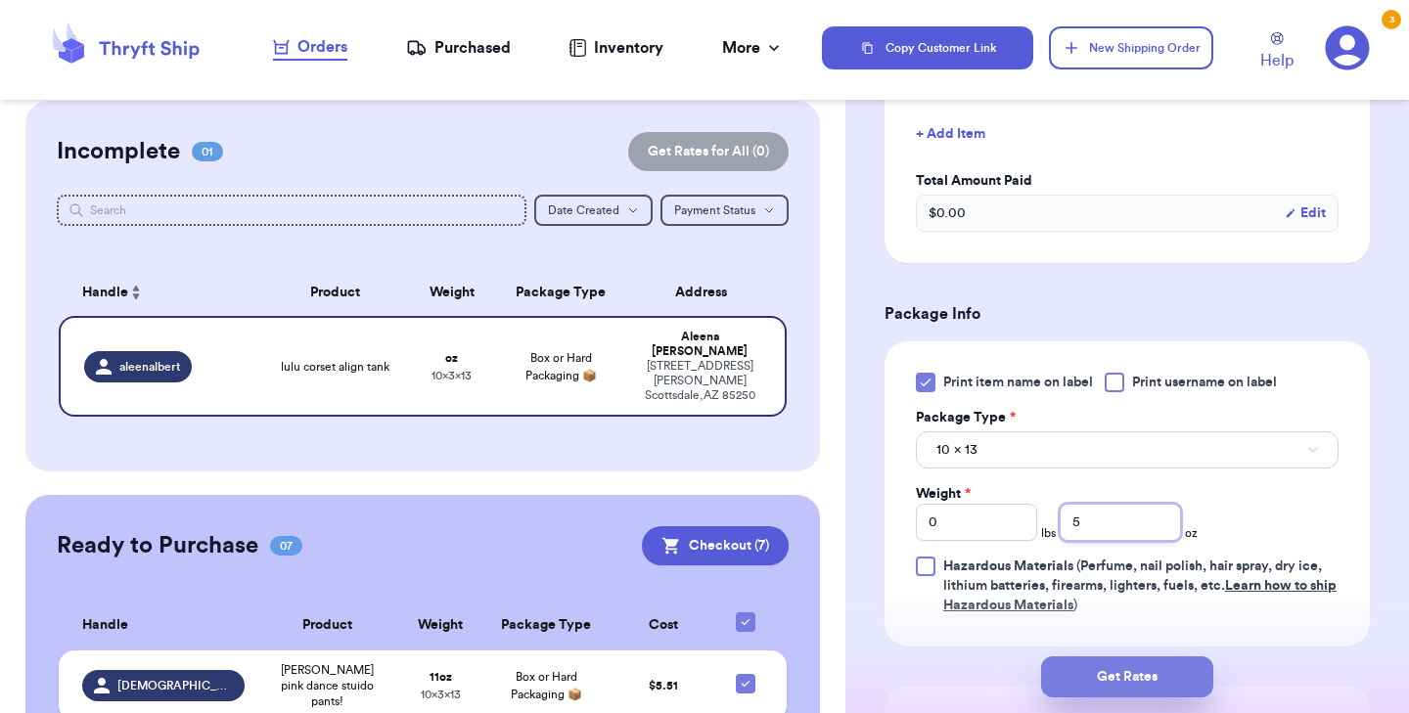
type input "5"
click at [1120, 673] on button "Get Rates" at bounding box center [1127, 677] width 172 height 41
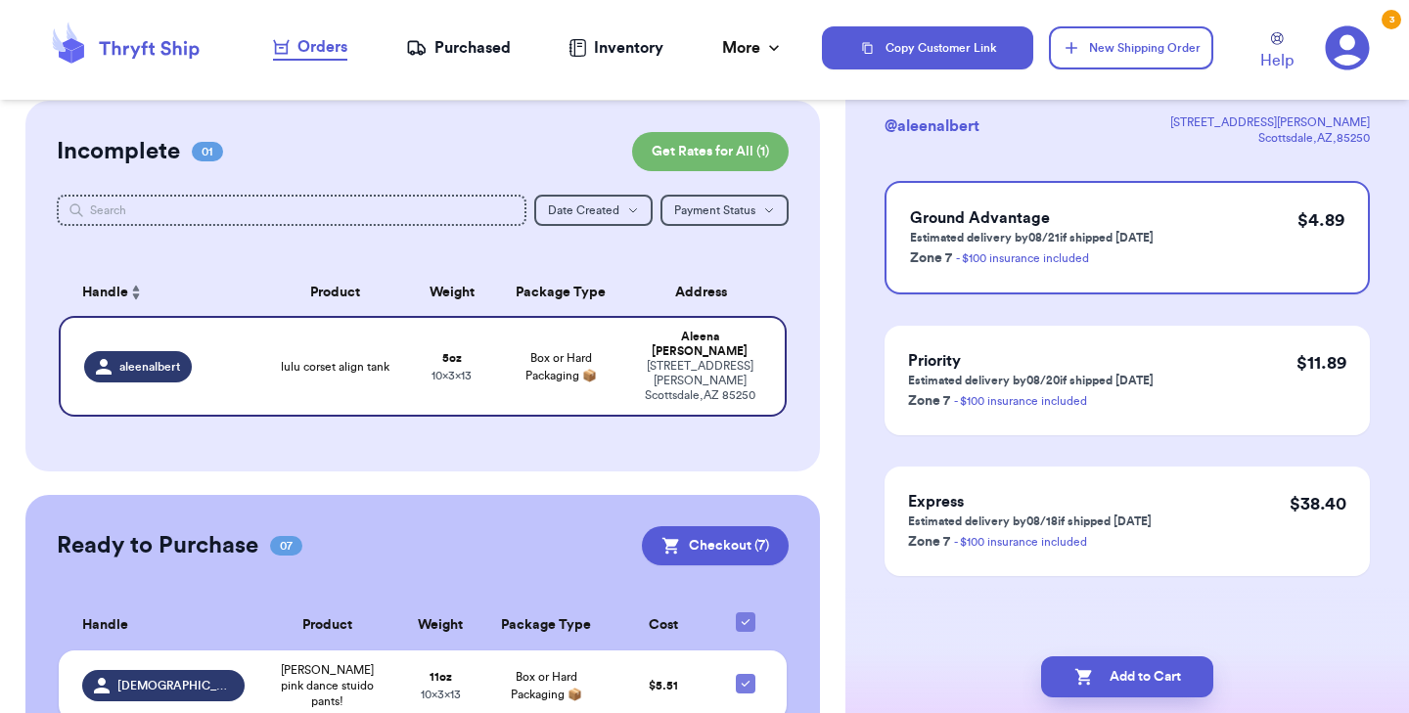
scroll to position [0, 0]
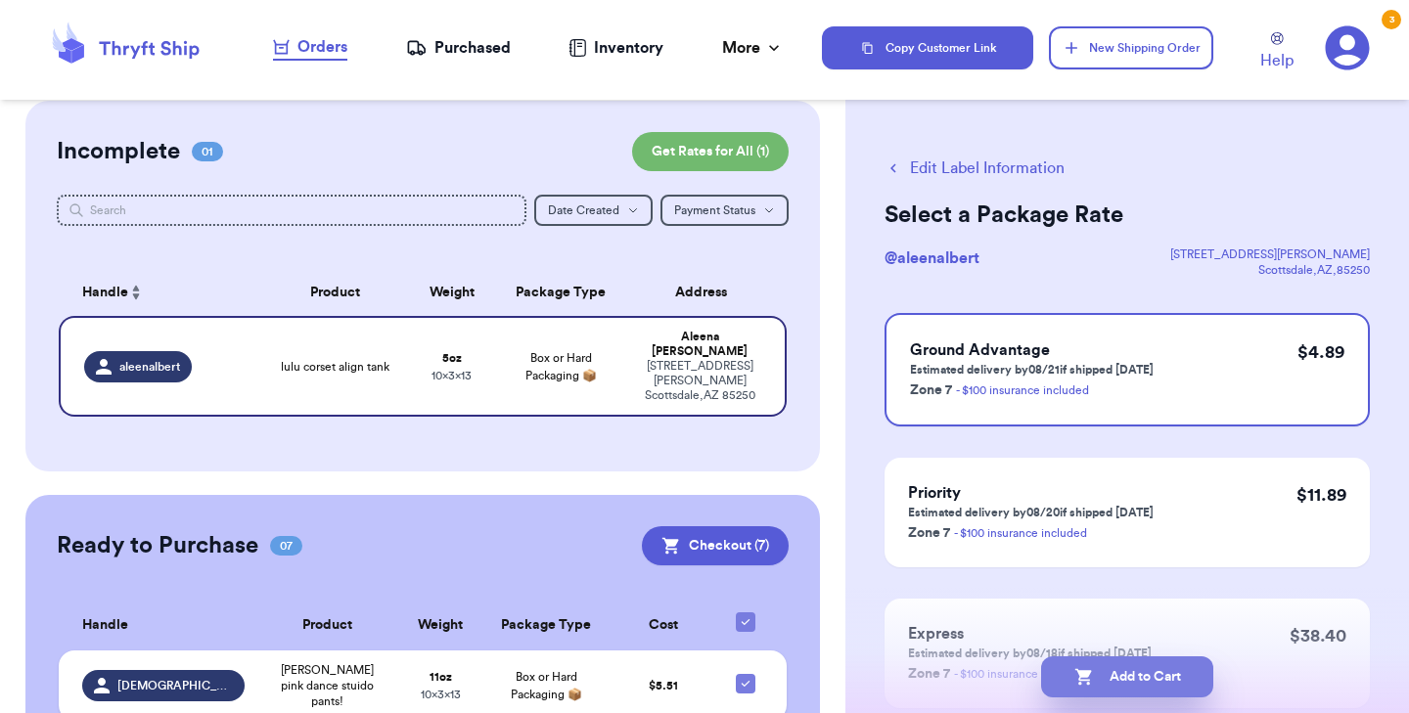
click at [1109, 672] on button "Add to Cart" at bounding box center [1127, 677] width 172 height 41
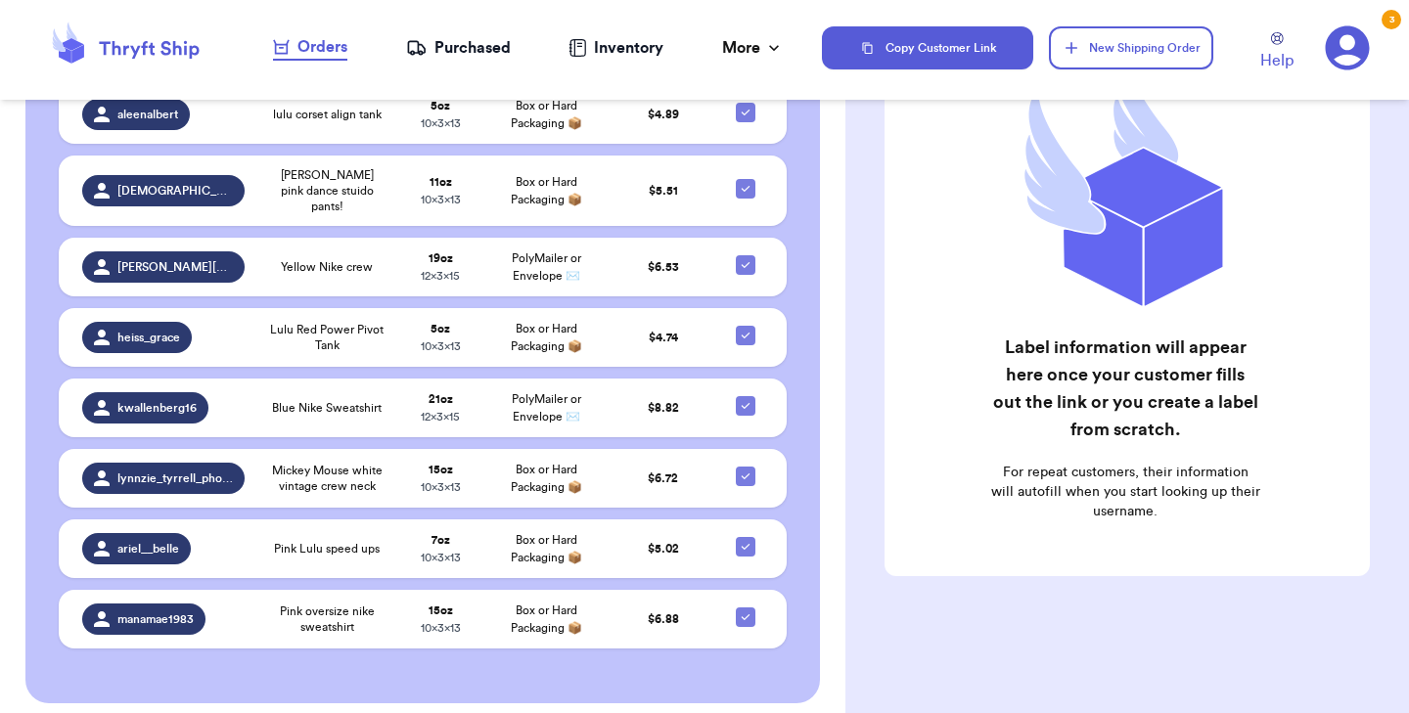
scroll to position [293, 0]
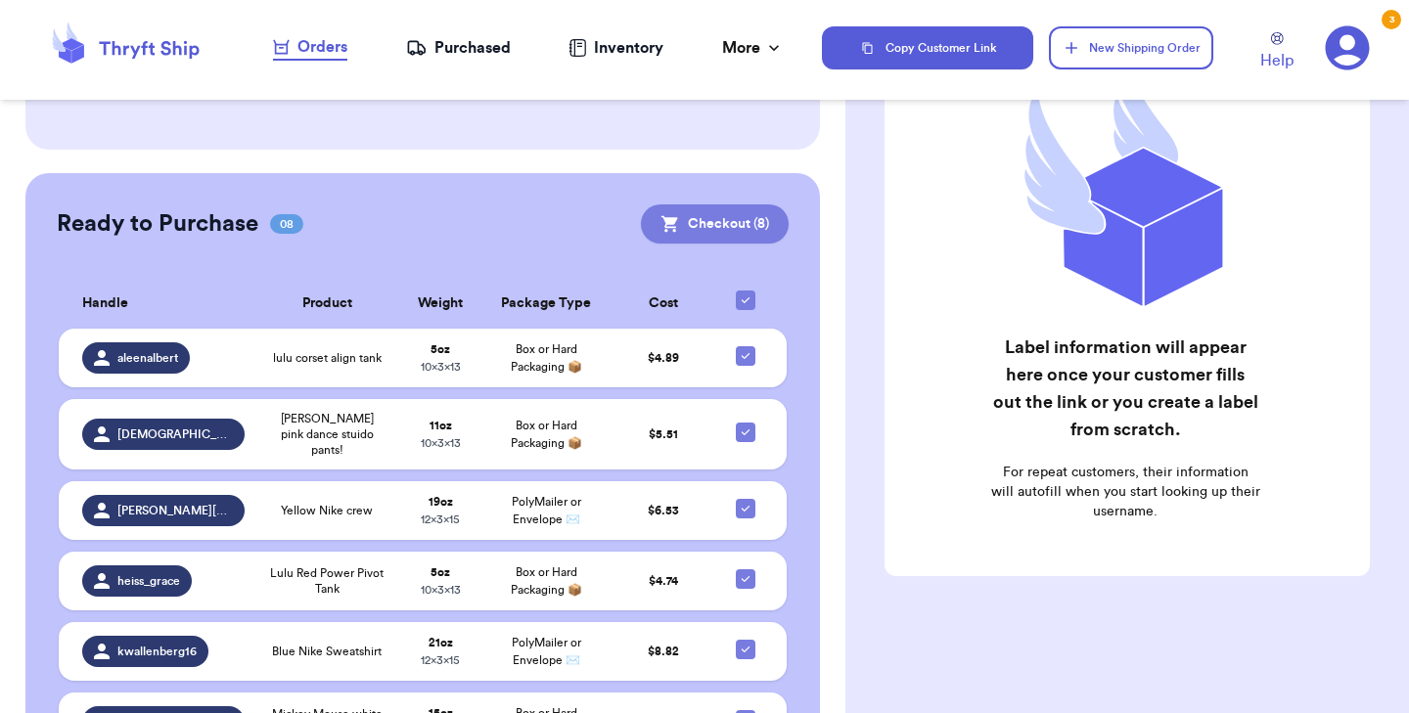
click at [744, 228] on button "Checkout ( 8 )" at bounding box center [715, 224] width 148 height 39
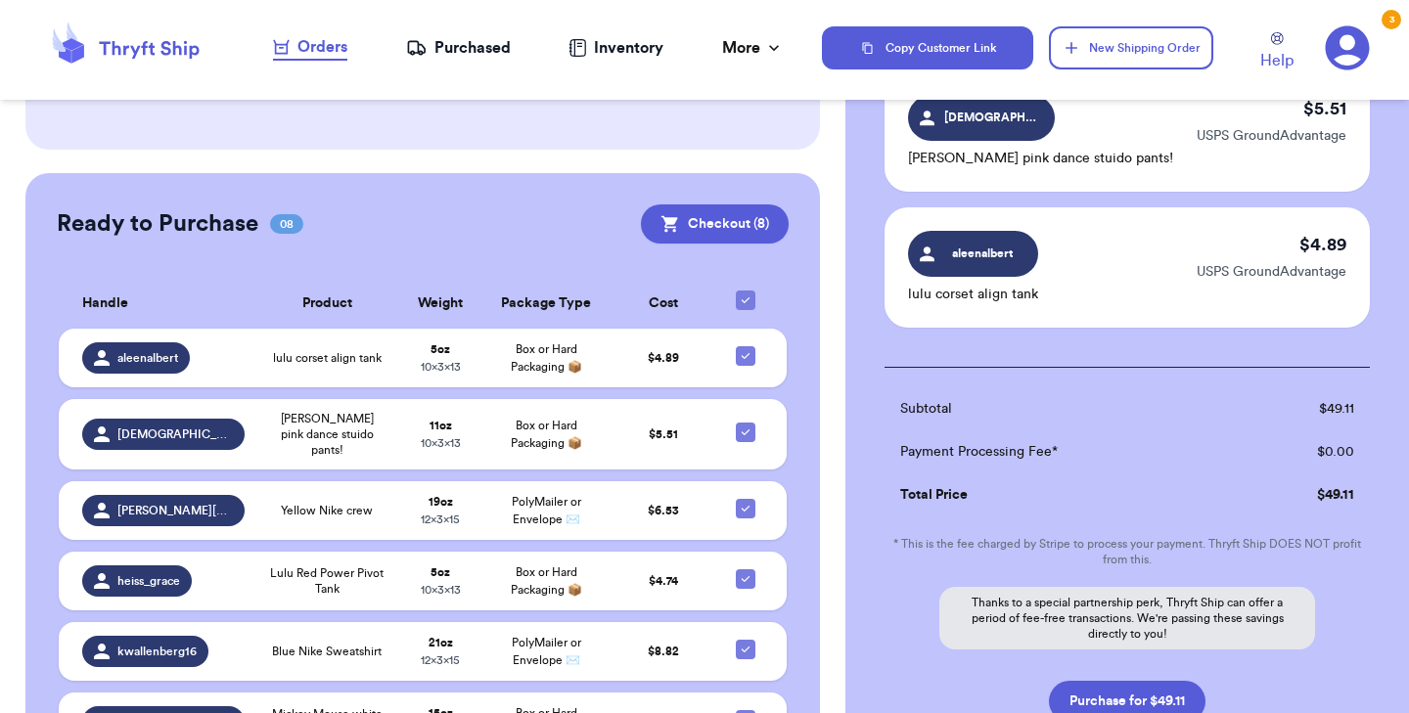
scroll to position [1133, 0]
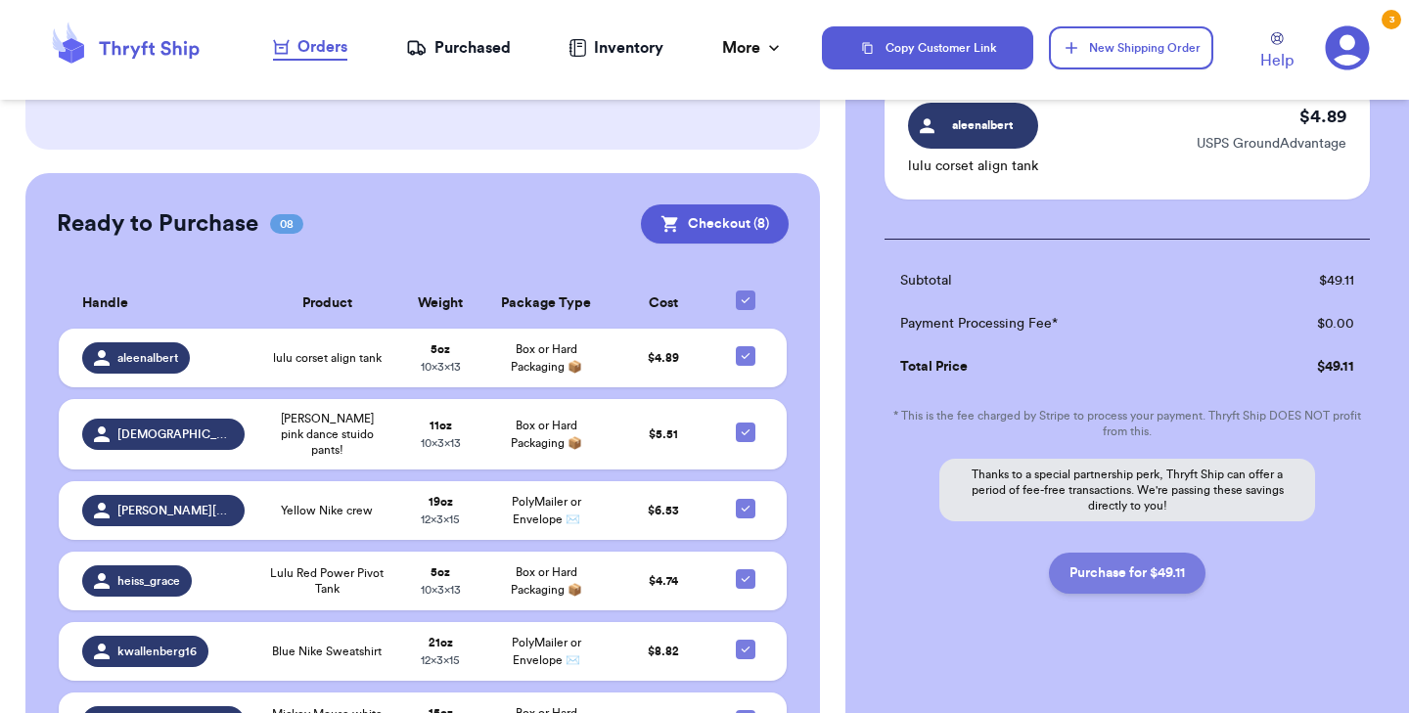
click at [1126, 562] on button "Purchase for $49.11" at bounding box center [1127, 573] width 157 height 41
checkbox input "false"
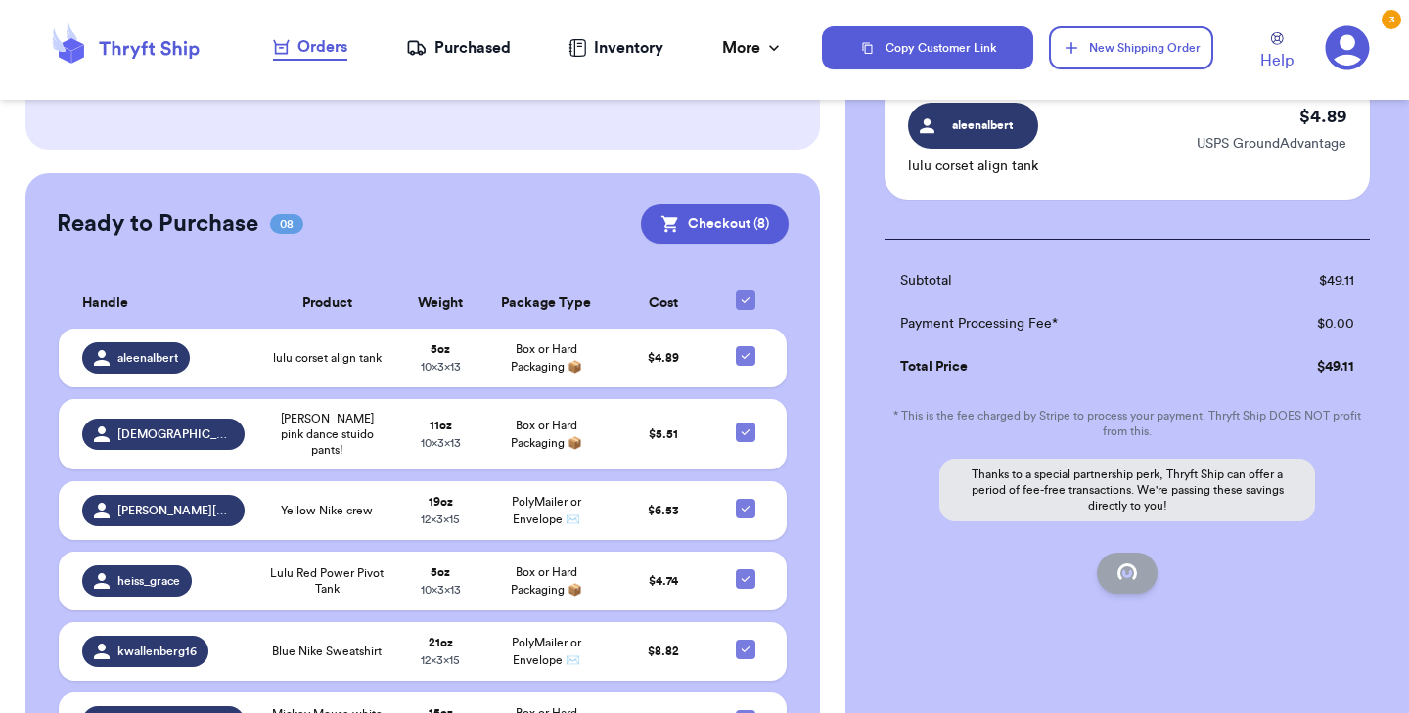
checkbox input "false"
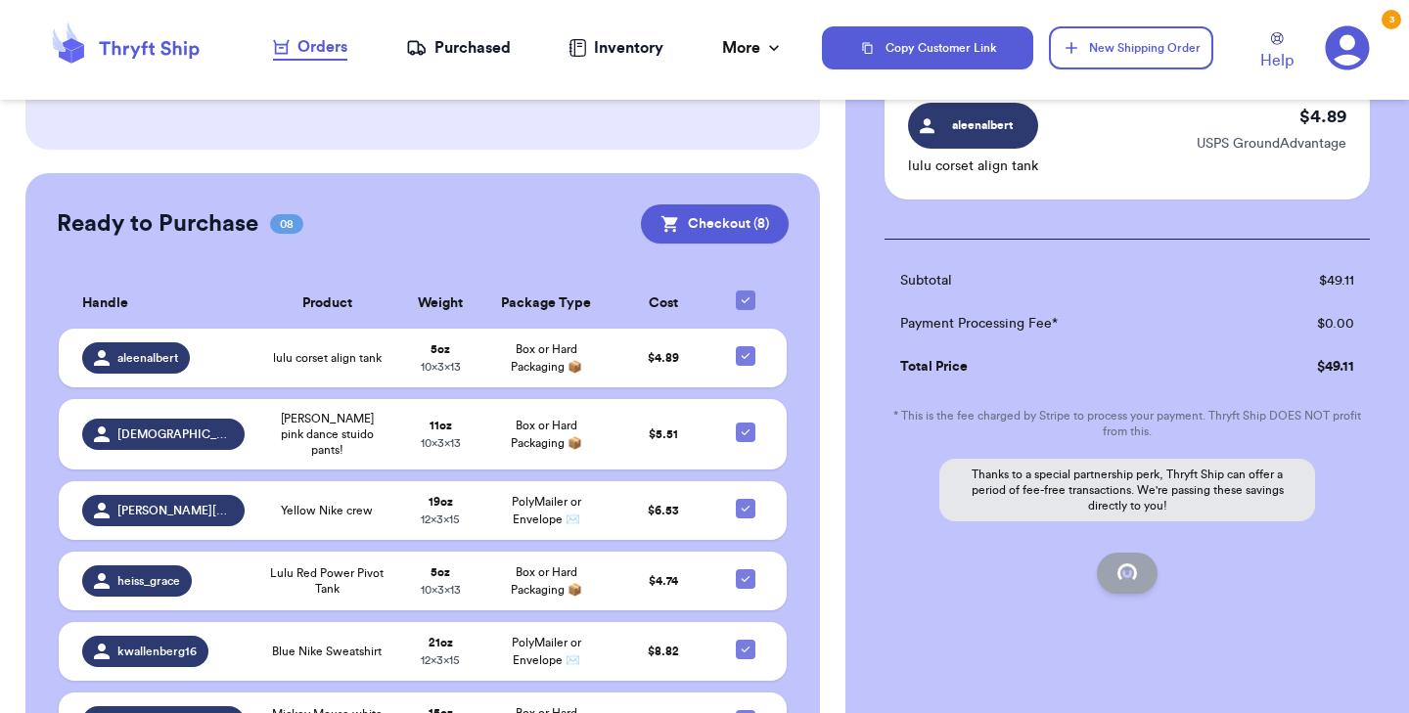
checkbox input "true"
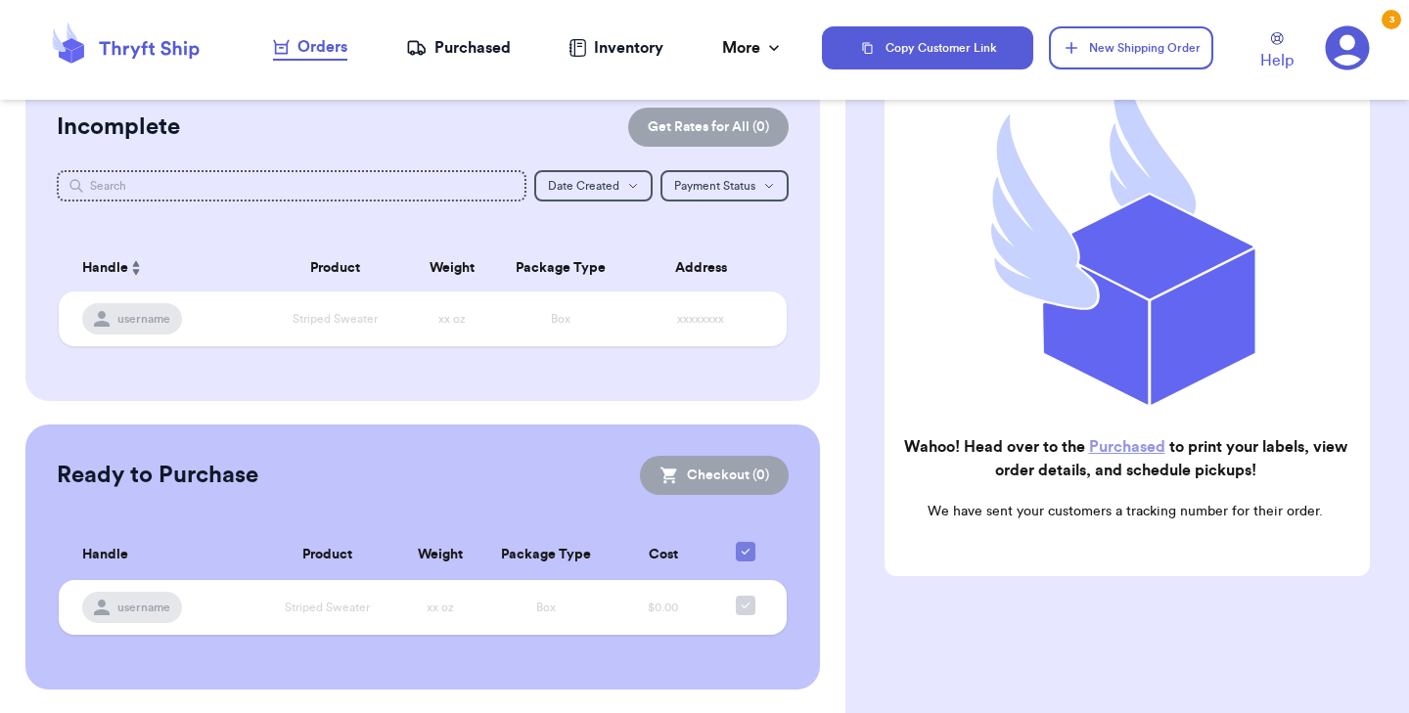
scroll to position [39, 0]
click at [1109, 443] on link "Purchased" at bounding box center [1127, 447] width 76 height 16
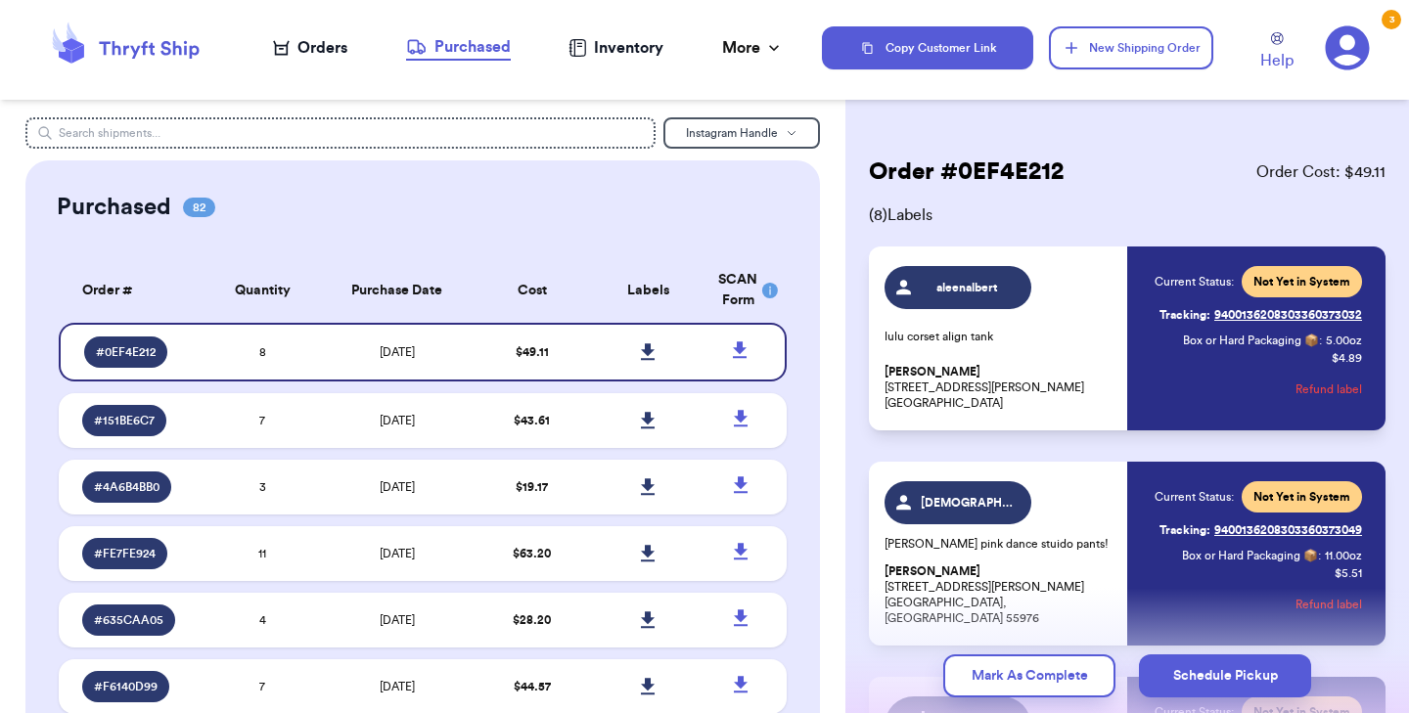
click at [639, 351] on link at bounding box center [648, 352] width 43 height 43
